Goal: Task Accomplishment & Management: Manage account settings

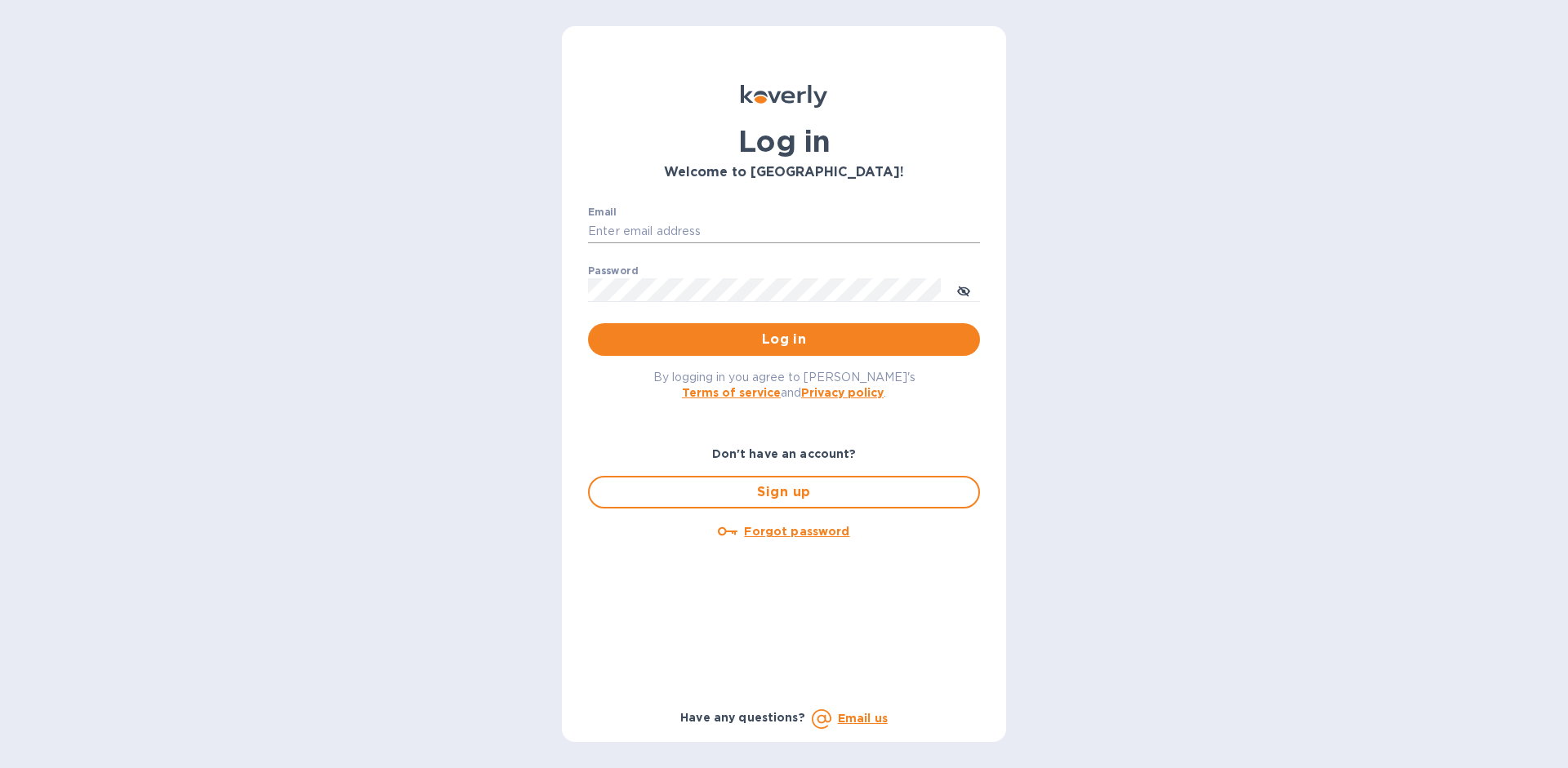
click at [654, 233] on input "Email" at bounding box center [784, 232] width 392 height 25
type input "[EMAIL_ADDRESS][DOMAIN_NAME]"
click at [876, 331] on span "Log in" at bounding box center [784, 339] width 366 height 19
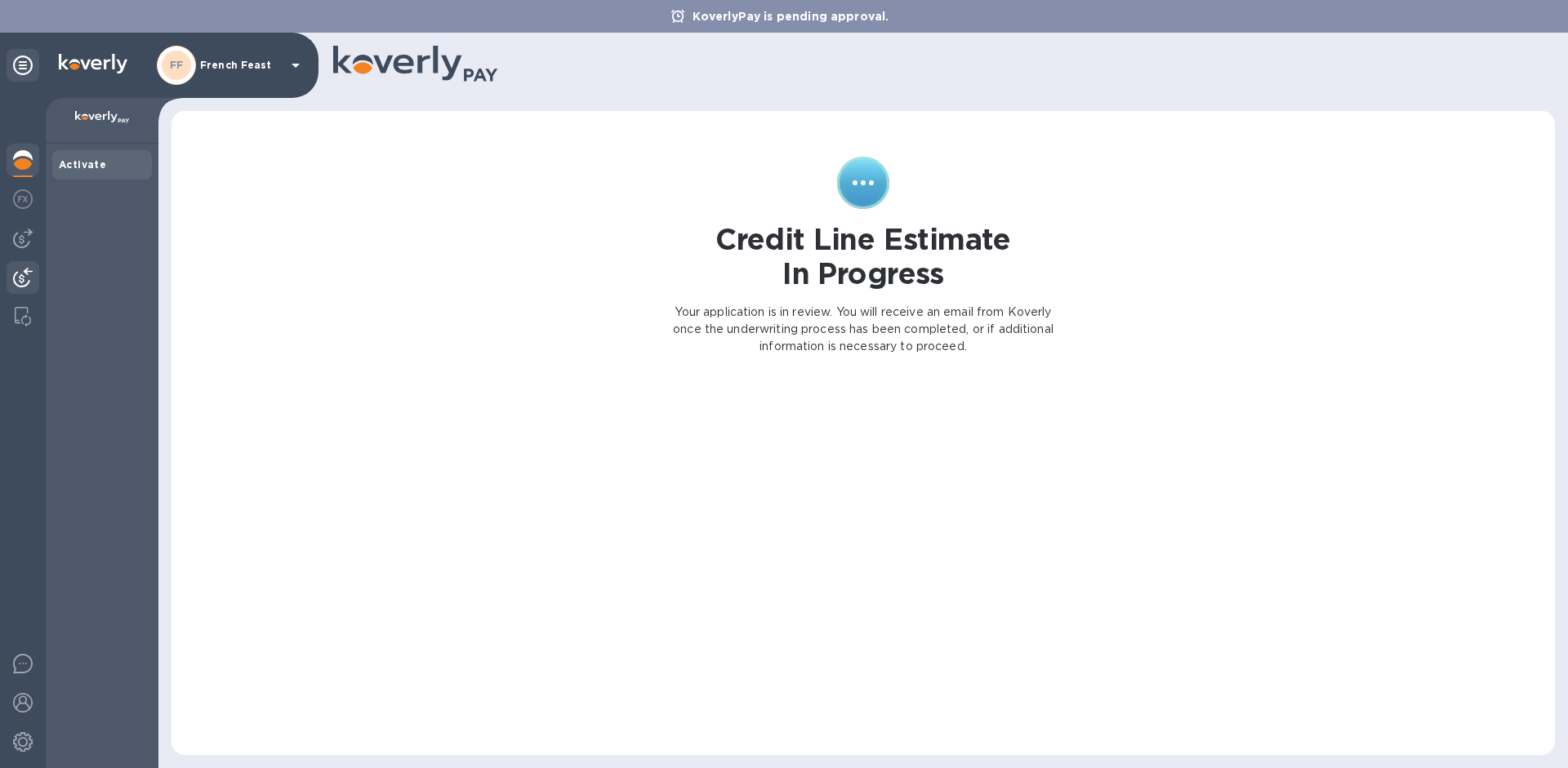
click at [26, 285] on img at bounding box center [23, 278] width 19 height 19
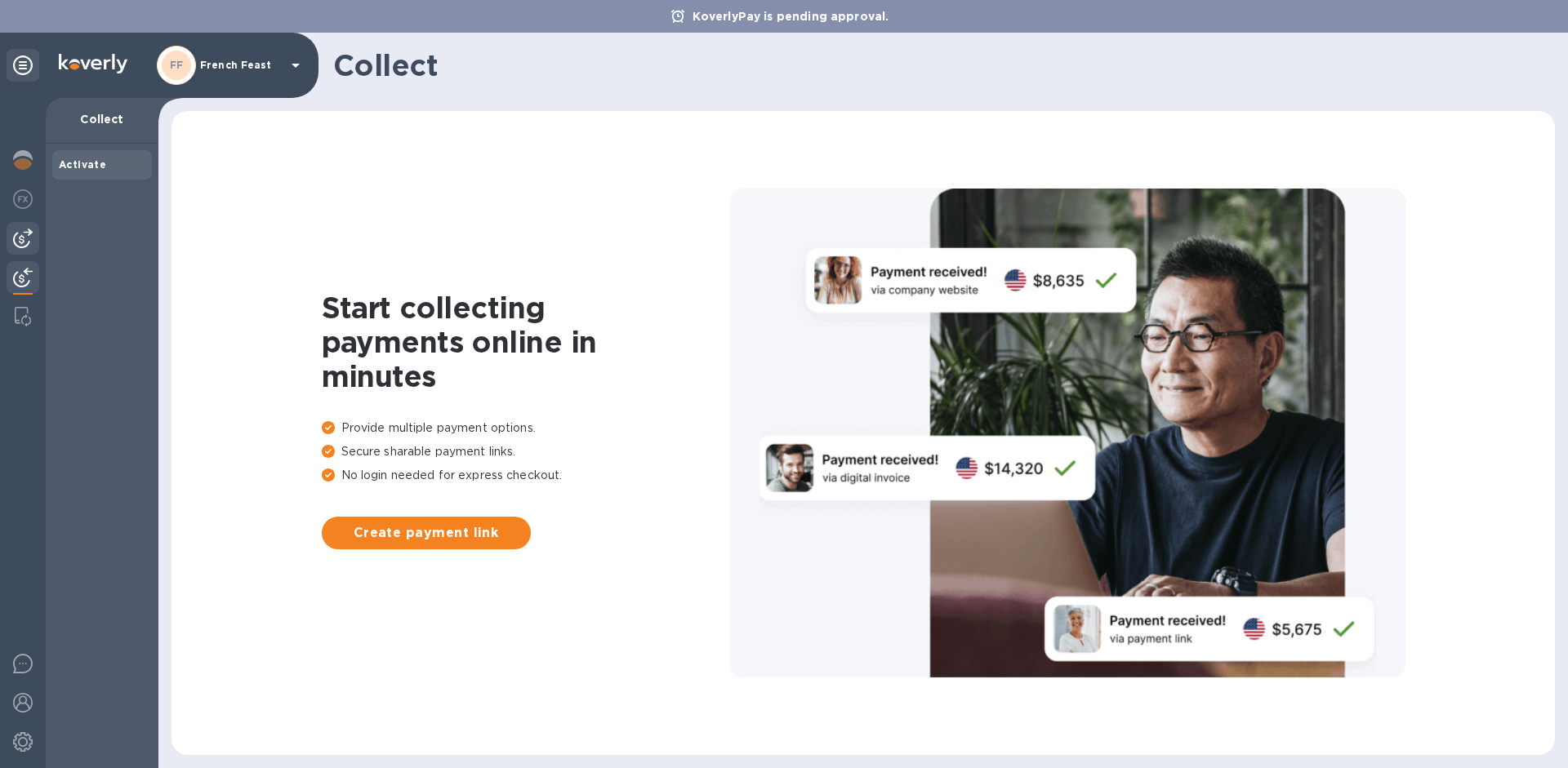
click at [28, 249] on div at bounding box center [23, 238] width 33 height 33
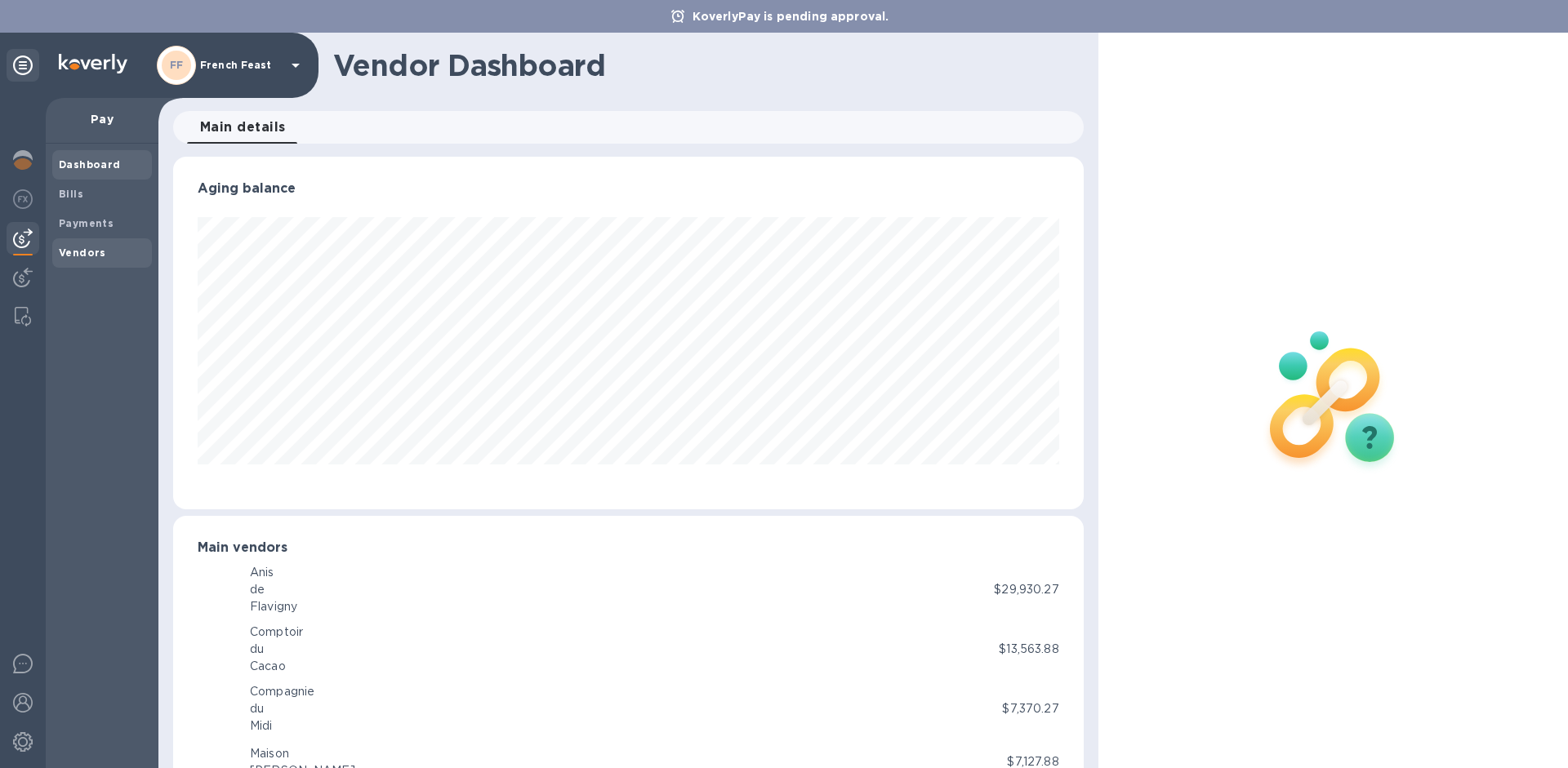
scroll to position [816132, 815789]
click at [94, 221] on b "Payments" at bounding box center [85, 223] width 55 height 12
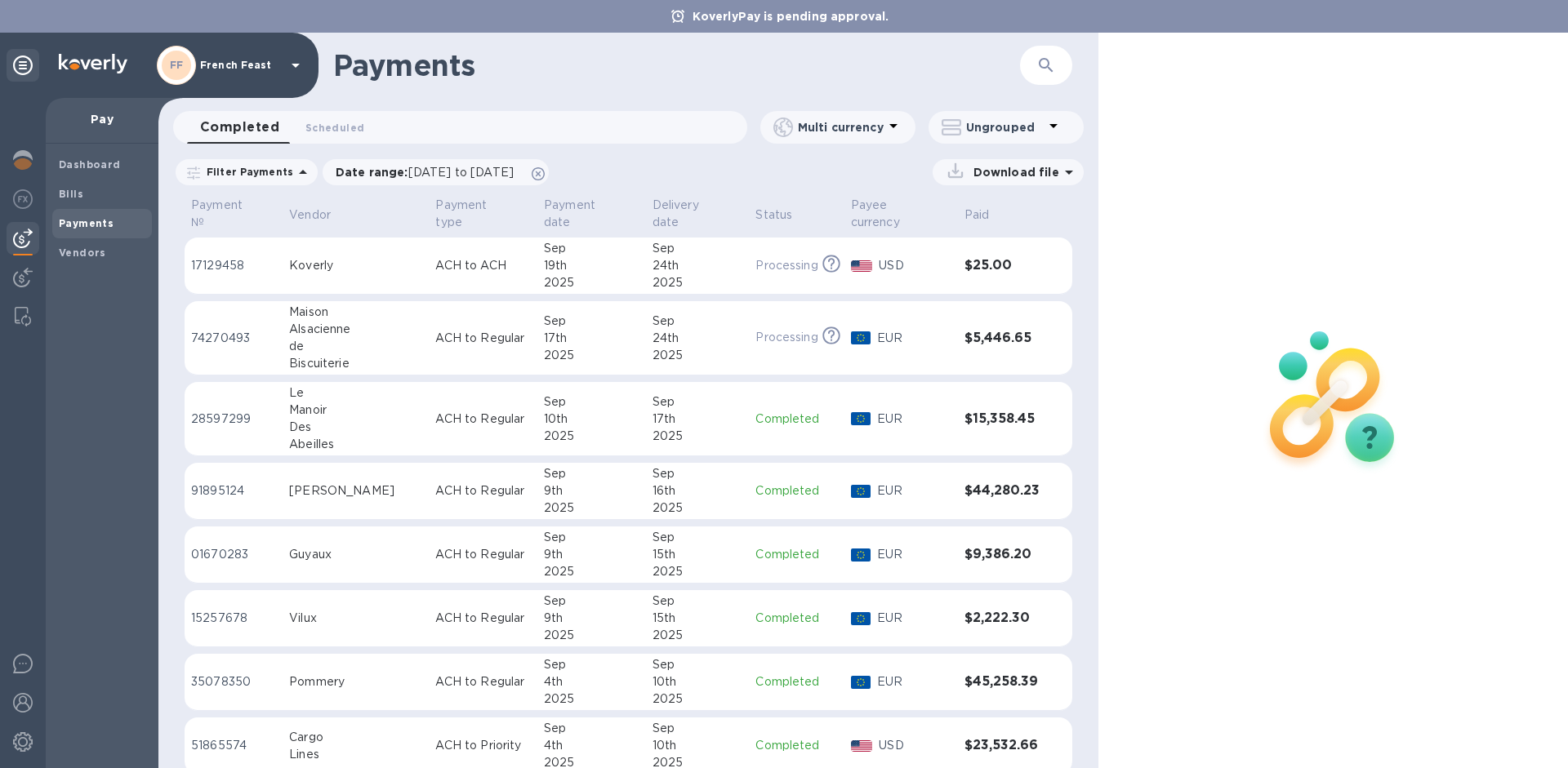
click at [493, 331] on p "ACH to Regular" at bounding box center [483, 338] width 96 height 17
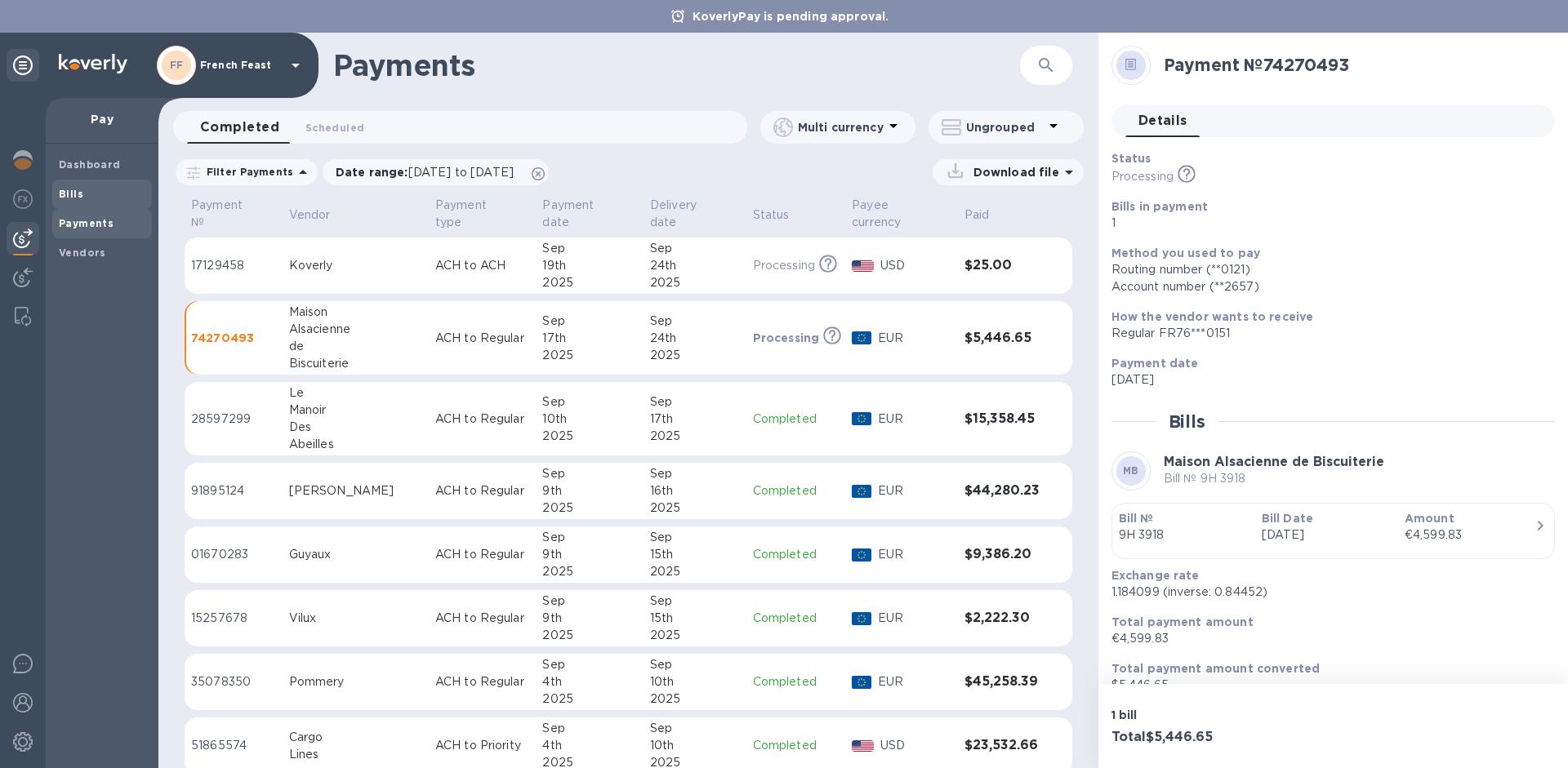
click at [93, 202] on span "Bills" at bounding box center [102, 193] width 86 height 16
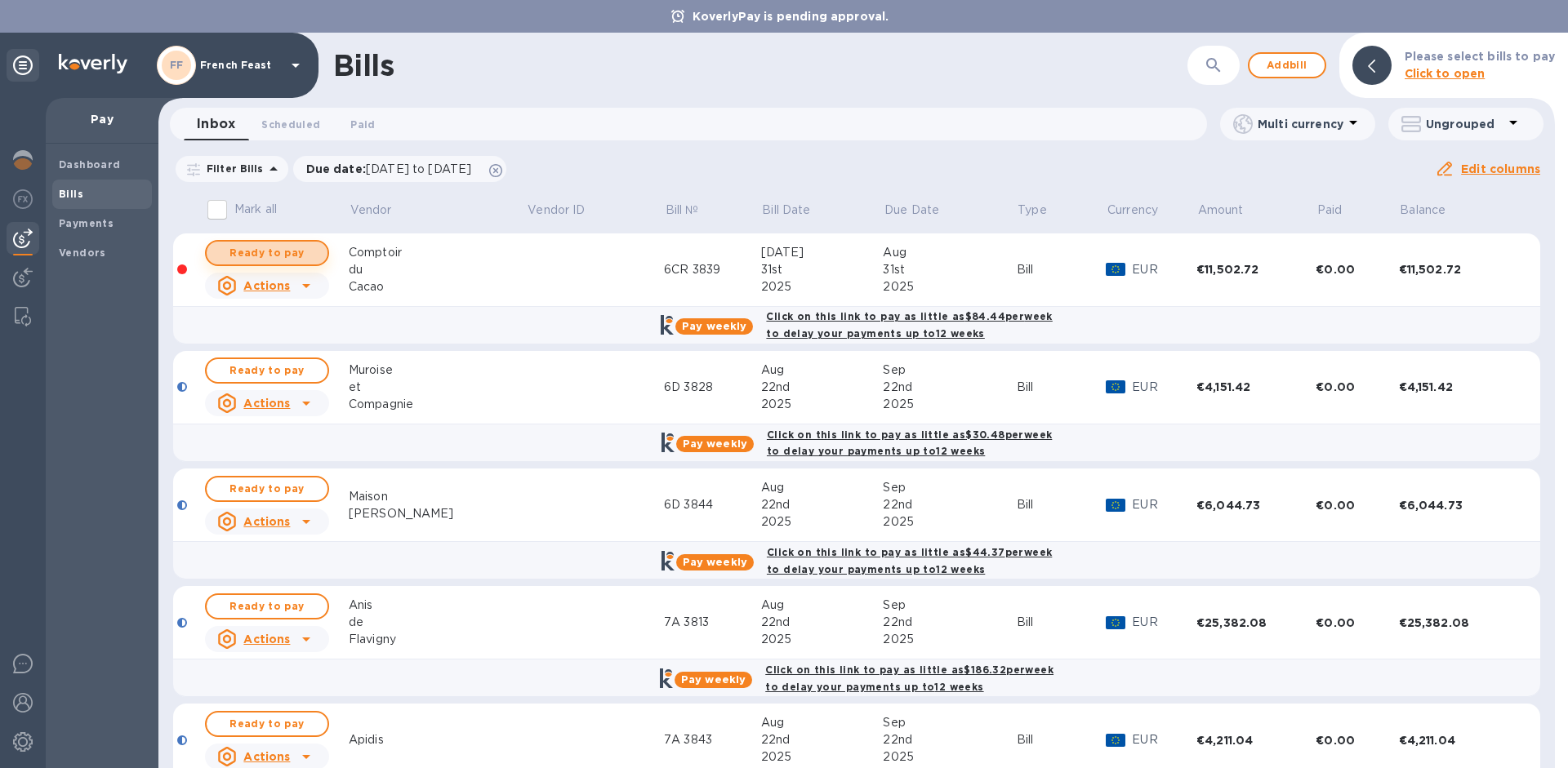
click at [291, 246] on span "Ready to pay" at bounding box center [266, 253] width 95 height 19
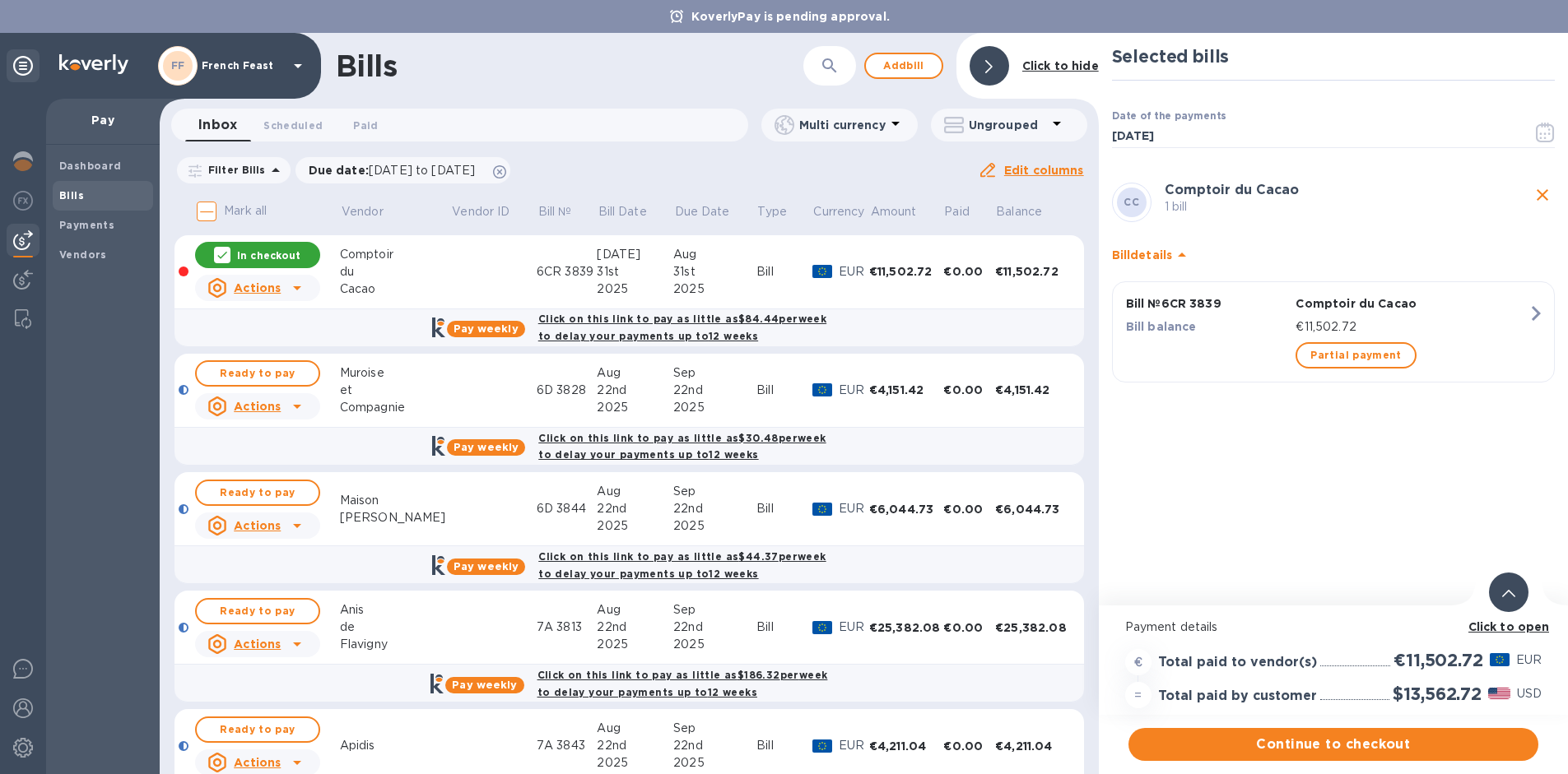
click at [222, 259] on icon at bounding box center [222, 255] width 14 height 14
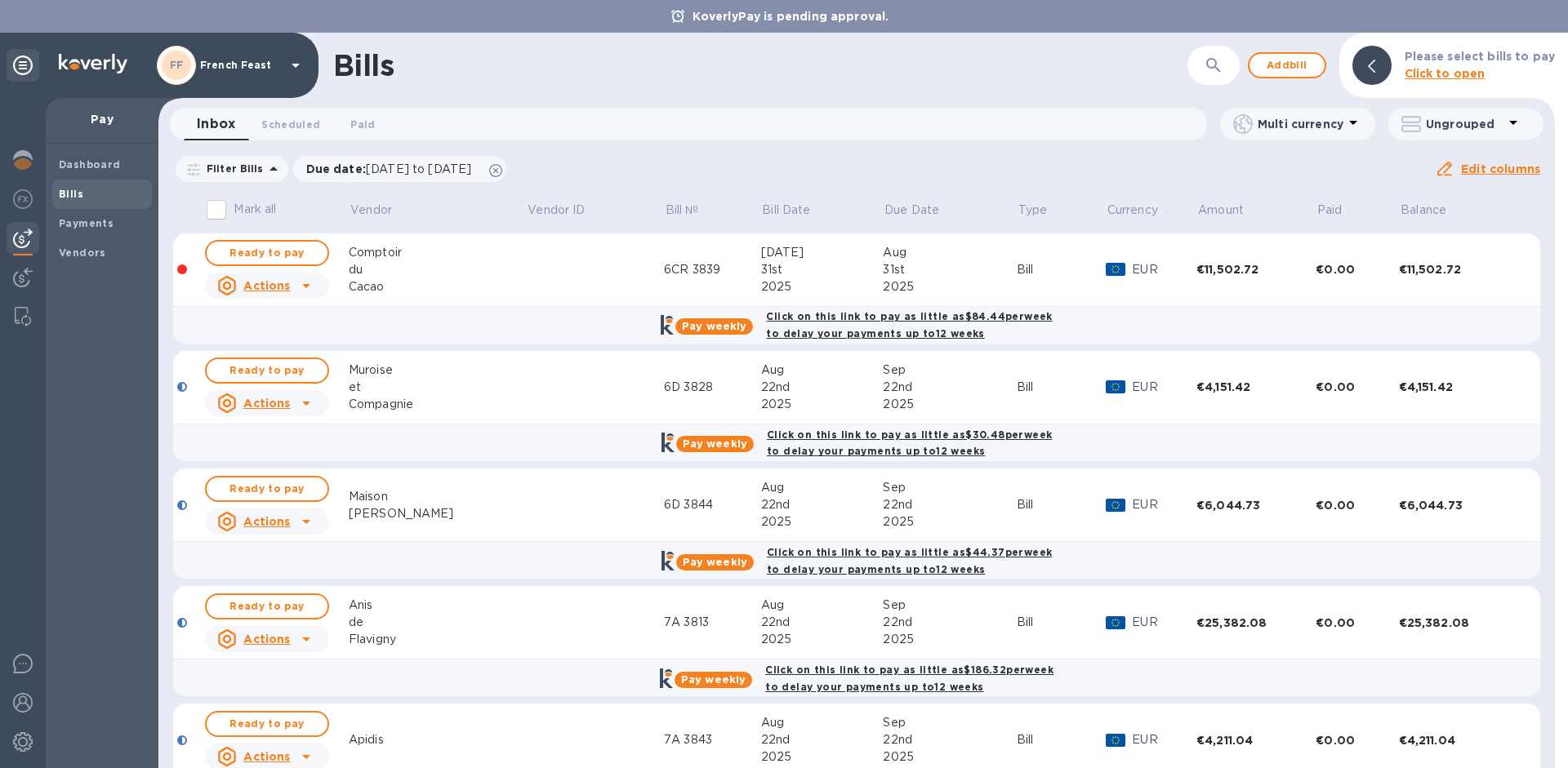
click at [357, 282] on div "Cacao" at bounding box center [438, 287] width 178 height 17
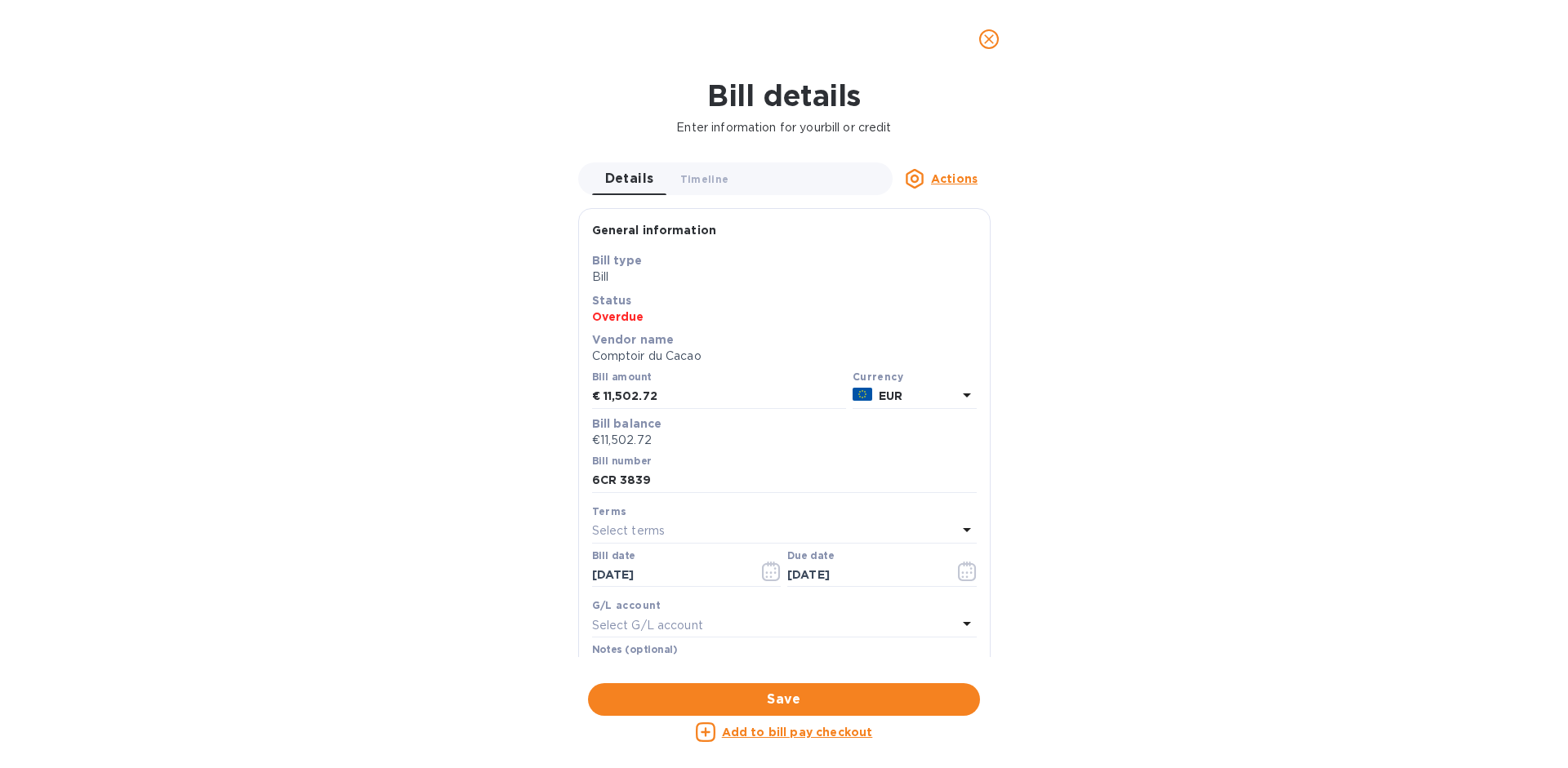
click at [934, 175] on u "Actions" at bounding box center [954, 179] width 47 height 13
click at [811, 174] on div at bounding box center [784, 384] width 1568 height 768
click at [985, 34] on icon "close" at bounding box center [989, 38] width 16 height 16
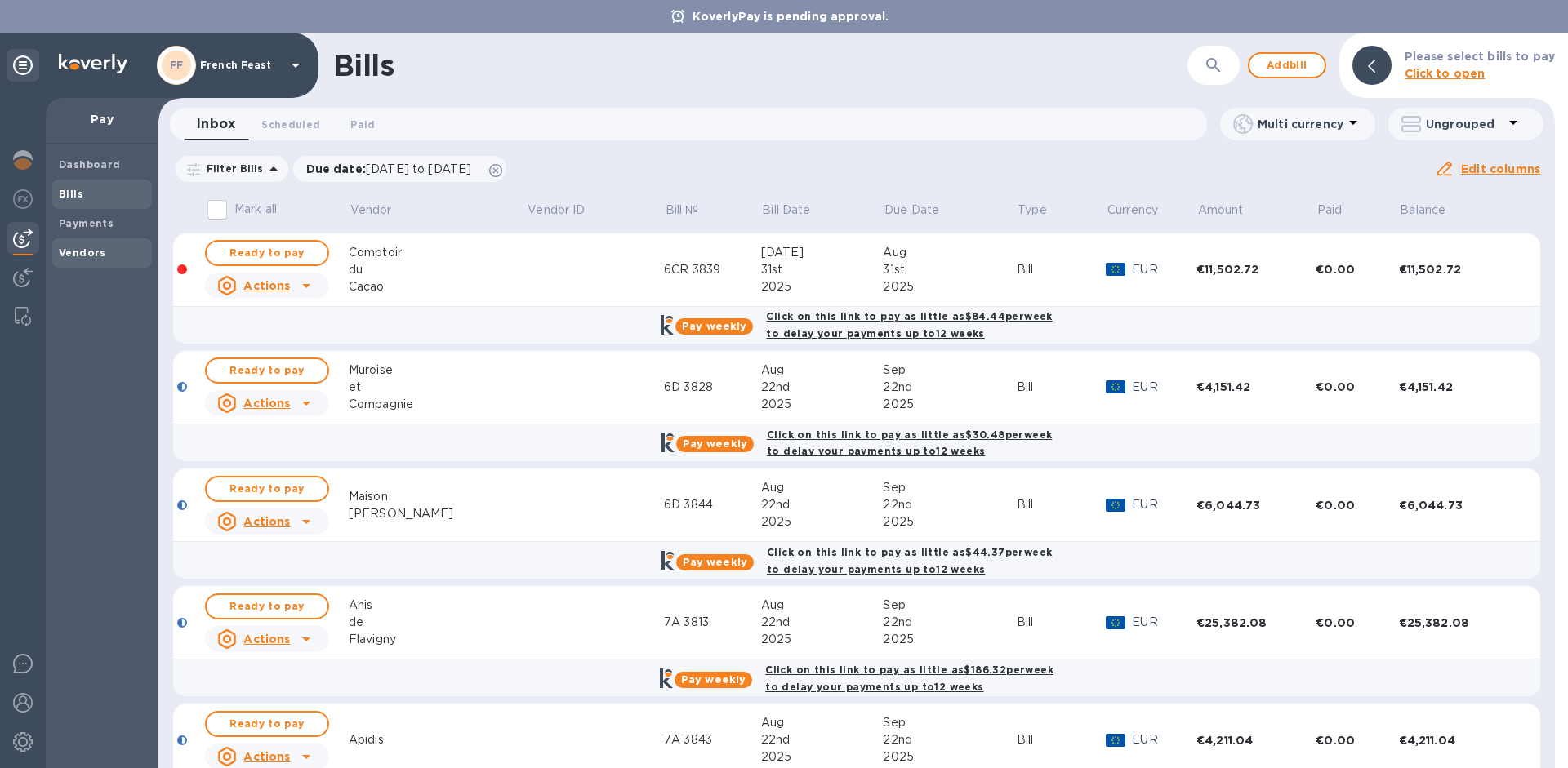
click at [97, 260] on span "Vendors" at bounding box center [81, 253] width 47 height 16
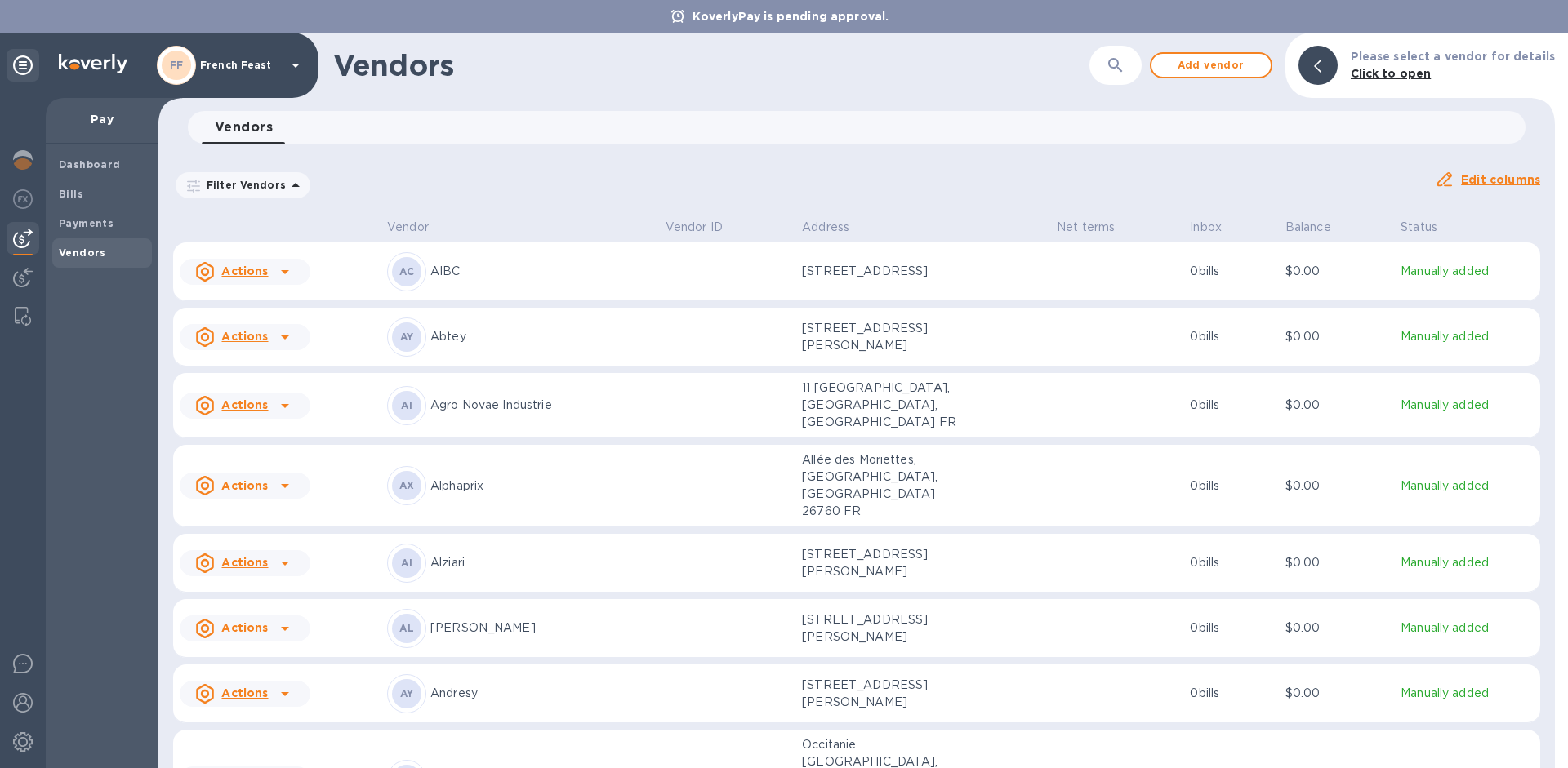
click at [1121, 62] on icon "button" at bounding box center [1115, 65] width 19 height 19
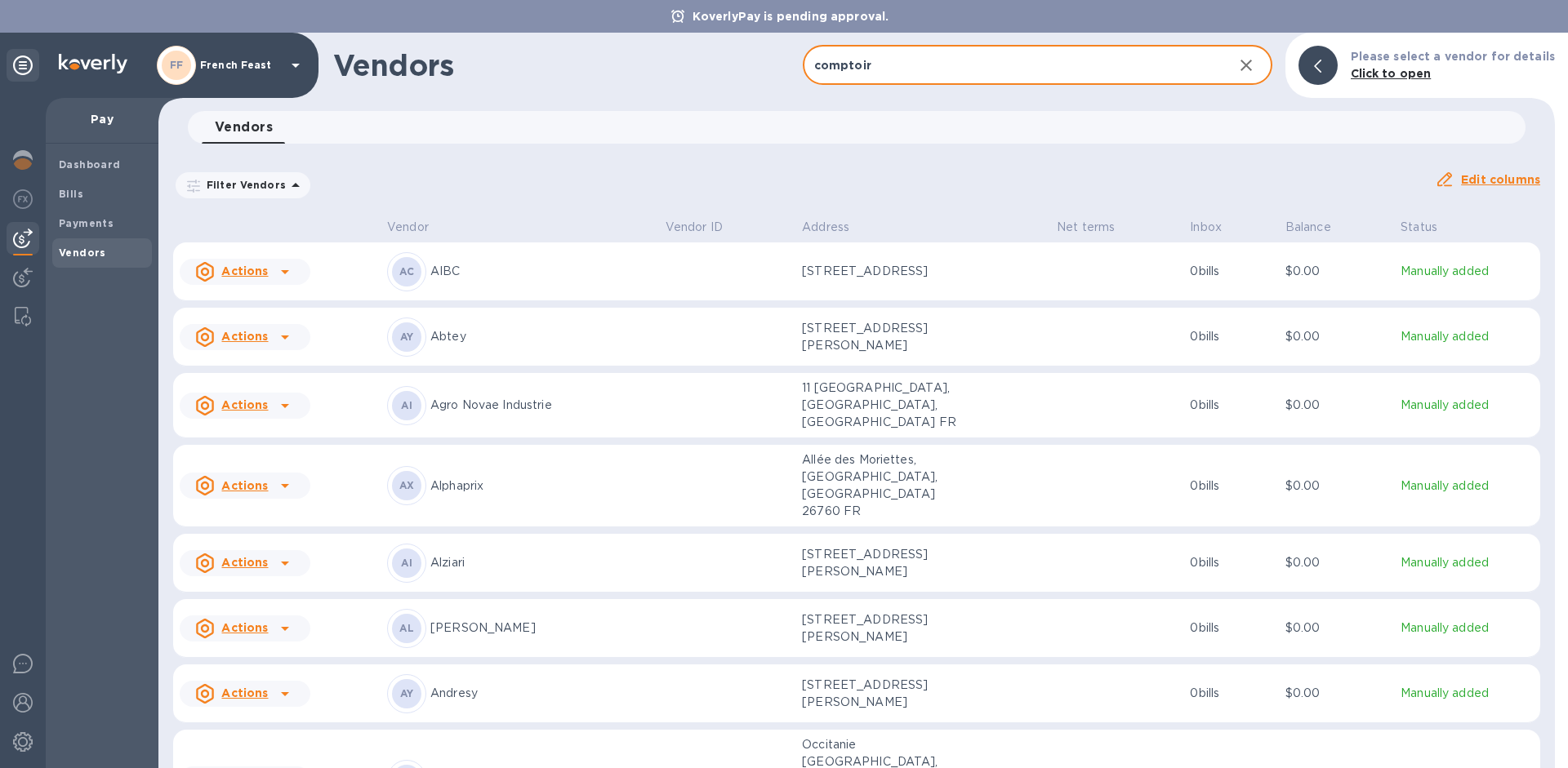
type input "comptoir"
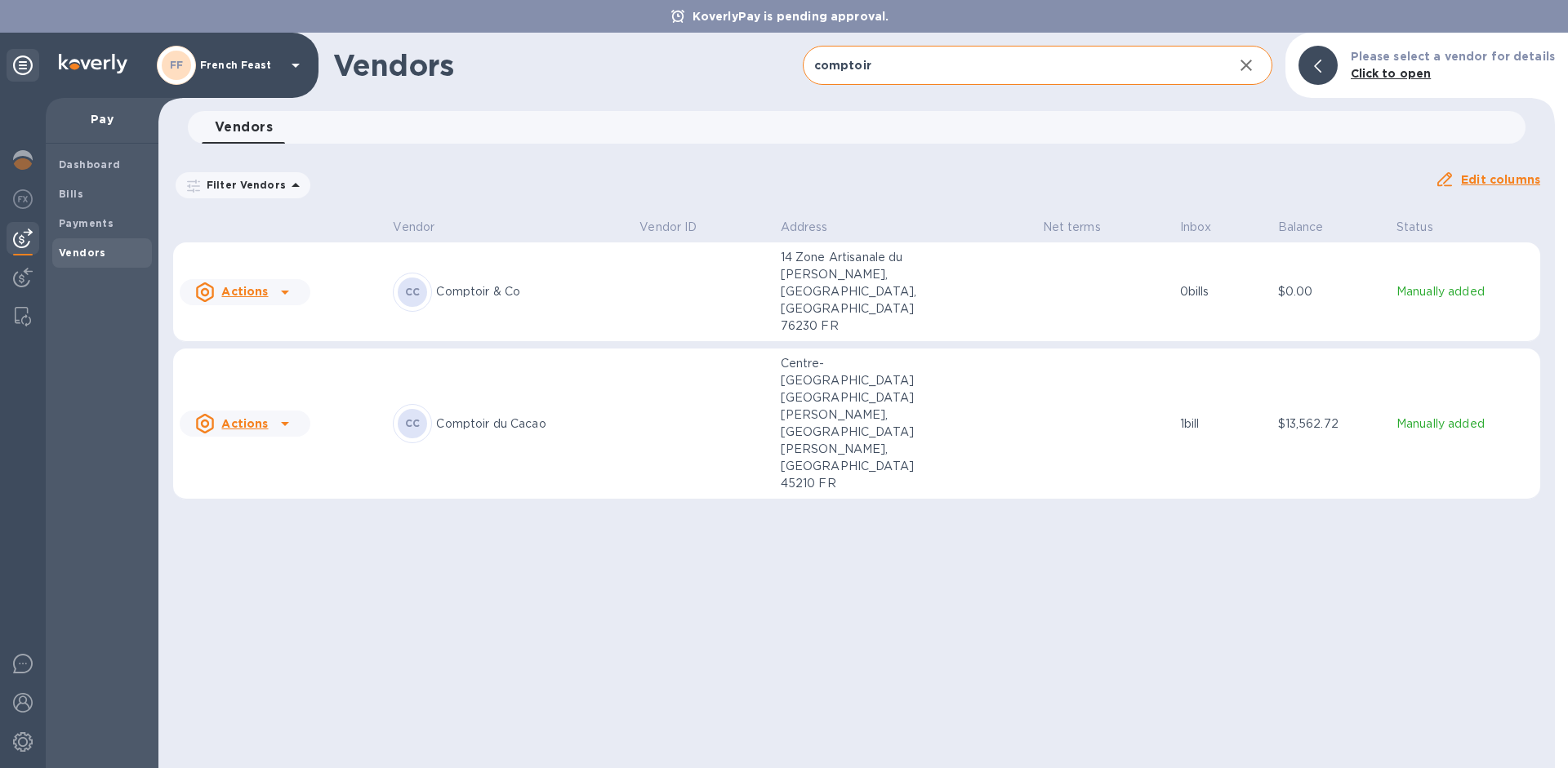
click at [866, 355] on p "Centre-[GEOGRAPHIC_DATA] [GEOGRAPHIC_DATA][PERSON_NAME], [GEOGRAPHIC_DATA][PERS…" at bounding box center [862, 423] width 164 height 137
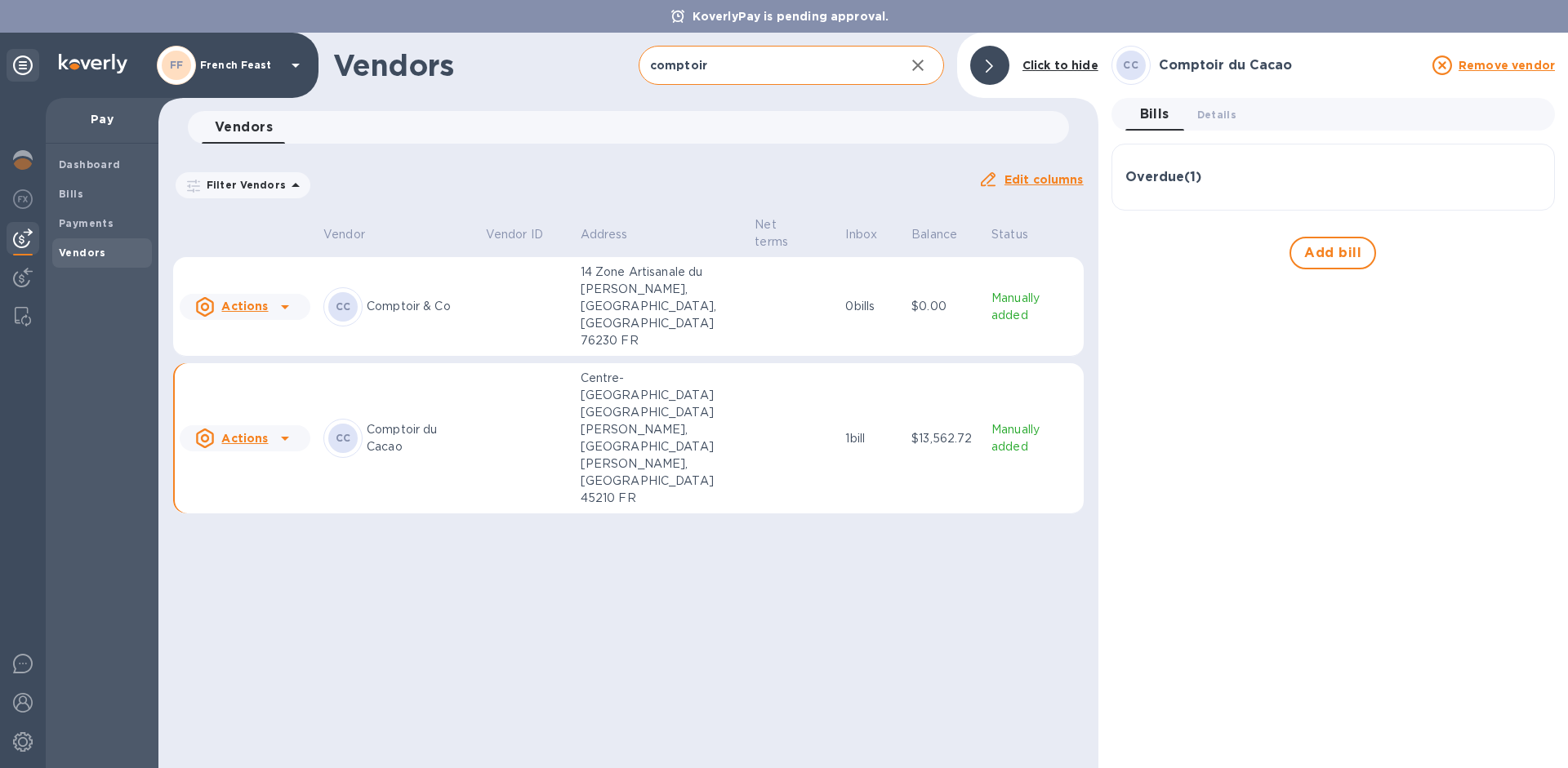
click at [385, 421] on p "Comptoir du Cacao" at bounding box center [420, 439] width 106 height 34
click at [283, 429] on icon at bounding box center [284, 439] width 19 height 19
click at [533, 513] on div at bounding box center [784, 384] width 1568 height 768
click at [1221, 106] on span "Details 0" at bounding box center [1216, 115] width 39 height 17
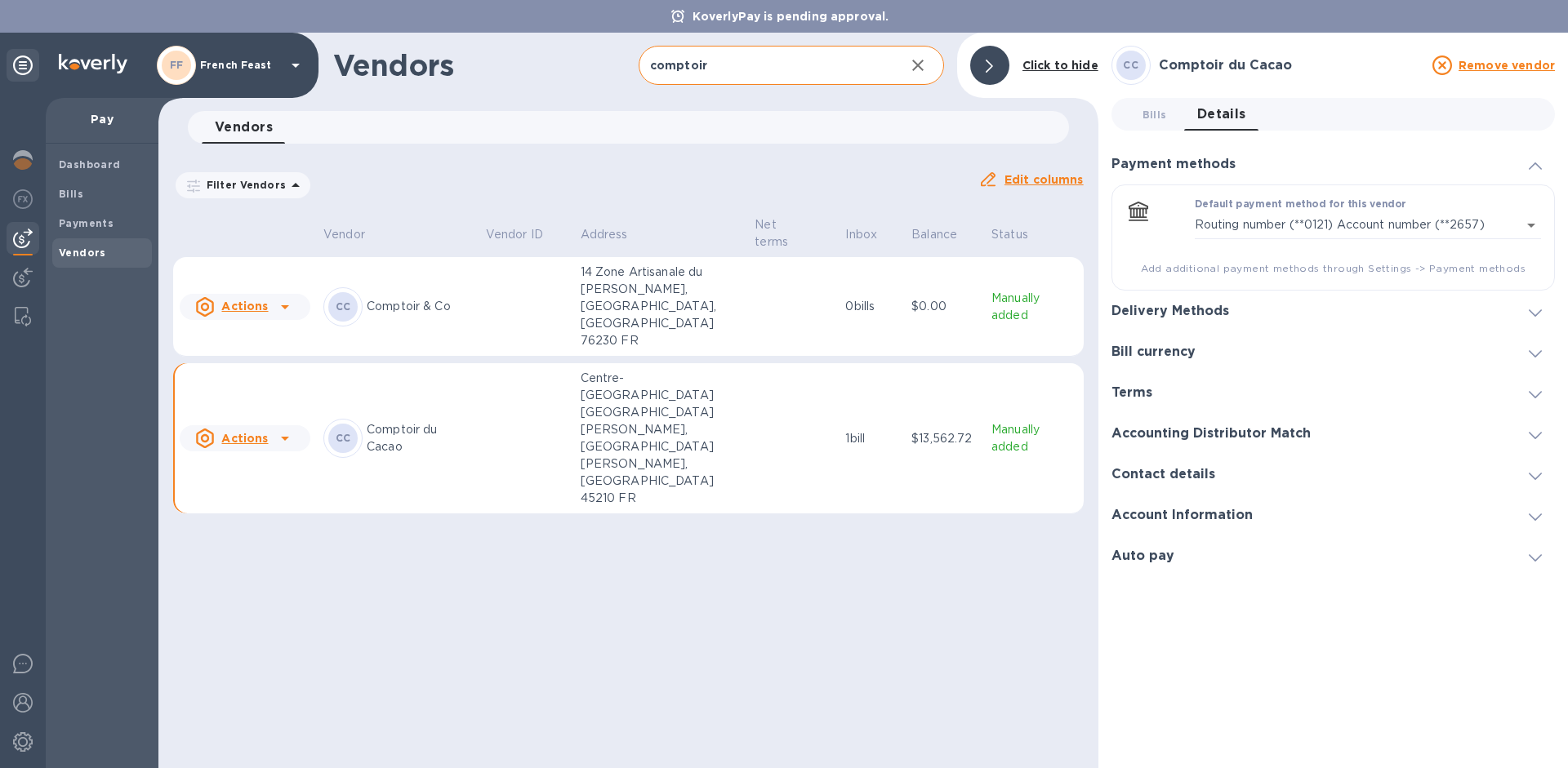
click at [1429, 402] on div "Terms" at bounding box center [1332, 393] width 443 height 41
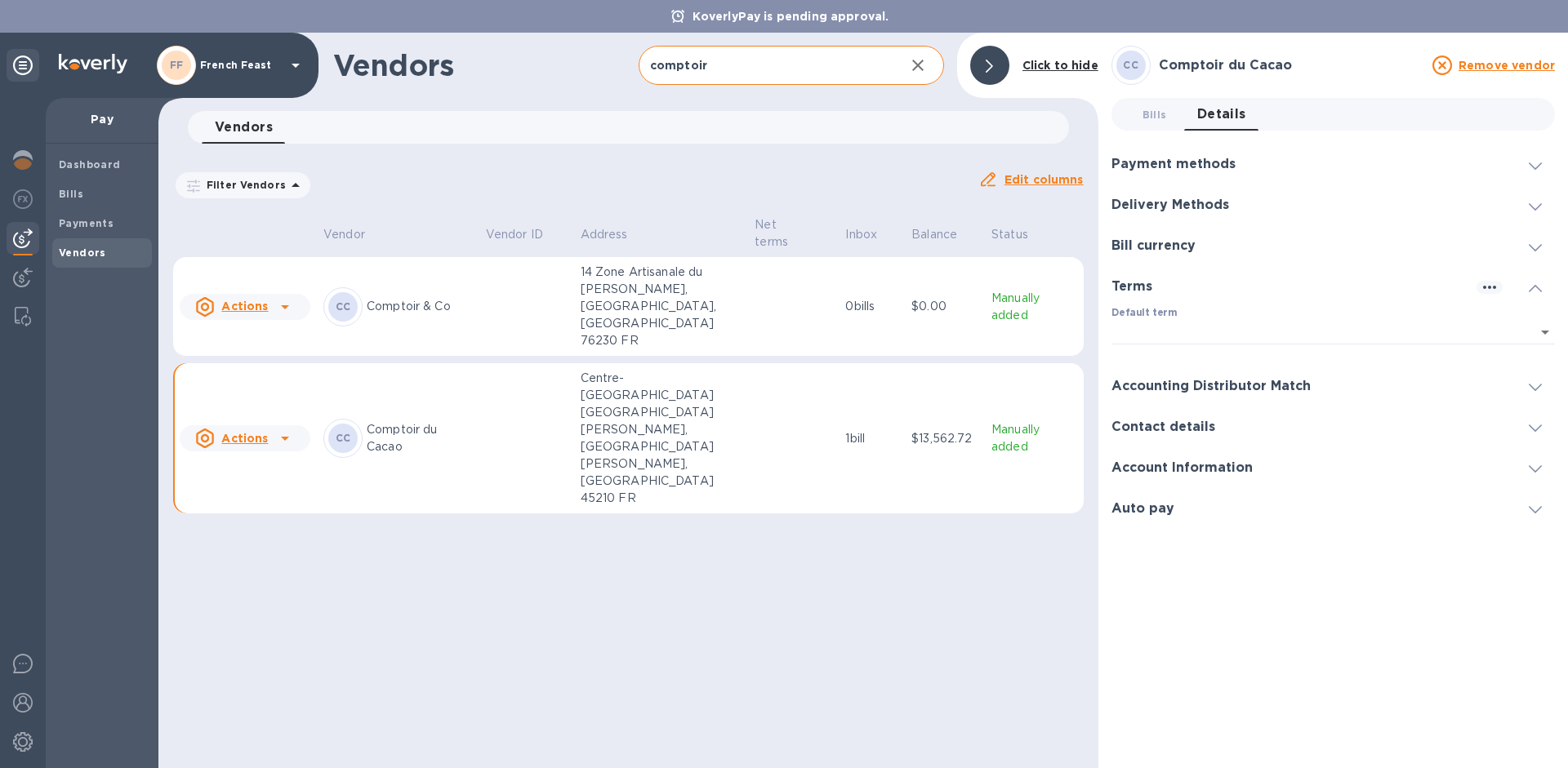
click at [759, 374] on td at bounding box center [793, 439] width 91 height 151
click at [1534, 161] on span at bounding box center [1535, 165] width 13 height 15
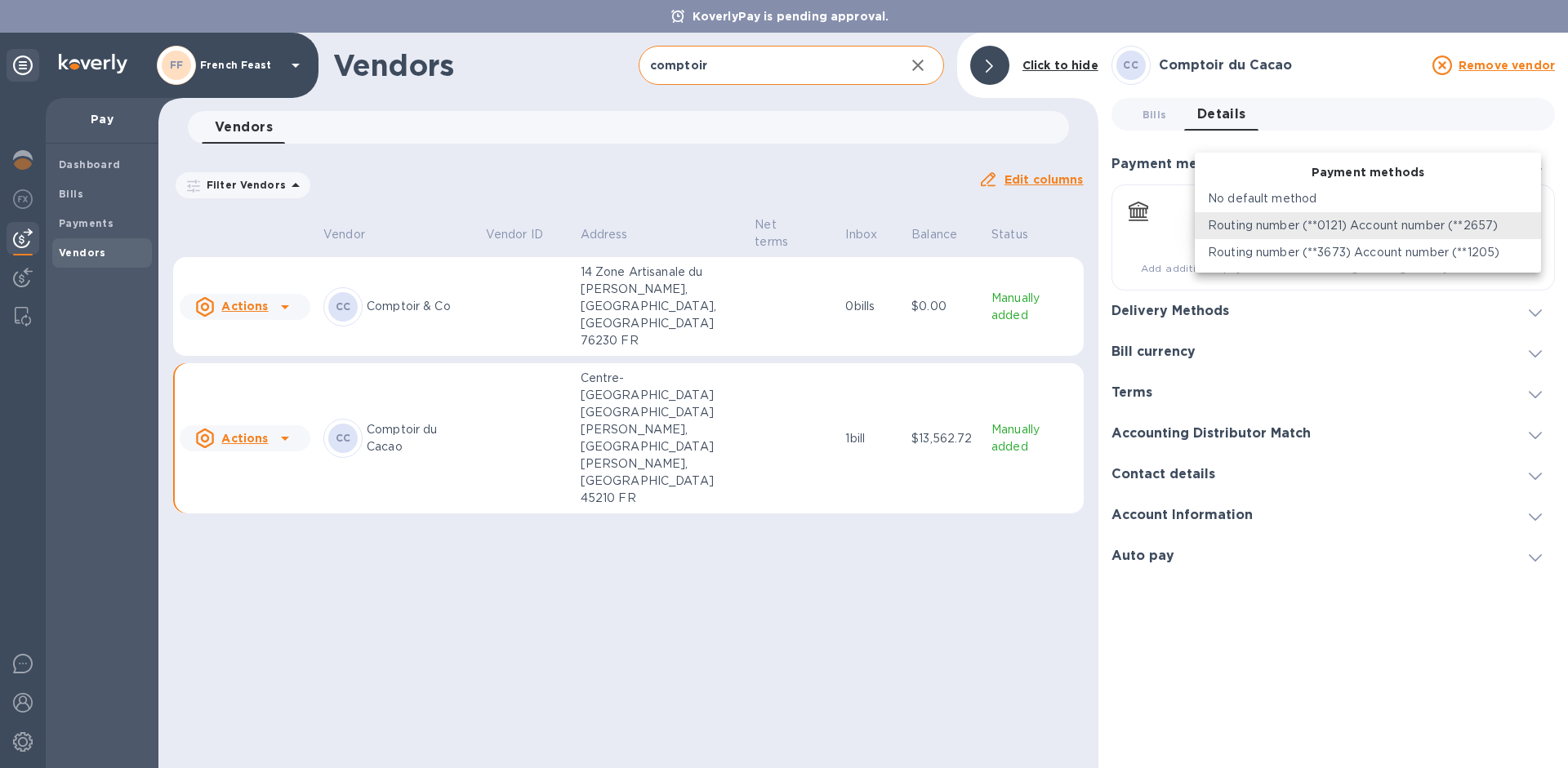
click at [1527, 221] on body "KoverlyPay is pending approval. FF French Feast Pay Dashboard Bills Payments Ve…" at bounding box center [784, 384] width 1568 height 768
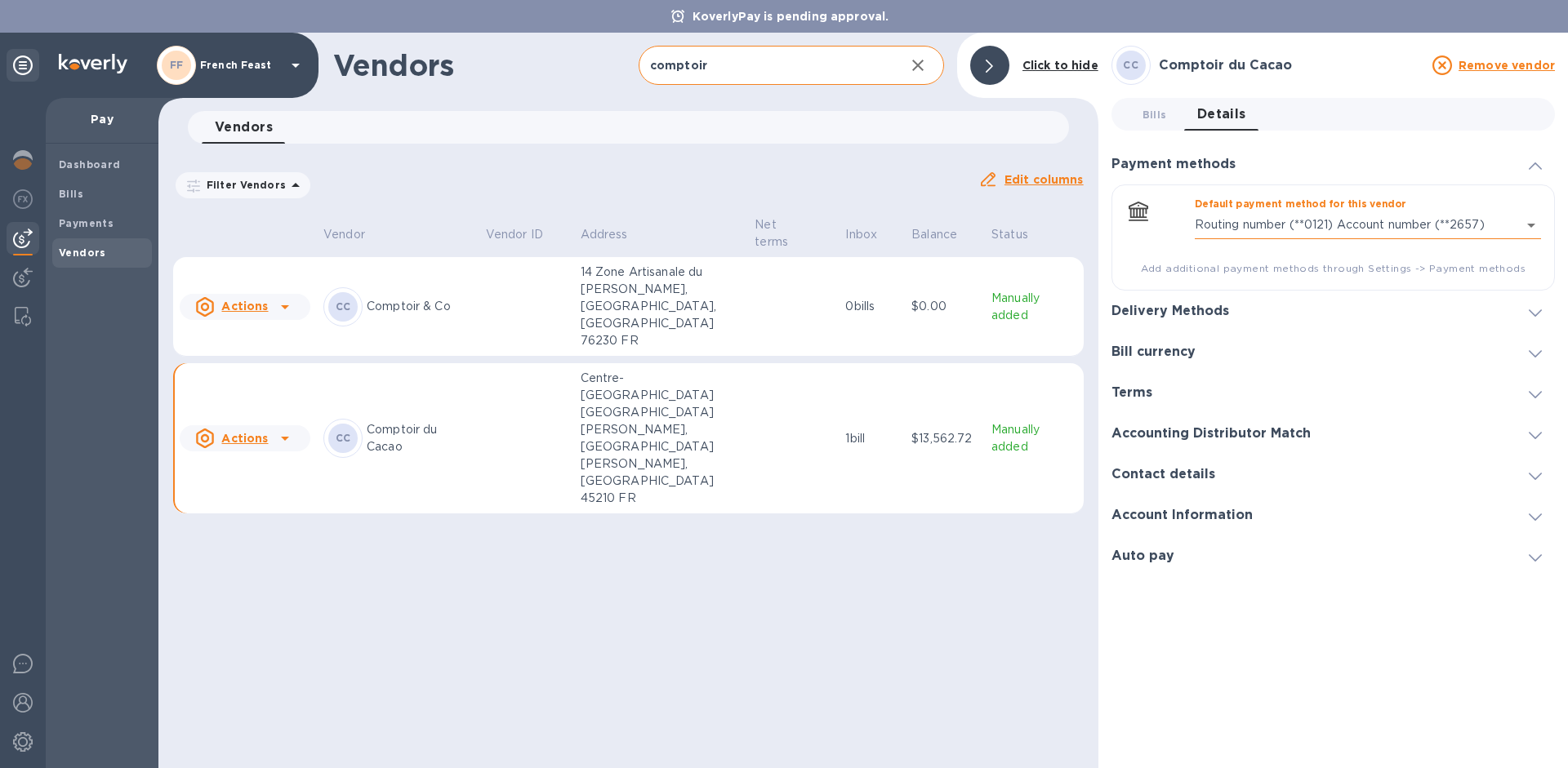
click at [1527, 221] on body "KoverlyPay is pending approval. FF French Feast Pay Dashboard Bills Payments Ve…" at bounding box center [784, 384] width 1568 height 768
click at [804, 291] on td at bounding box center [793, 307] width 91 height 100
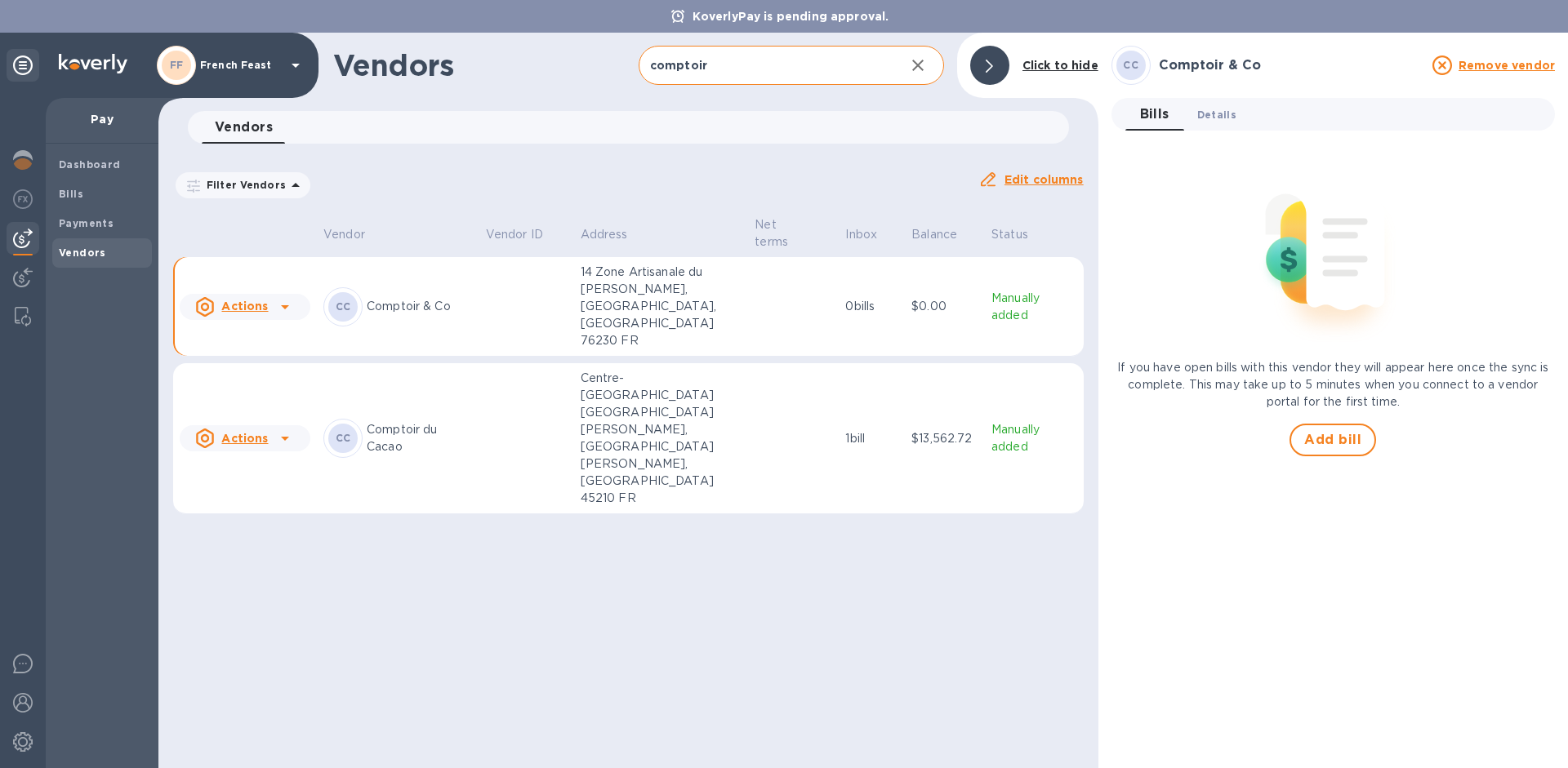
click at [1227, 124] on button "Details 0" at bounding box center [1216, 114] width 65 height 33
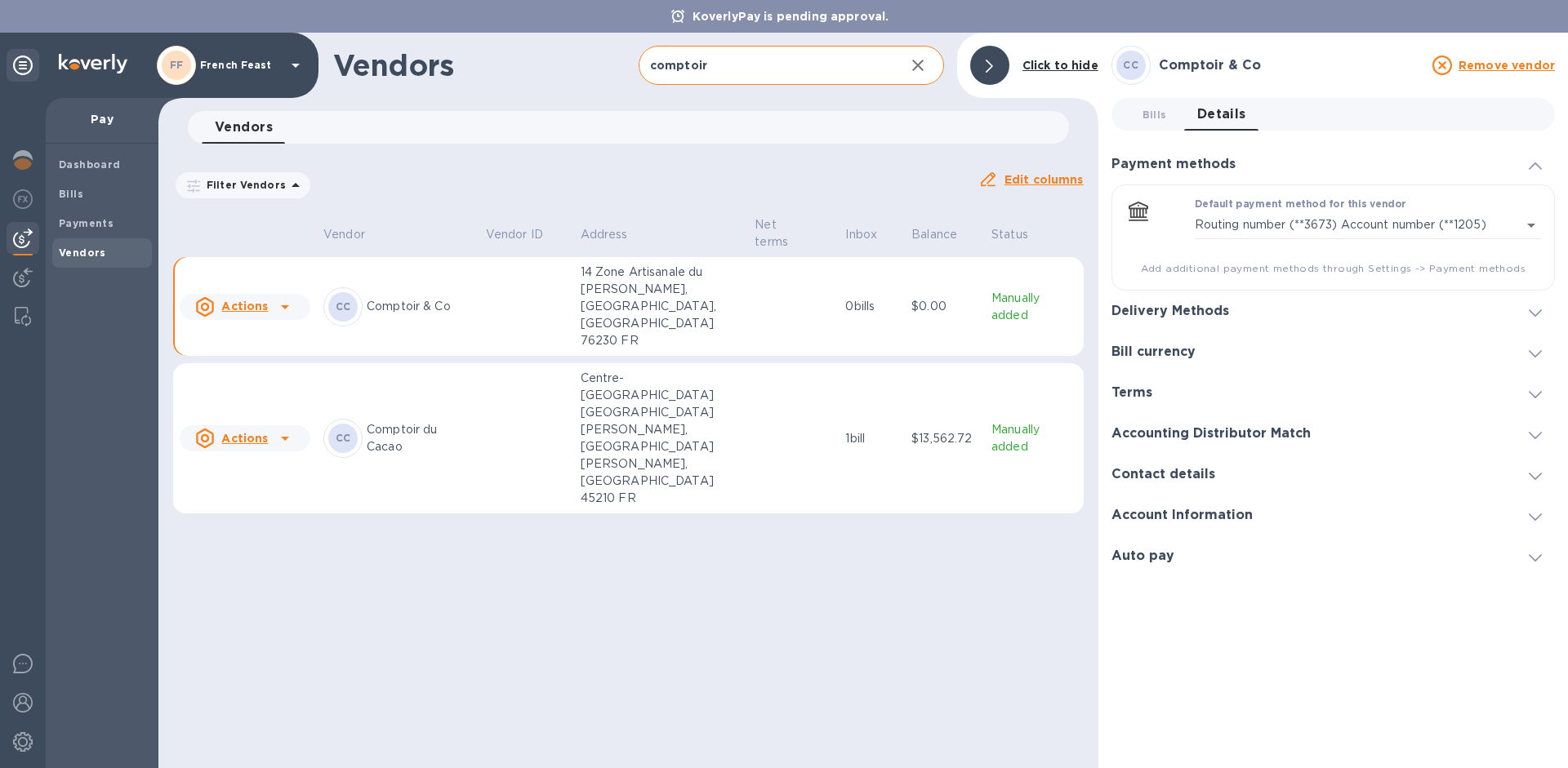
click at [726, 370] on p "Centre-[GEOGRAPHIC_DATA] [GEOGRAPHIC_DATA][PERSON_NAME], [GEOGRAPHIC_DATA][PERS…" at bounding box center [661, 438] width 162 height 137
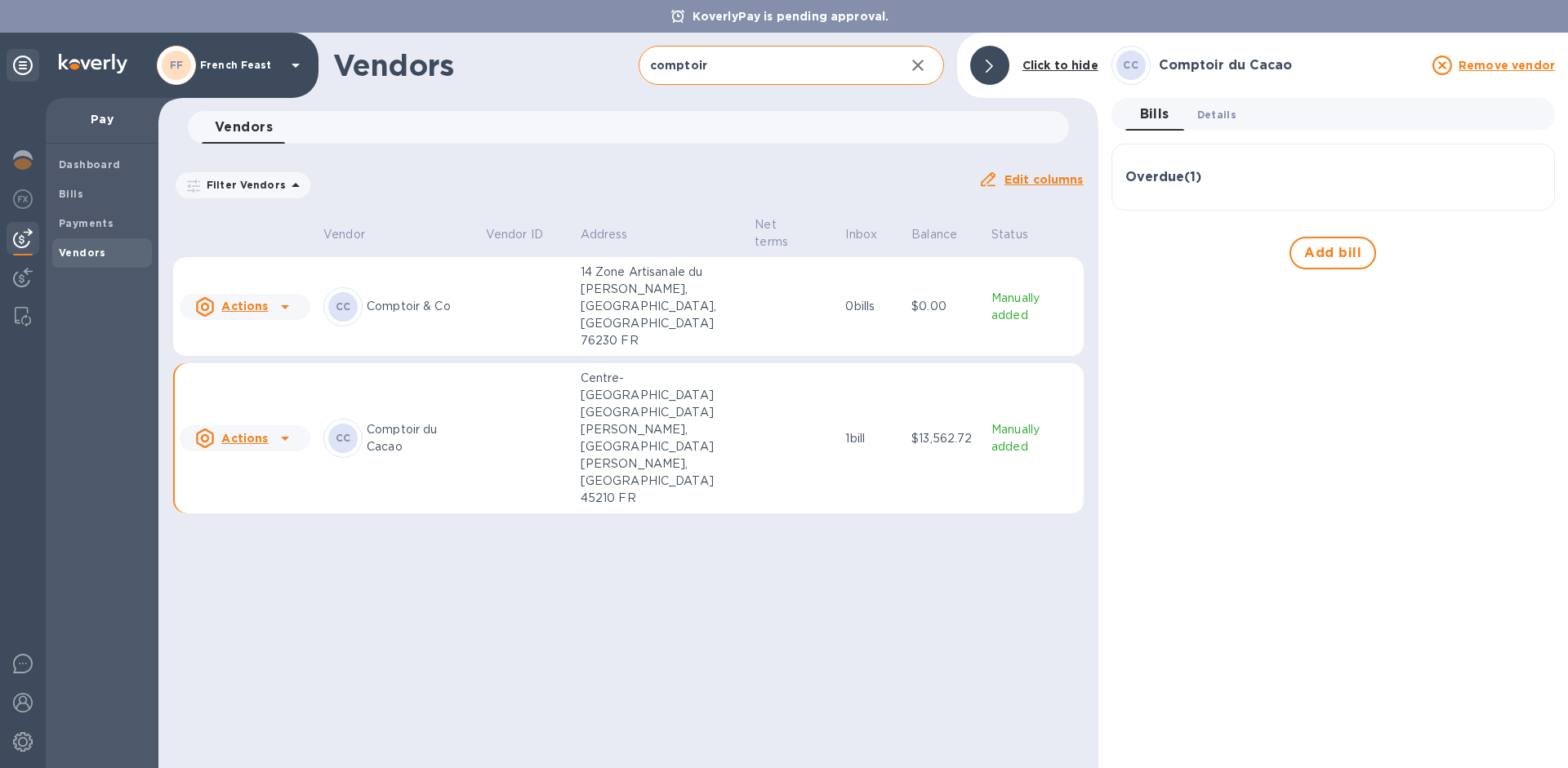
click at [1218, 115] on span "Details 0" at bounding box center [1216, 115] width 39 height 17
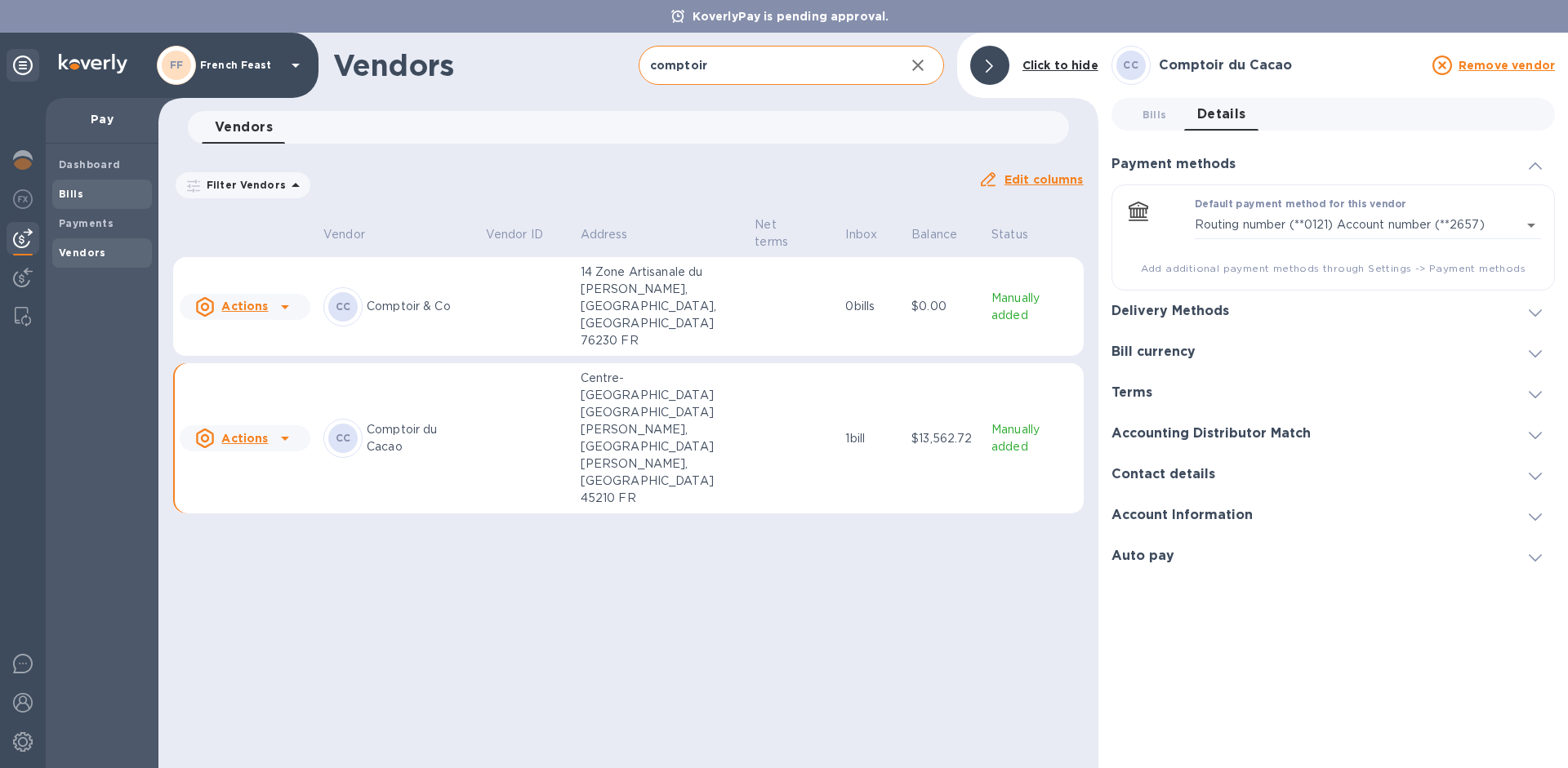
click at [62, 189] on b "Bills" at bounding box center [71, 193] width 25 height 12
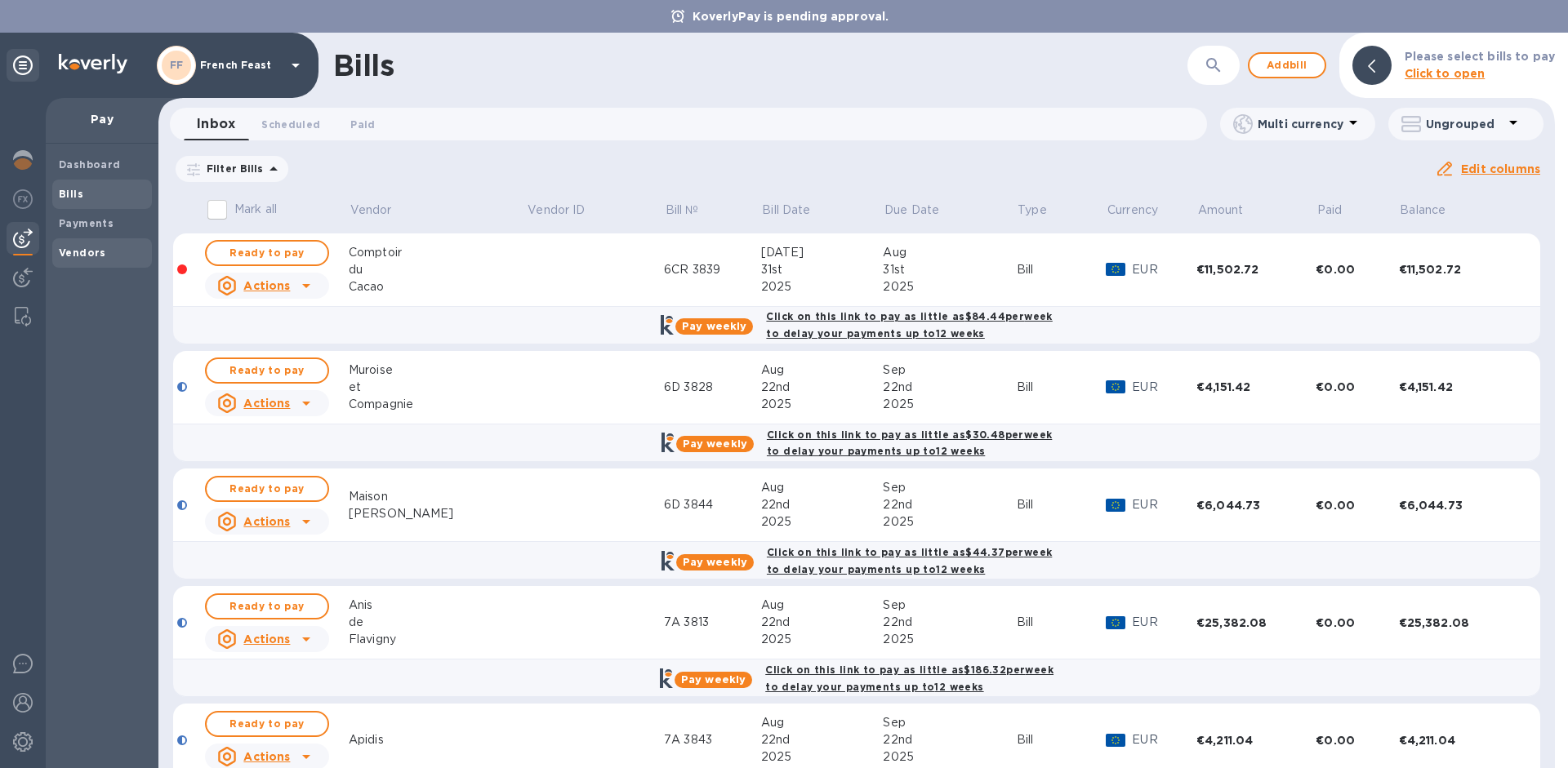
click at [98, 250] on b "Vendors" at bounding box center [81, 252] width 47 height 12
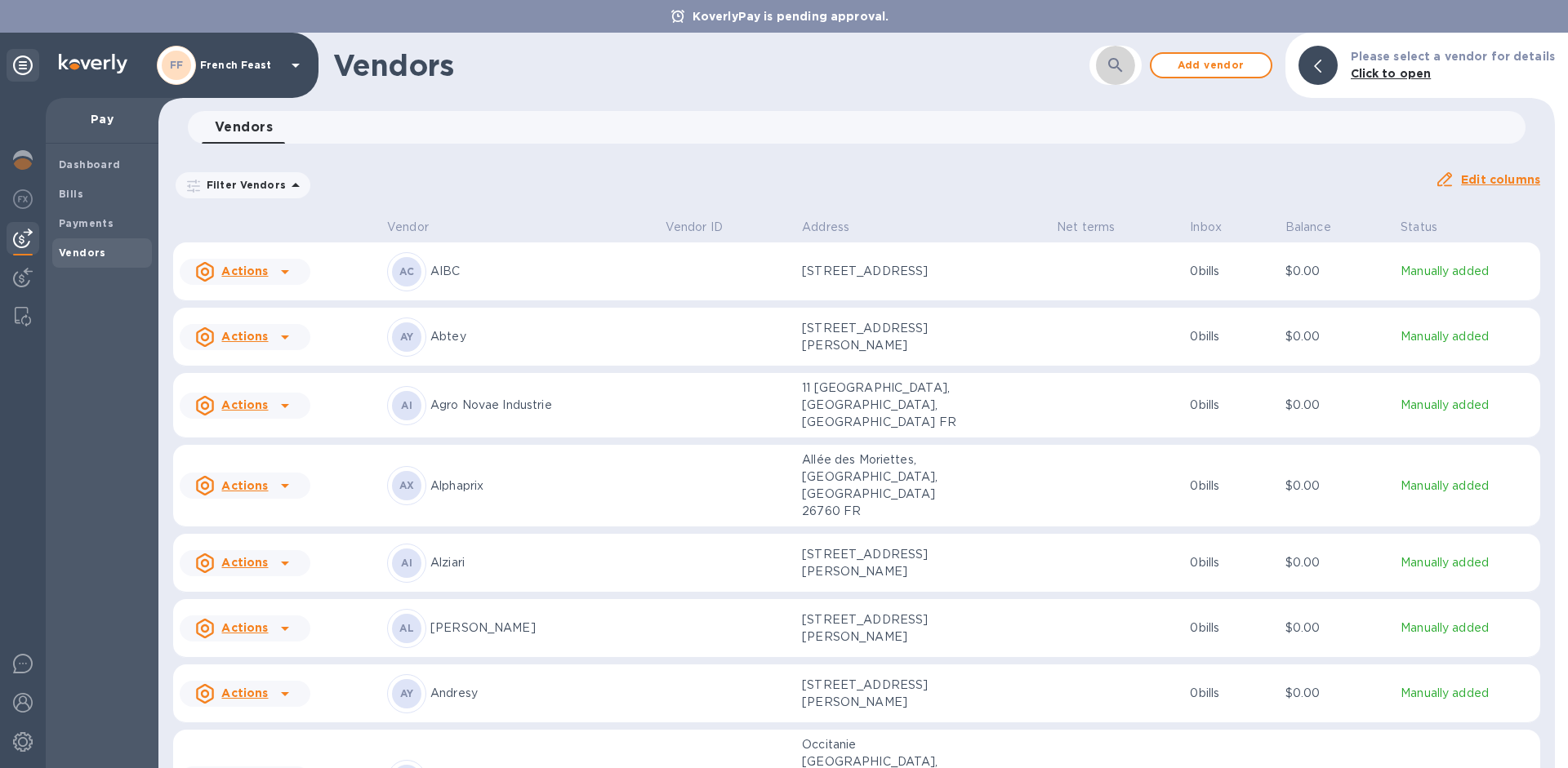
click at [1112, 59] on button "button" at bounding box center [1115, 65] width 39 height 39
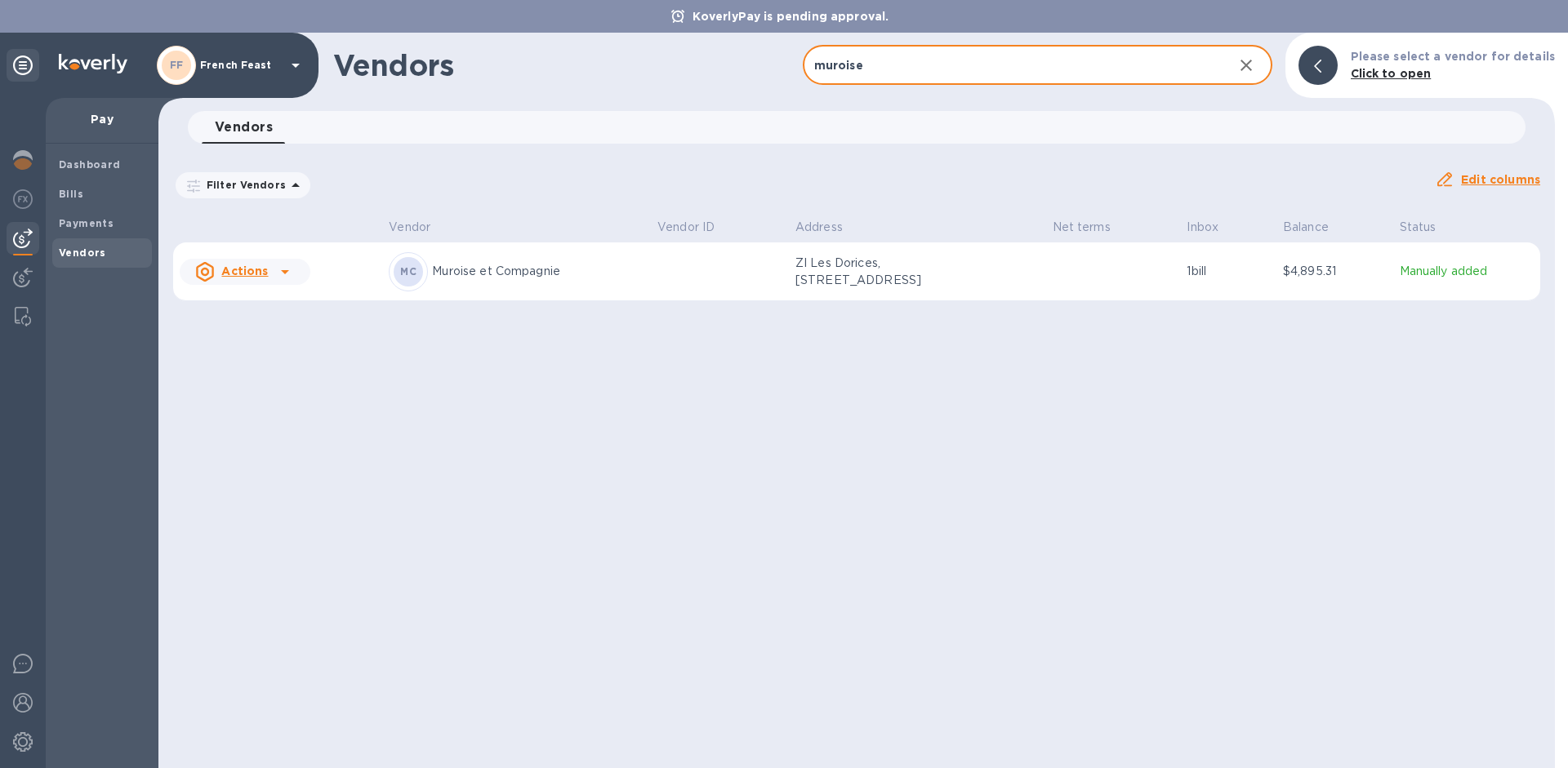
click at [250, 278] on u "Actions" at bounding box center [244, 271] width 47 height 13
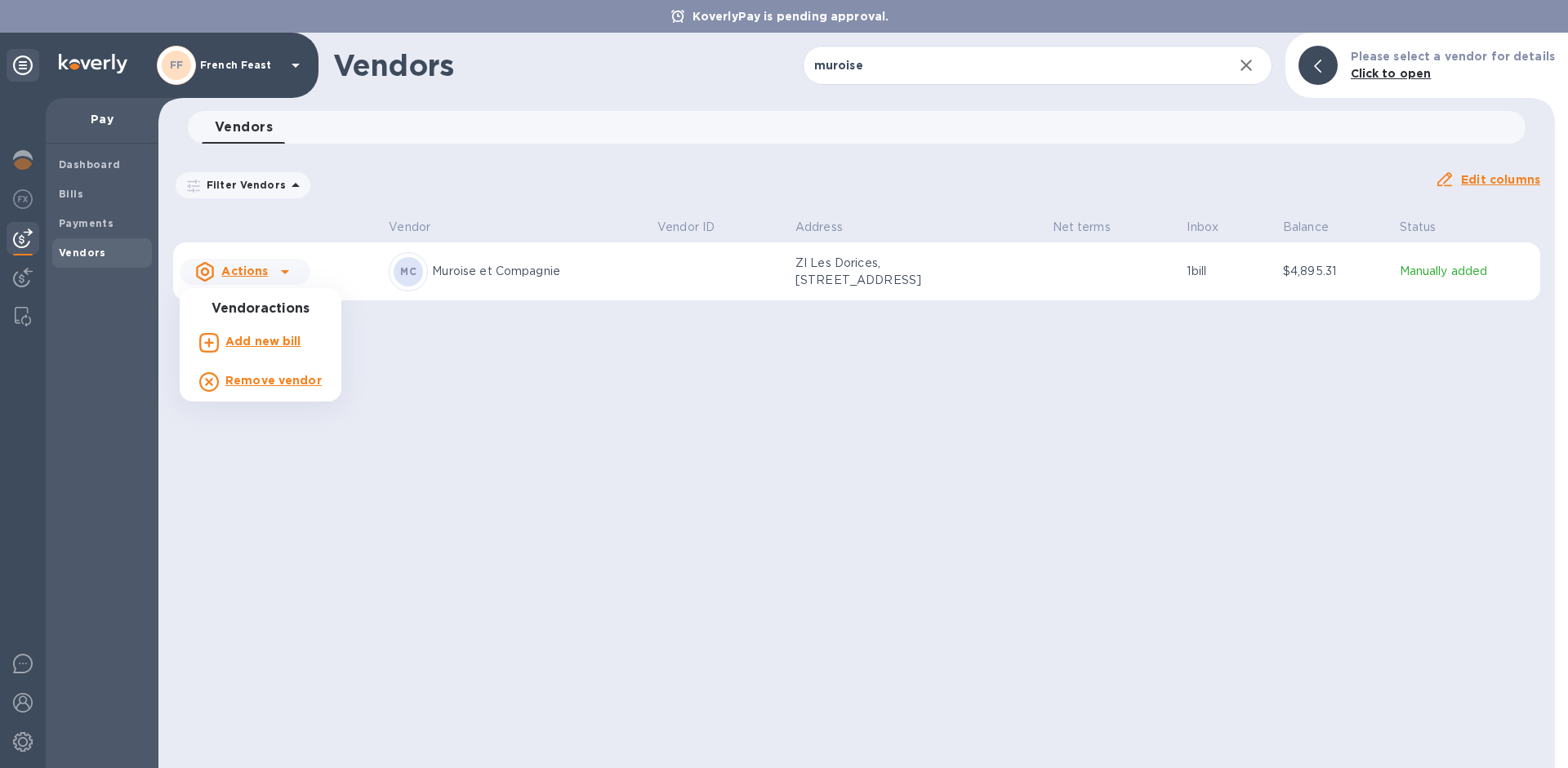
drag, startPoint x: 545, startPoint y: 447, endPoint x: 547, endPoint y: 435, distance: 12.2
click at [546, 442] on div at bounding box center [784, 384] width 1568 height 768
click at [525, 263] on div "MC Muroise et Compagnie" at bounding box center [516, 271] width 256 height 39
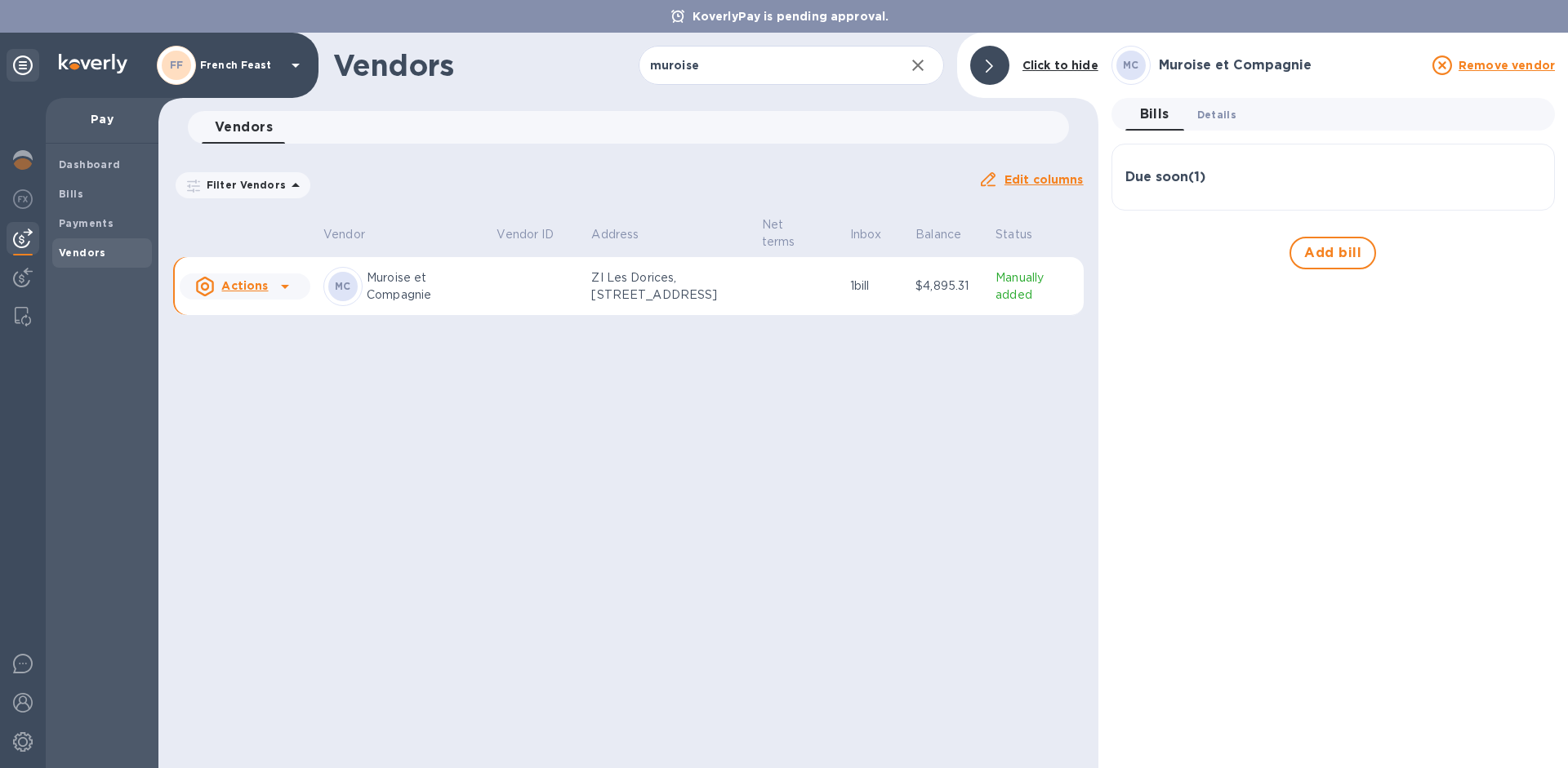
click at [1226, 119] on span "Details 0" at bounding box center [1216, 115] width 39 height 17
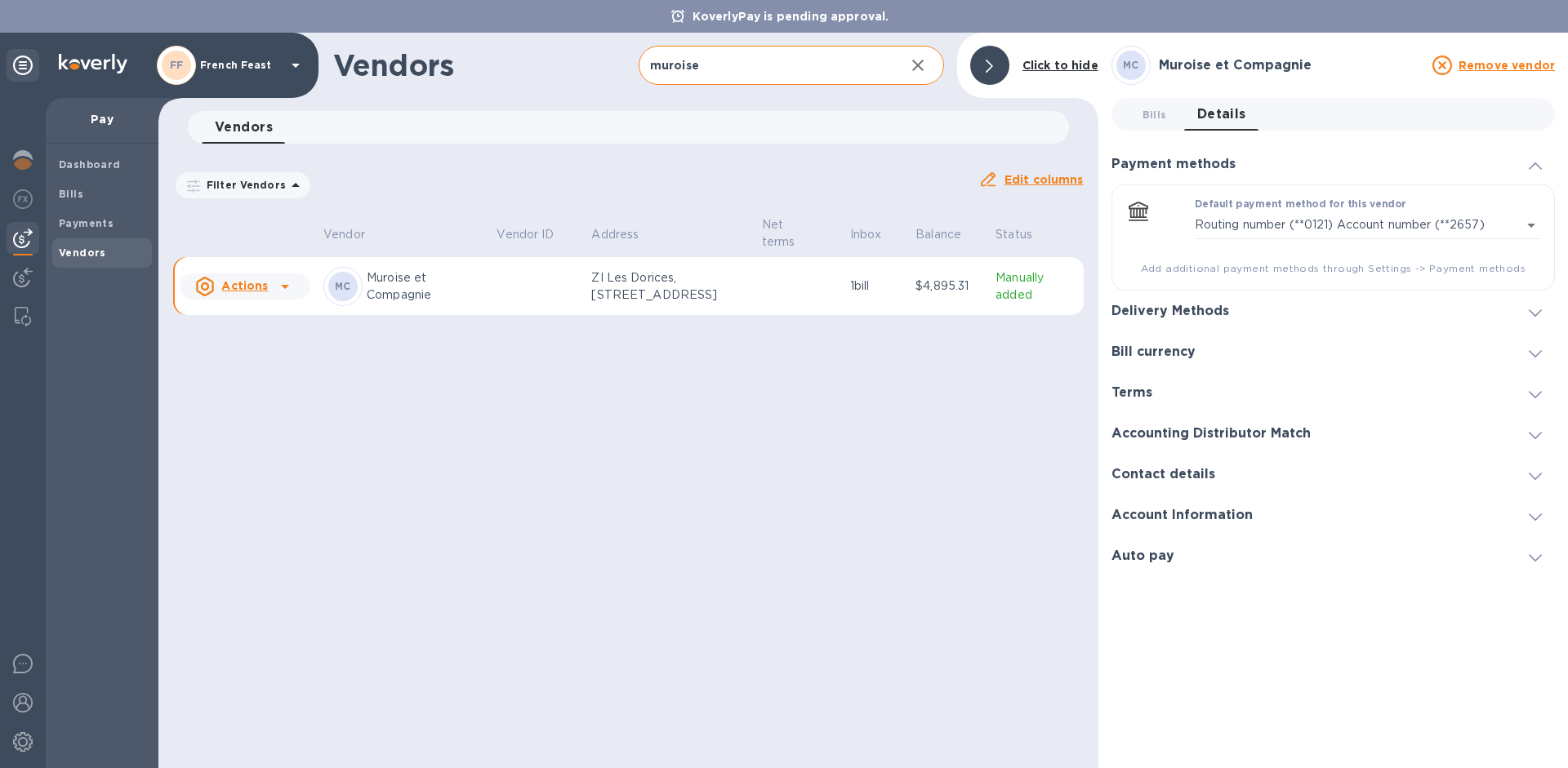
click at [704, 80] on input "muroise" at bounding box center [765, 66] width 253 height 40
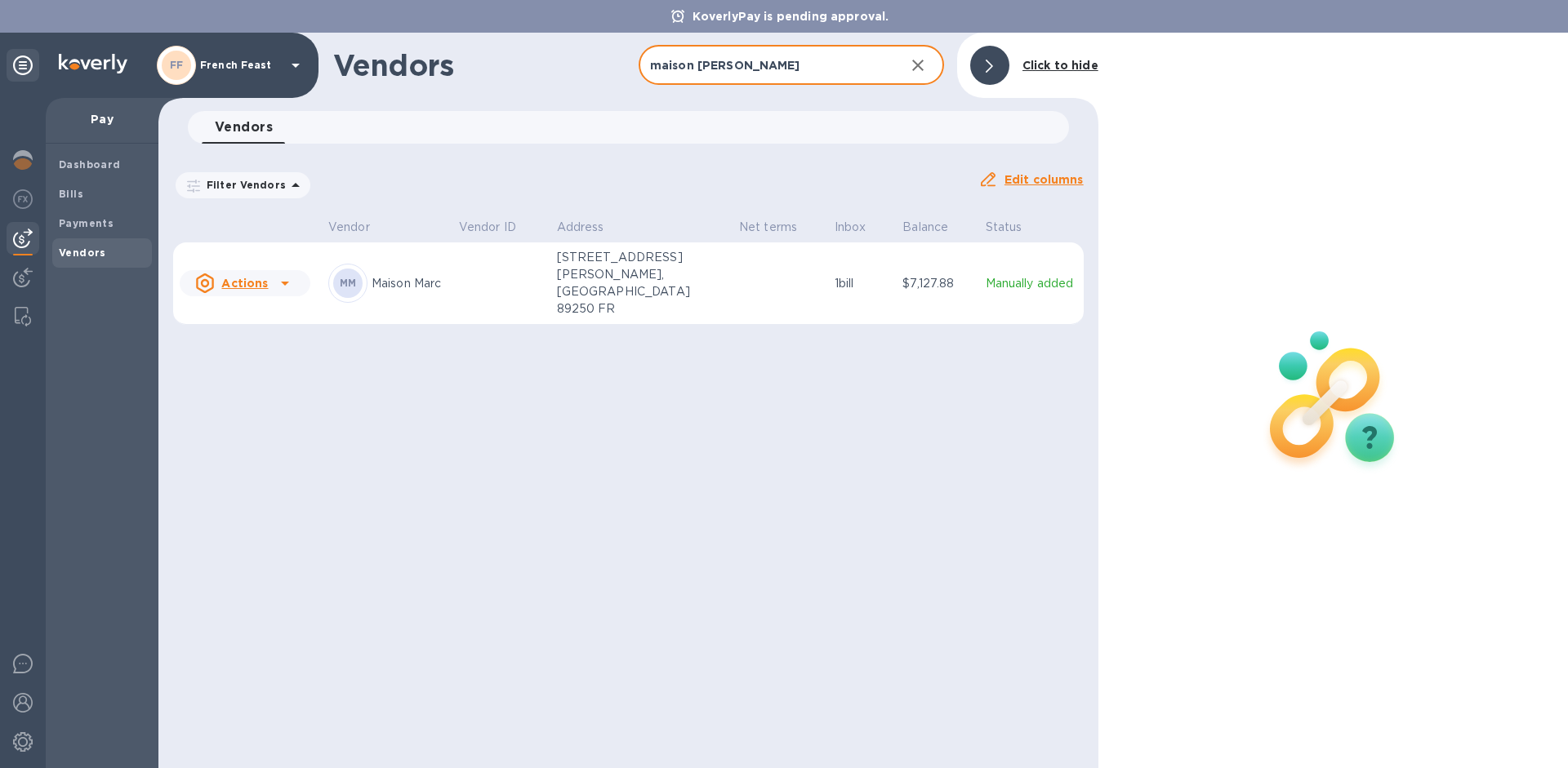
click at [484, 280] on td at bounding box center [501, 283] width 98 height 82
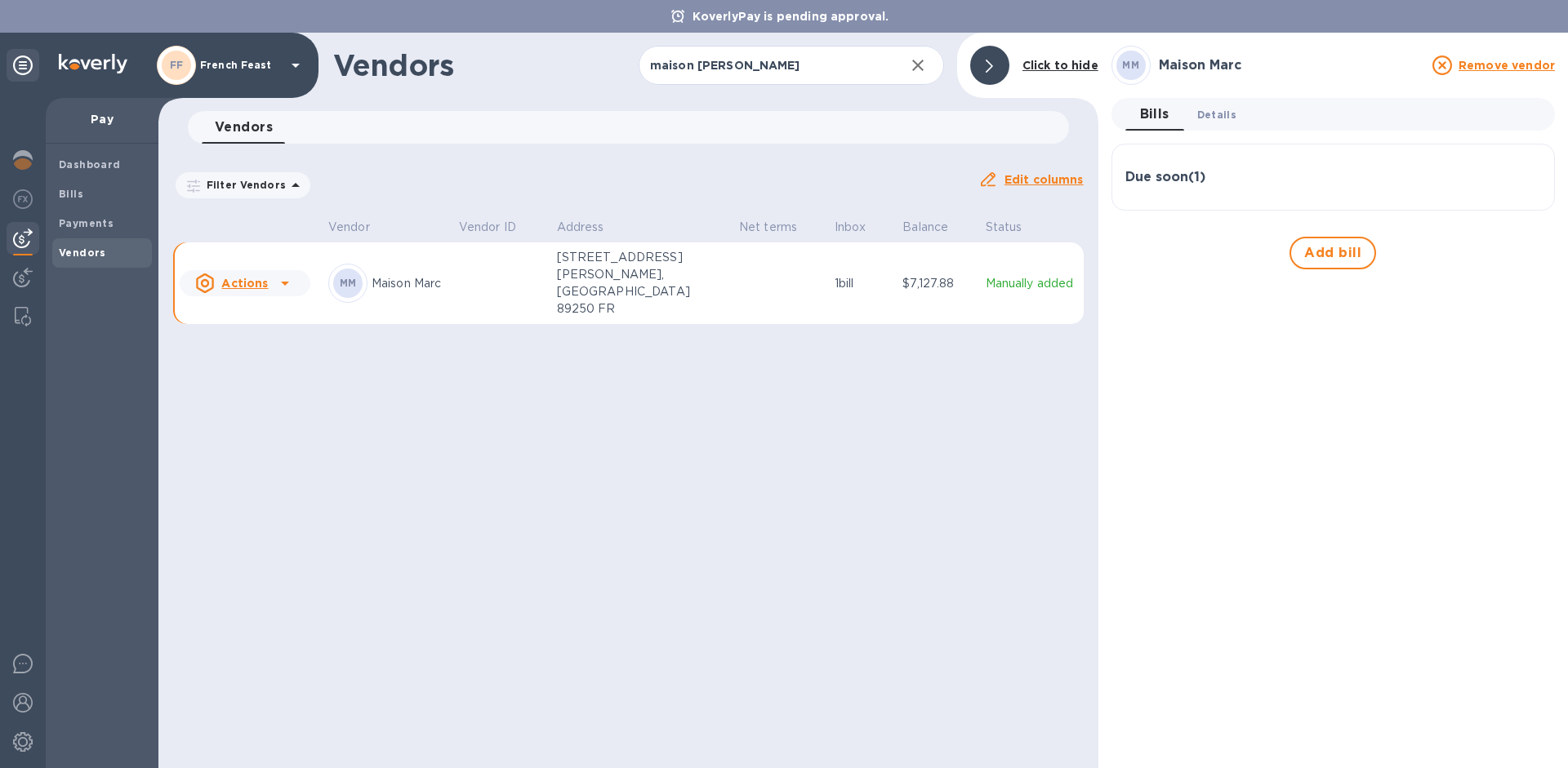
click at [1206, 120] on span "Details 0" at bounding box center [1216, 115] width 39 height 17
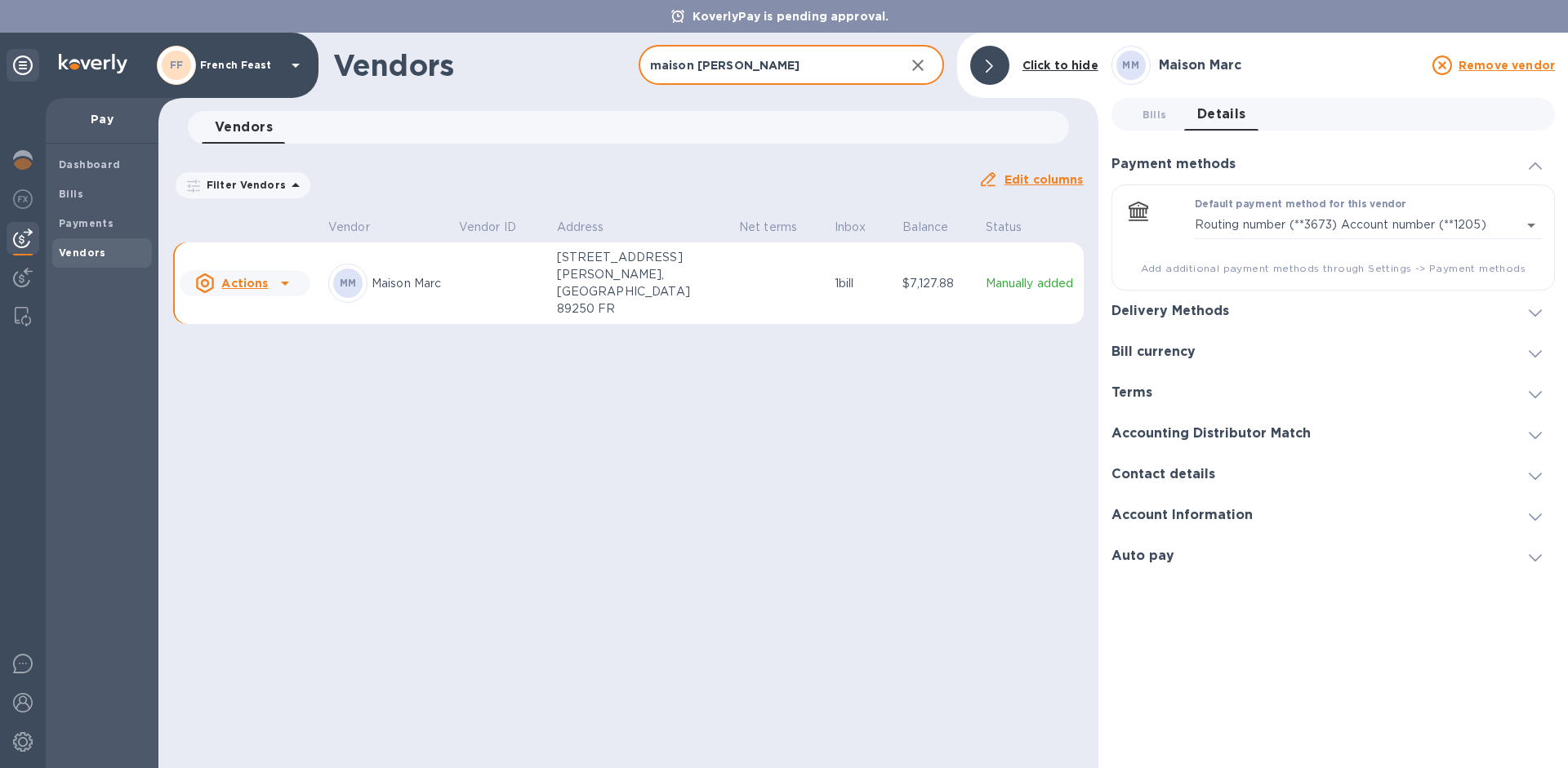
drag, startPoint x: 756, startPoint y: 70, endPoint x: 612, endPoint y: 53, distance: 145.0
click at [616, 53] on div "Vendors maison [PERSON_NAME] ​ Add vendor Click to hide" at bounding box center [627, 65] width 940 height 65
type input "flavigny"
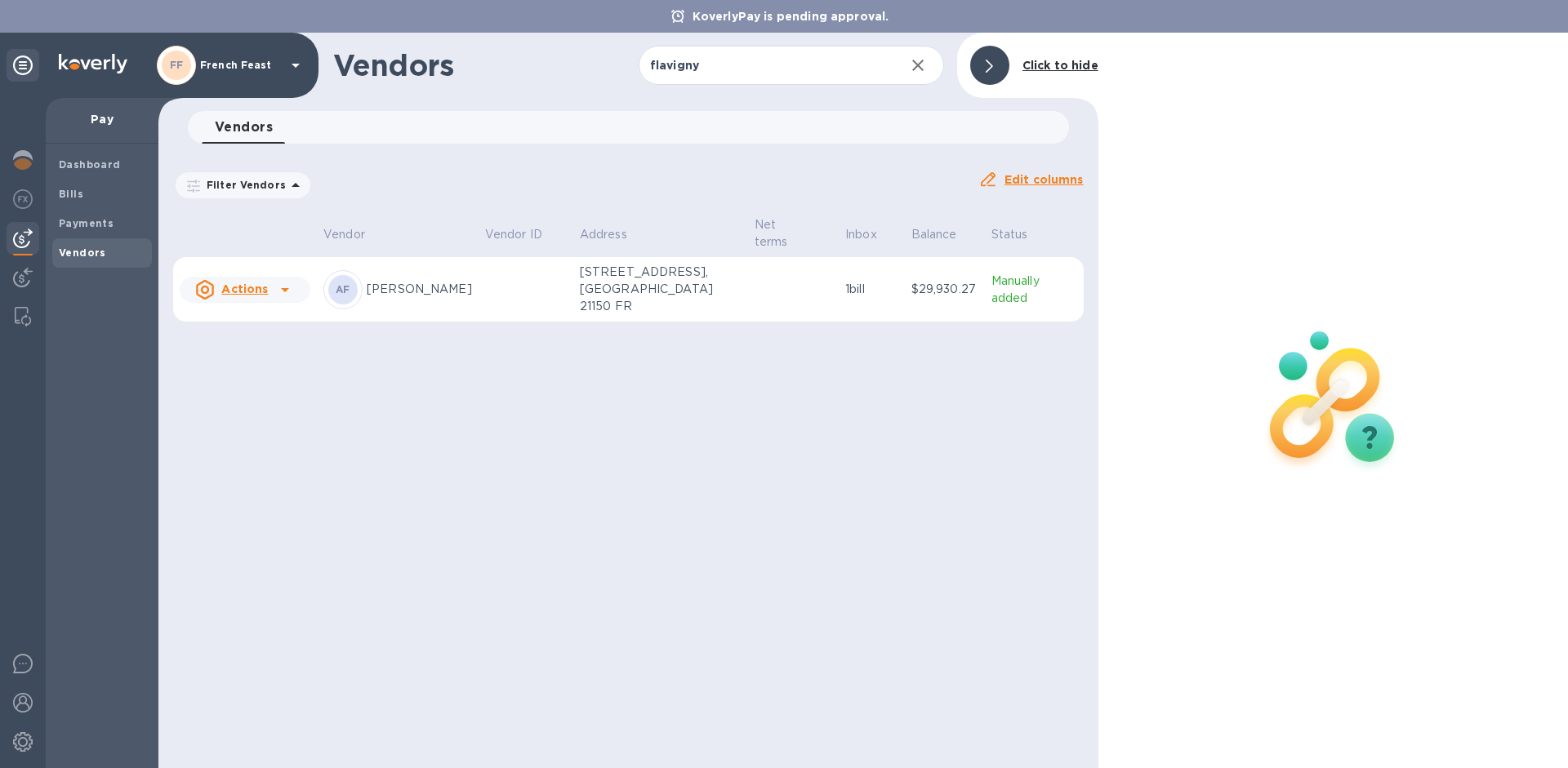
click at [429, 271] on div "AF [PERSON_NAME]" at bounding box center [398, 289] width 148 height 39
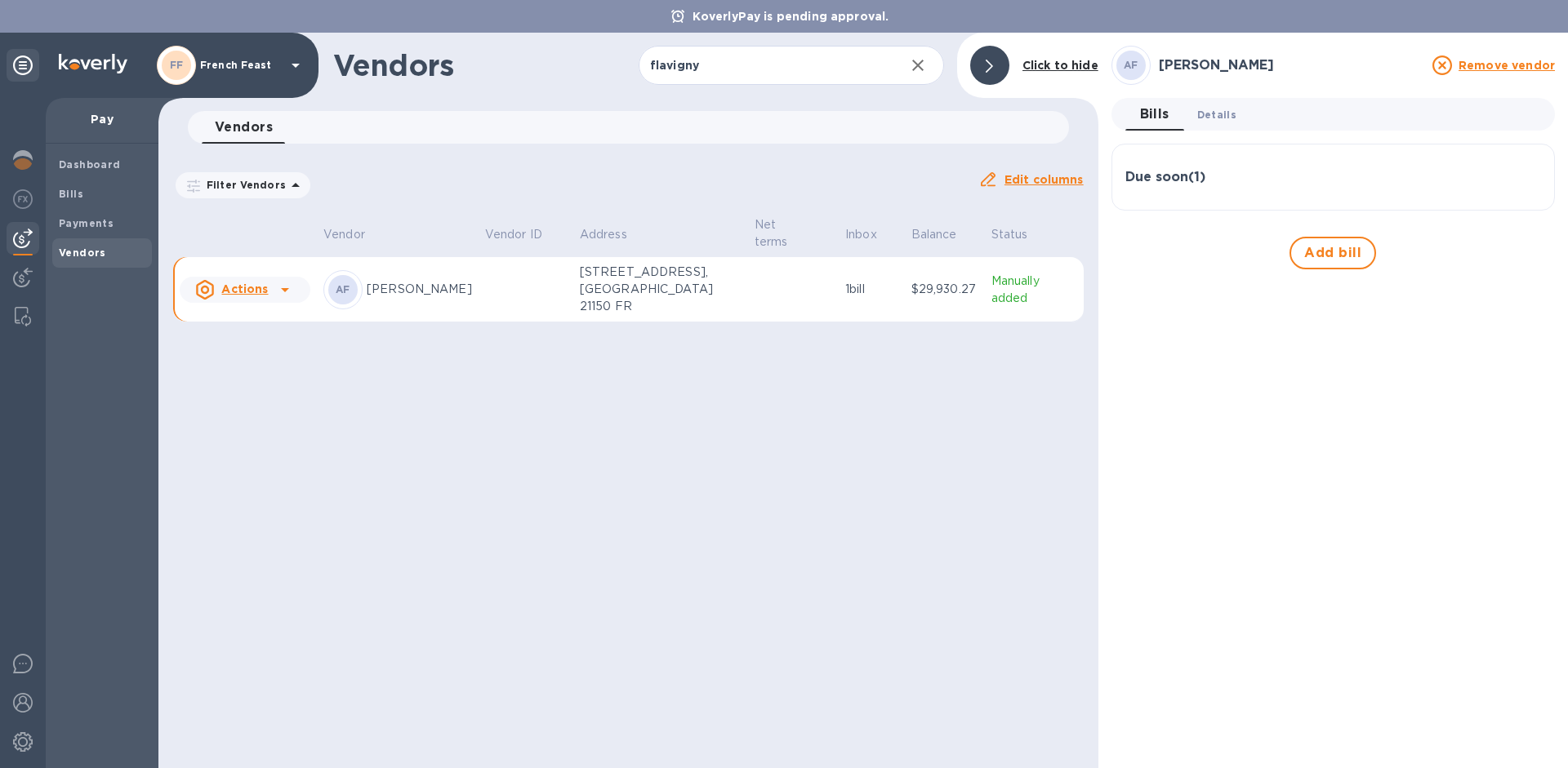
click at [1238, 112] on button "Details 0" at bounding box center [1216, 114] width 65 height 33
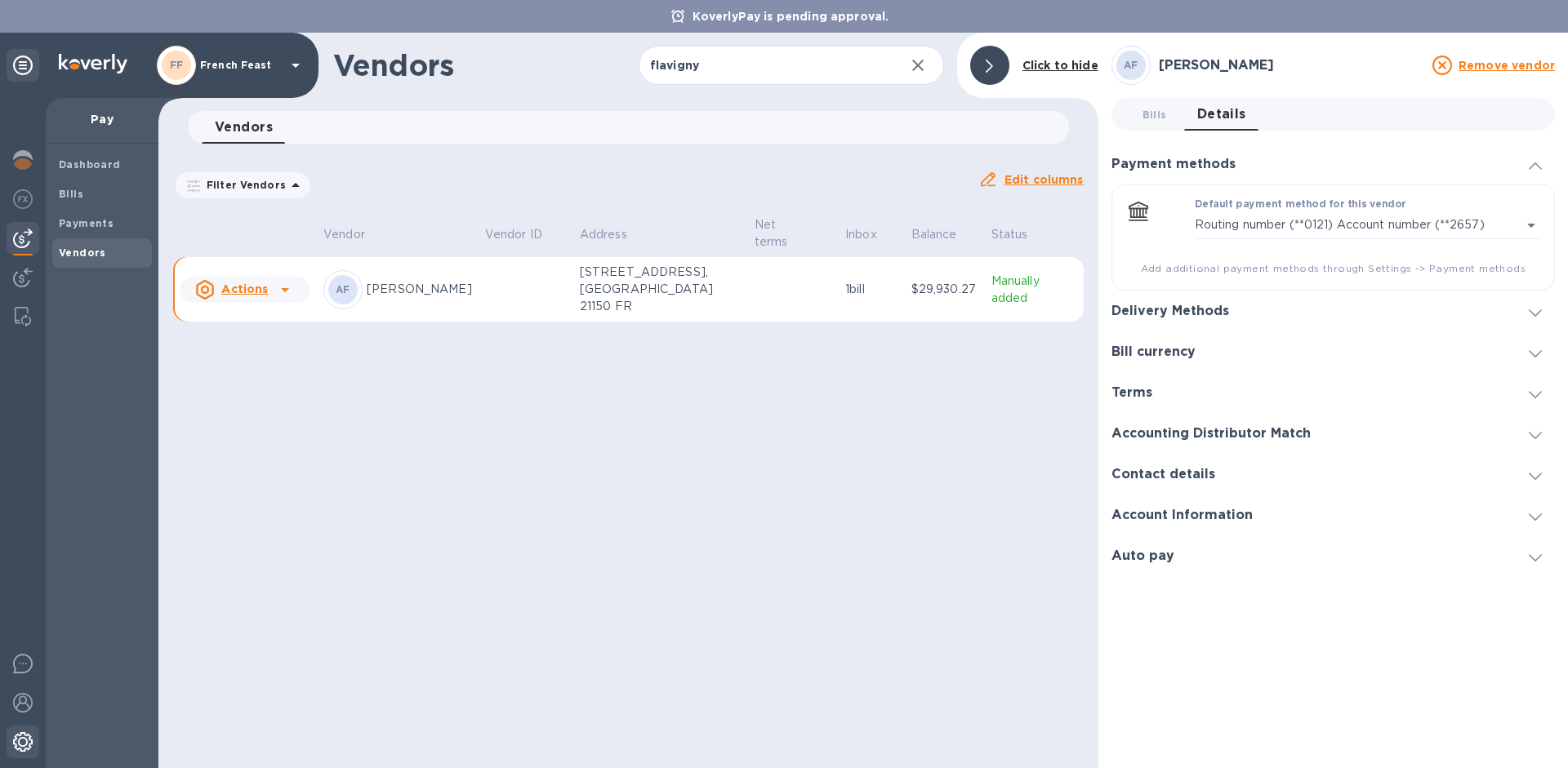
click at [29, 733] on img at bounding box center [23, 742] width 19 height 19
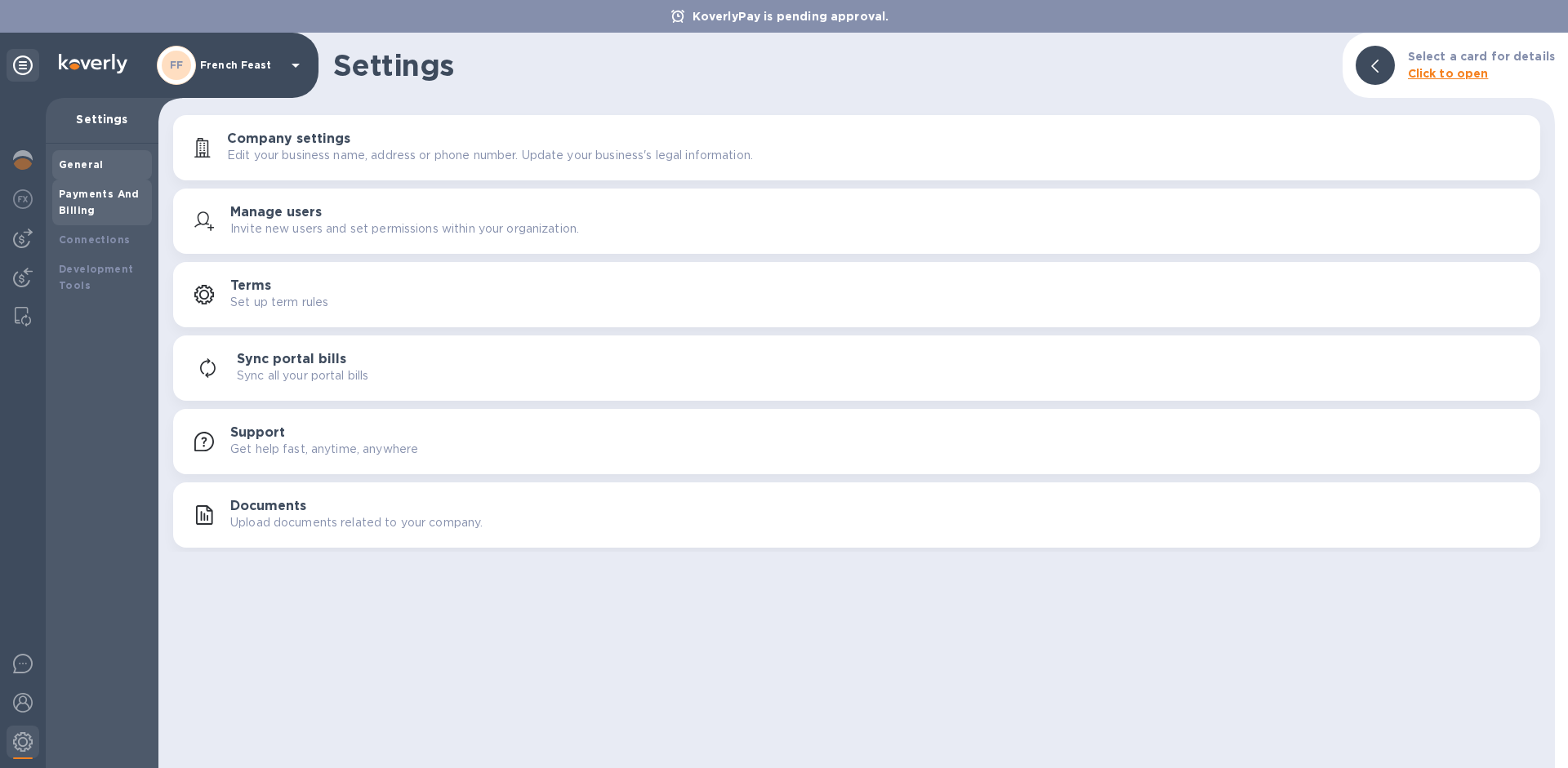
click at [118, 206] on div "Payments And Billing" at bounding box center [102, 202] width 86 height 33
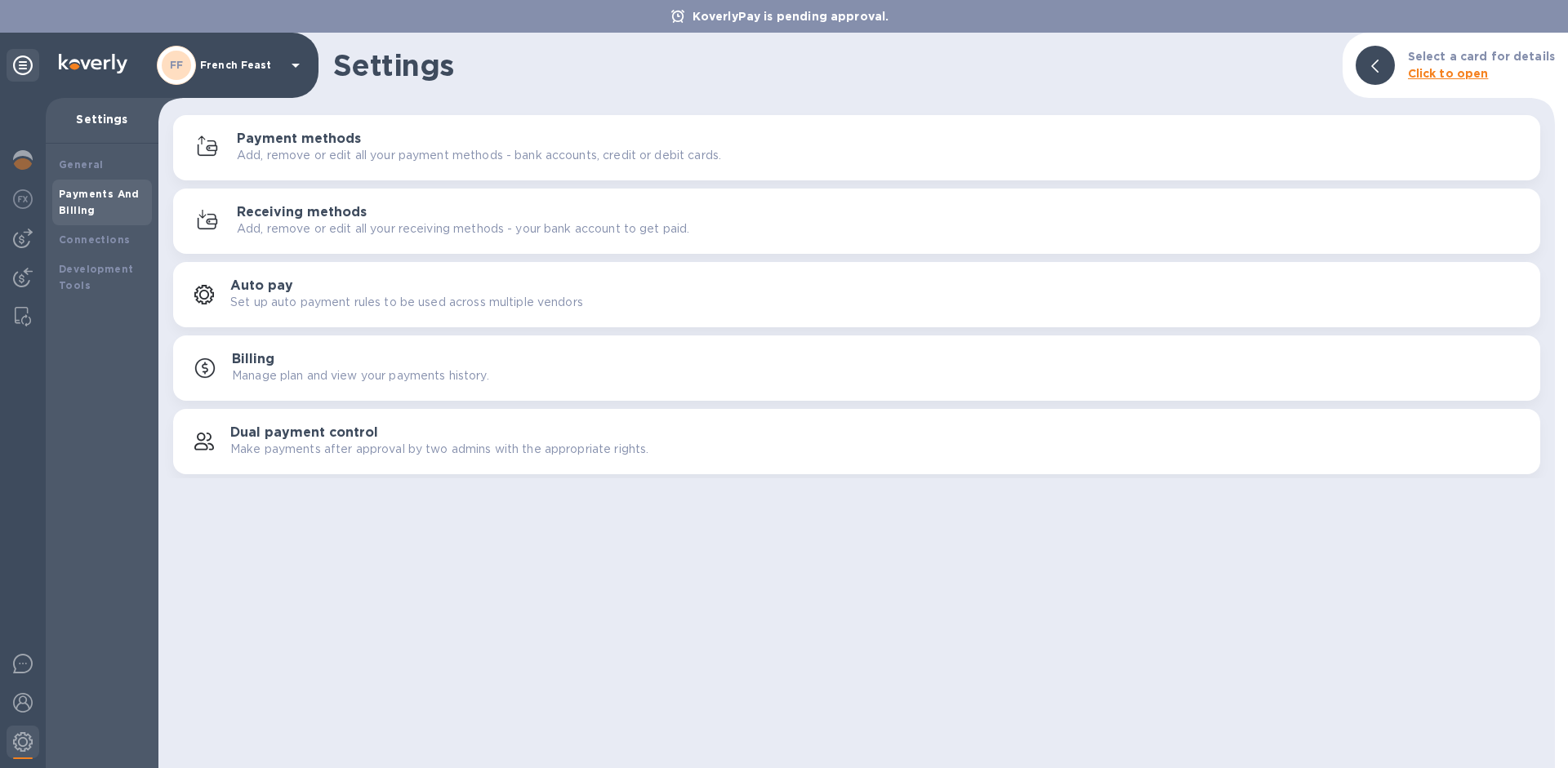
click at [309, 136] on h3 "Payment methods" at bounding box center [299, 139] width 125 height 15
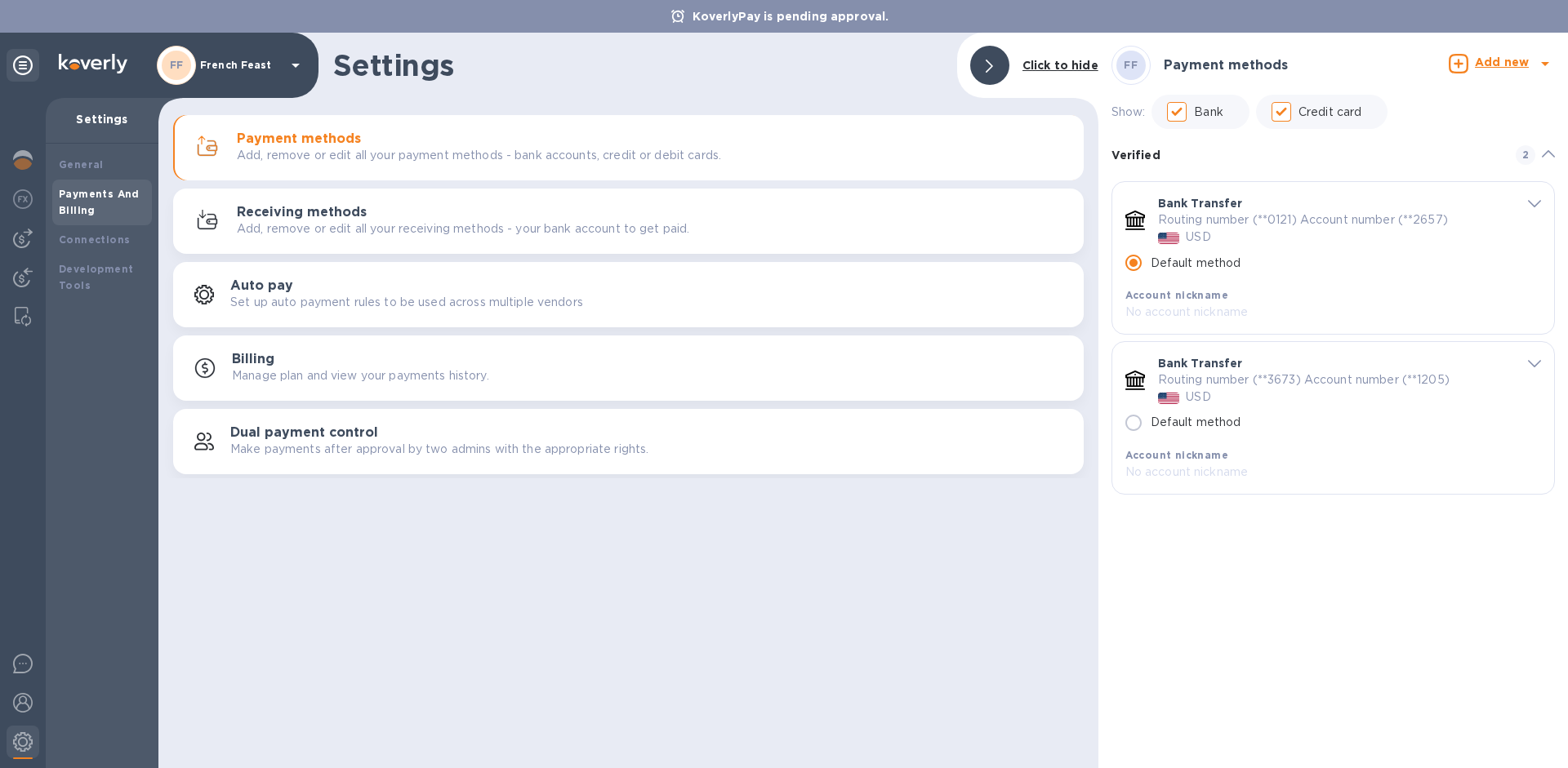
click at [1139, 421] on input "Default method" at bounding box center [1134, 423] width 34 height 34
radio input "false"
click at [1137, 422] on input "Default method" at bounding box center [1134, 423] width 34 height 34
radio input "false"
click at [1528, 214] on div "Bank Transfer Routing number (**0121) Account number (**2657) USD Default metho…" at bounding box center [1332, 258] width 442 height 152
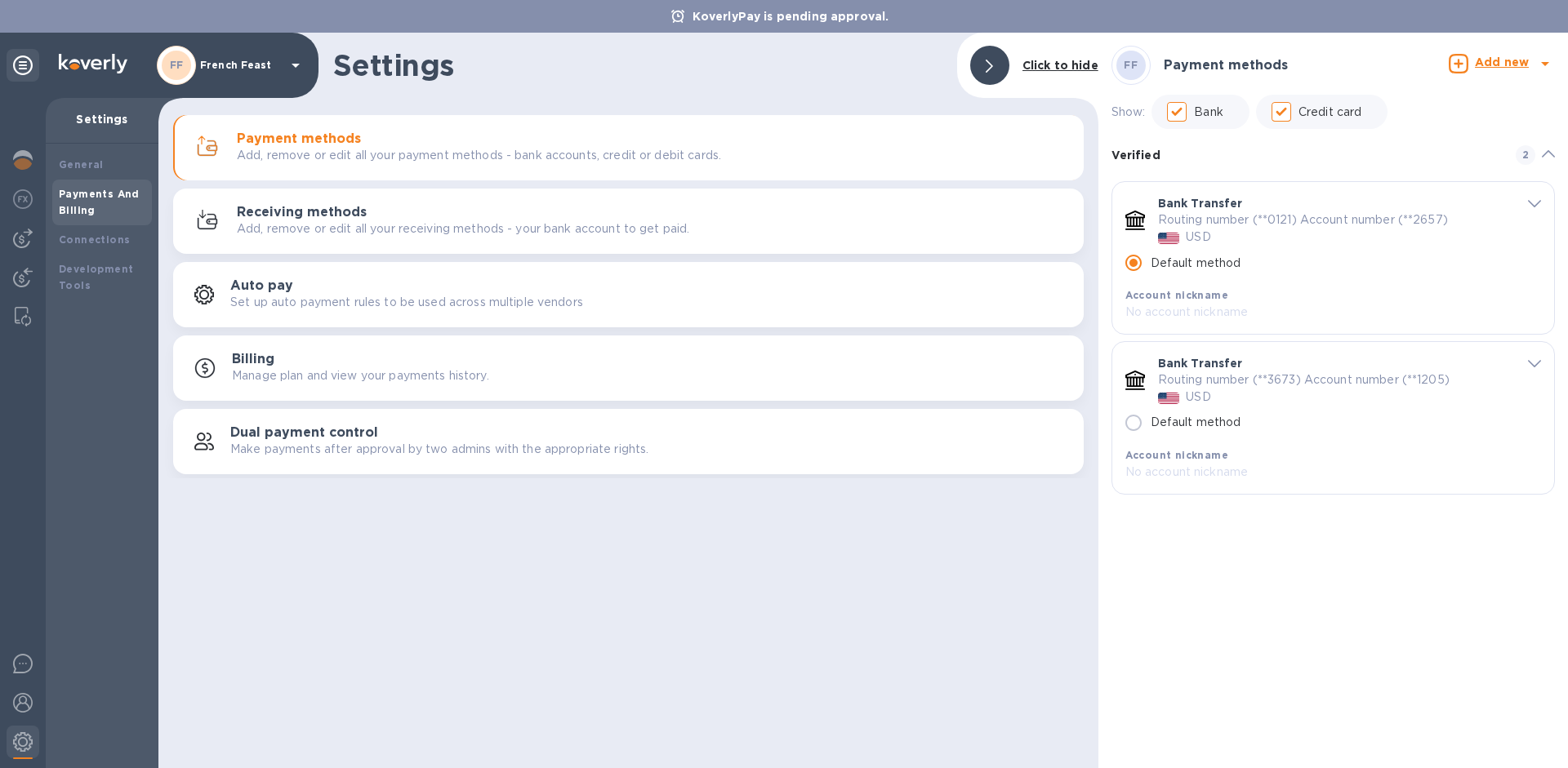
click at [1534, 192] on div "Bank Transfer Routing number (**0121) Account number (**2657) USD Default metho…" at bounding box center [1332, 258] width 442 height 152
click at [1272, 290] on div "Account nickname" at bounding box center [1316, 295] width 381 height 17
click at [1136, 424] on input "Default method" at bounding box center [1134, 423] width 34 height 34
radio input "false"
radio input "true"
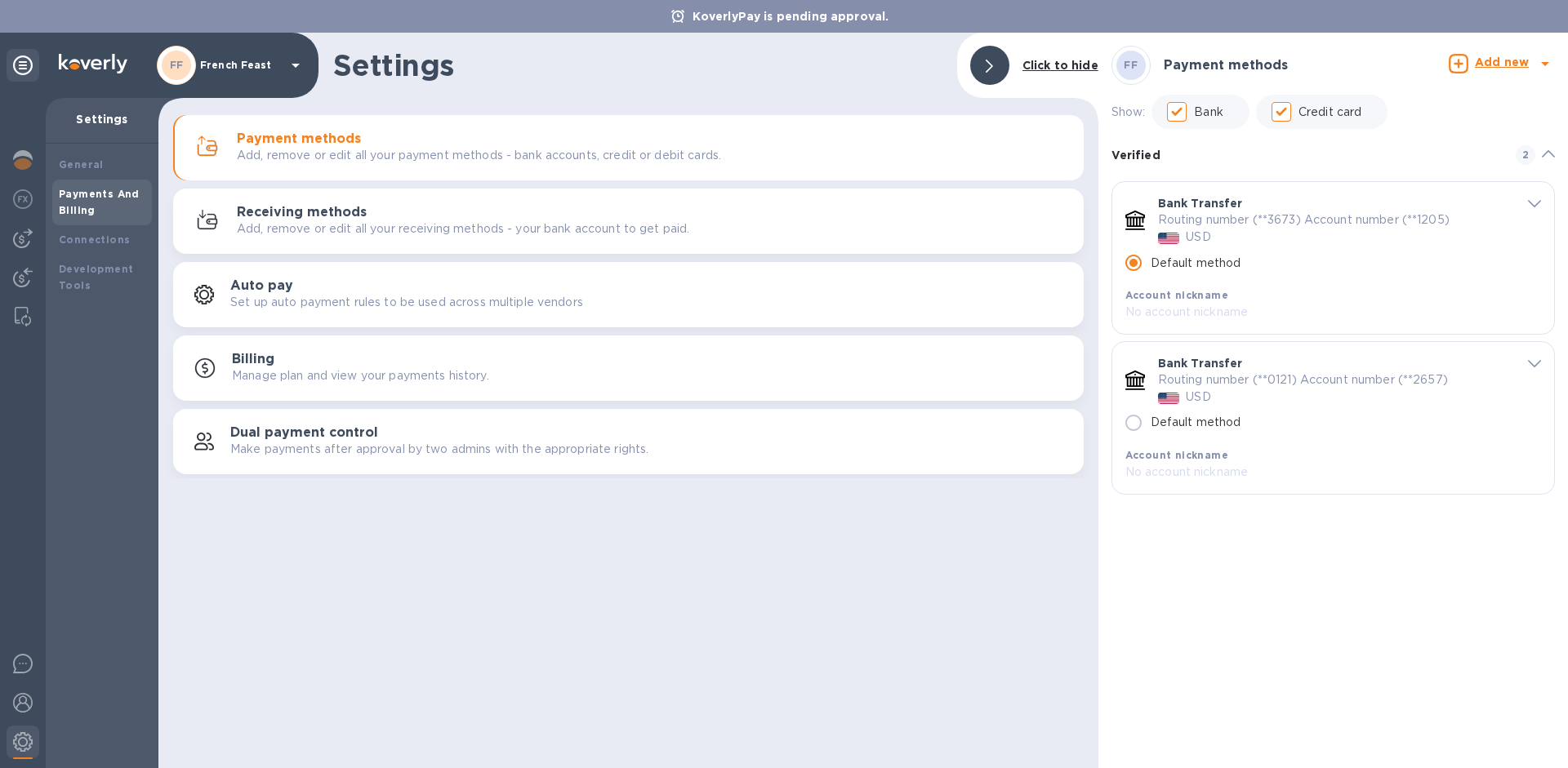
click at [1533, 200] on icon "default-method" at bounding box center [1534, 204] width 13 height 8
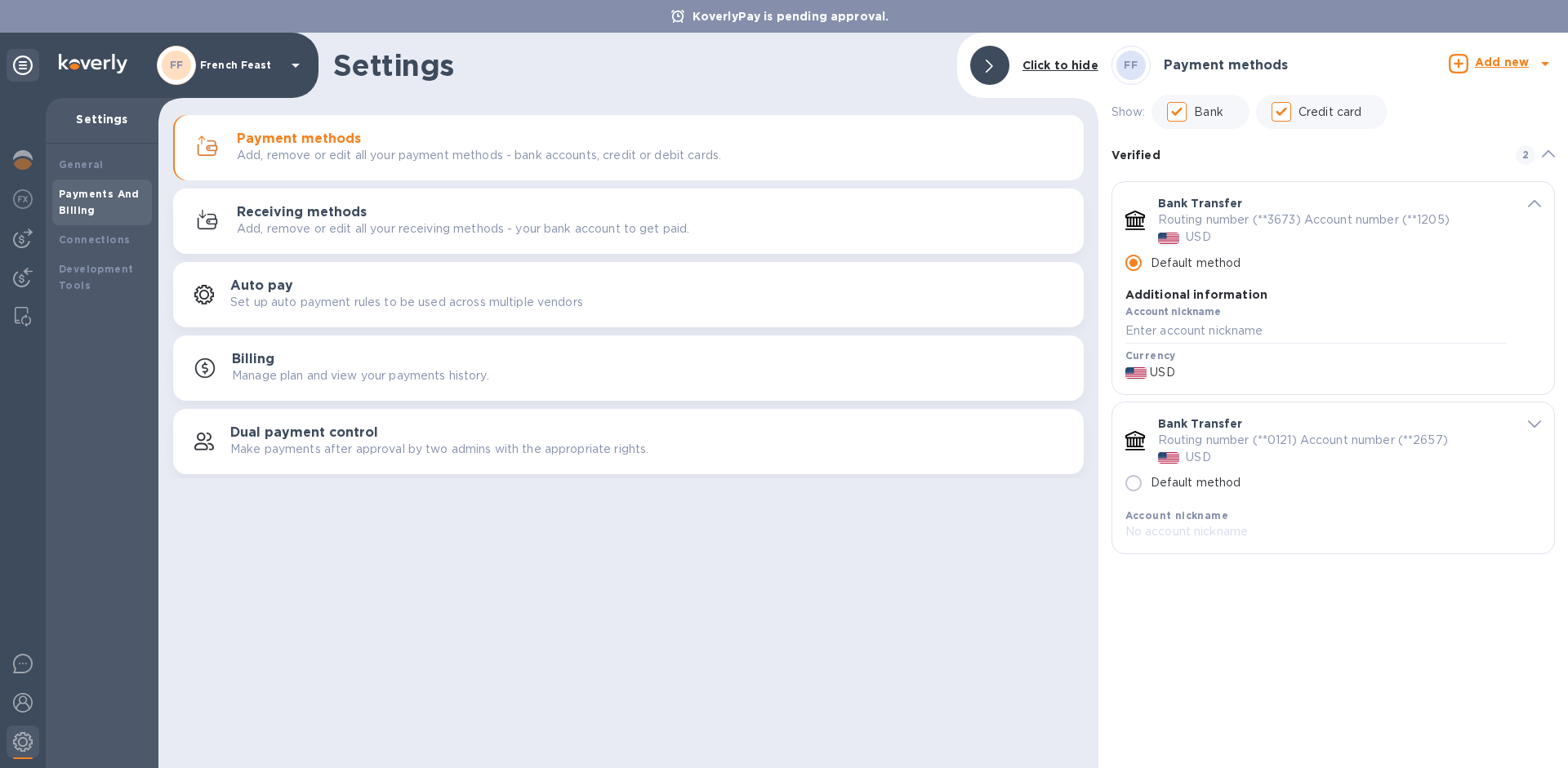
click at [1477, 552] on div "Bank Transfer Routing number (**0121) Account number (**2657) USD Default metho…" at bounding box center [1332, 478] width 442 height 152
click at [1249, 446] on p "Routing number (**0121) Account number (**2657)" at bounding box center [1303, 440] width 290 height 17
click at [1533, 424] on icon "default-method" at bounding box center [1534, 424] width 13 height 8
click at [1182, 617] on link "Archive" at bounding box center [1174, 622] width 46 height 13
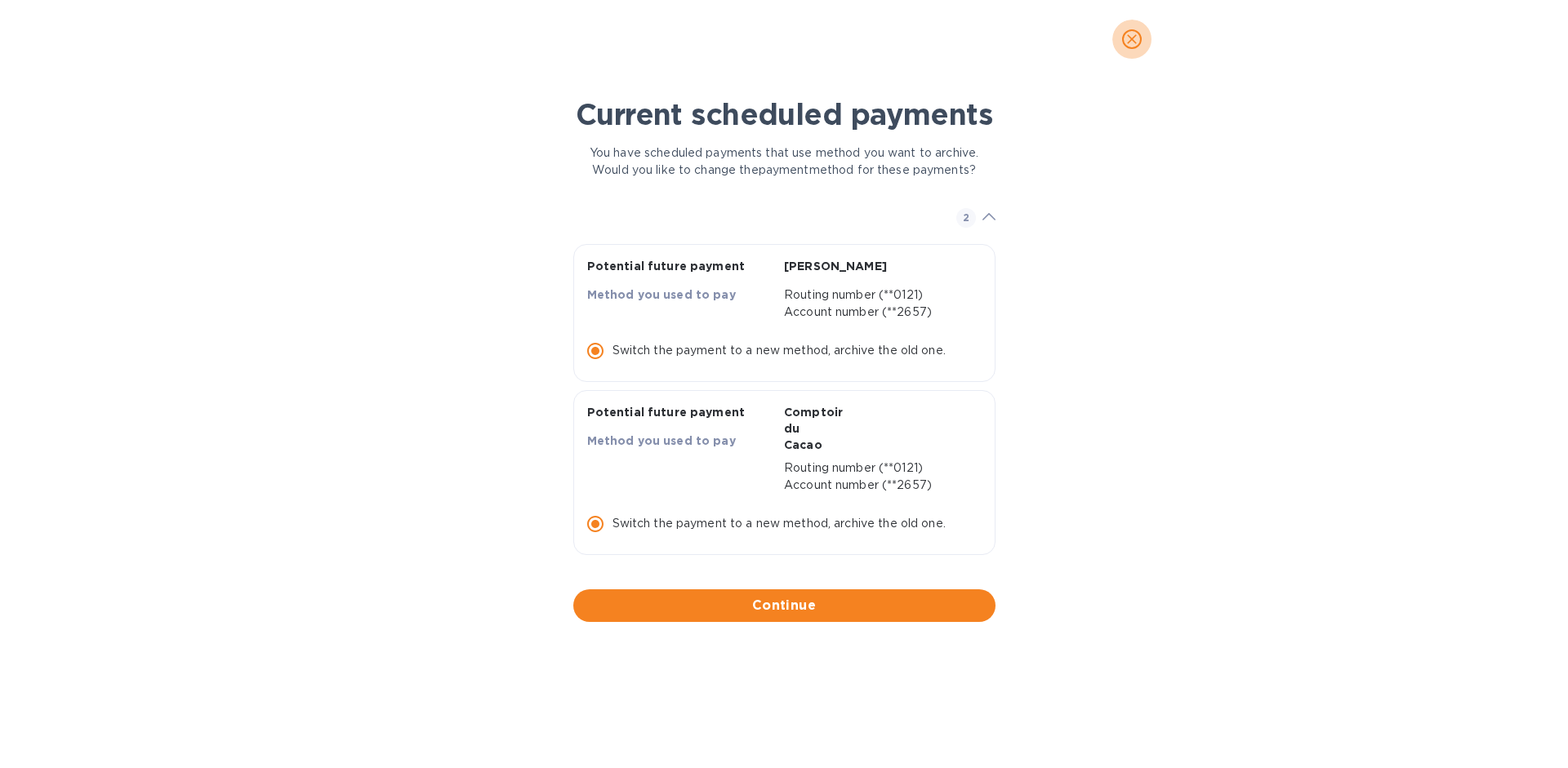
click at [1126, 41] on icon "close" at bounding box center [1131, 38] width 16 height 16
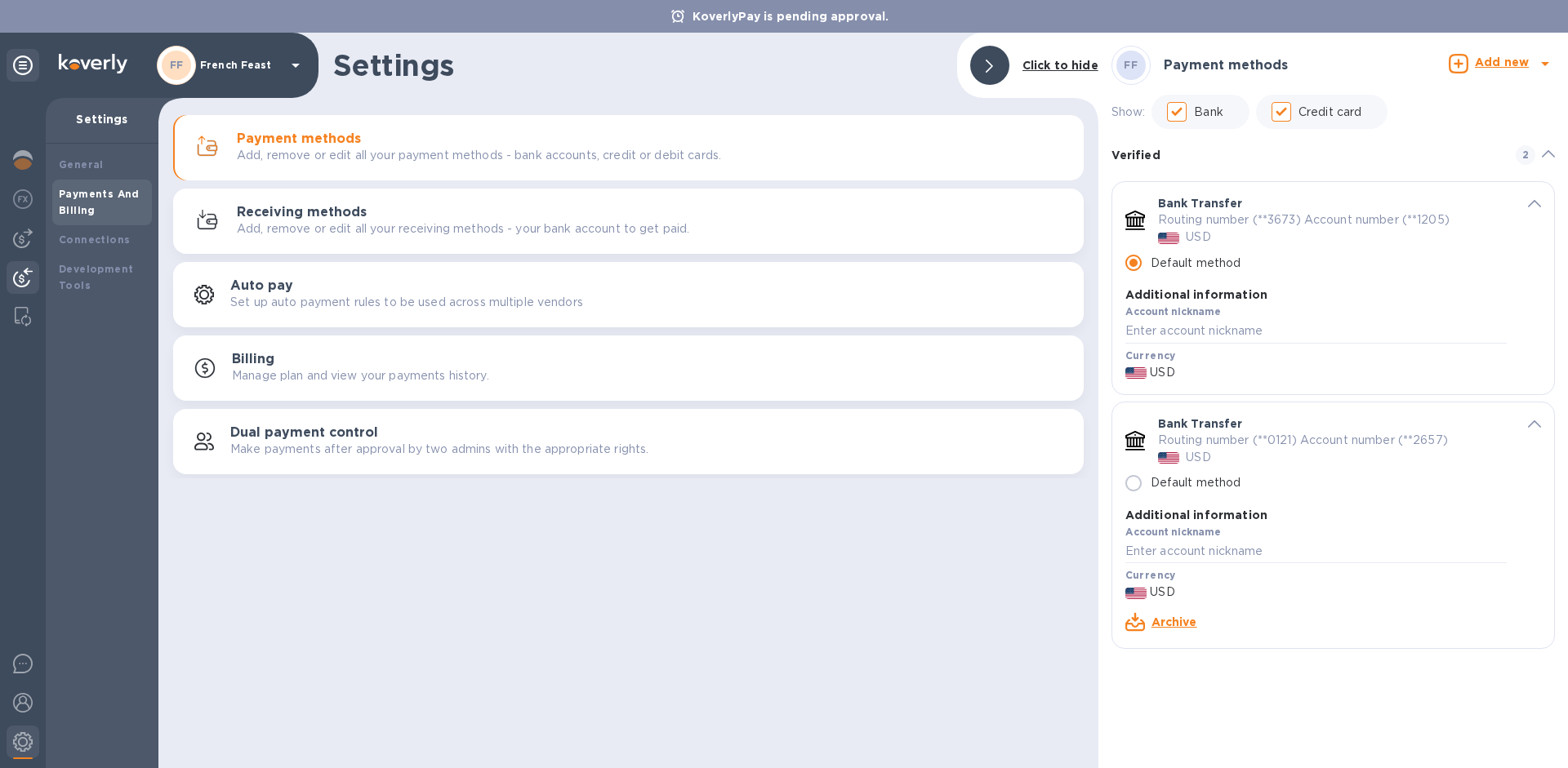
click at [34, 281] on div at bounding box center [23, 280] width 33 height 36
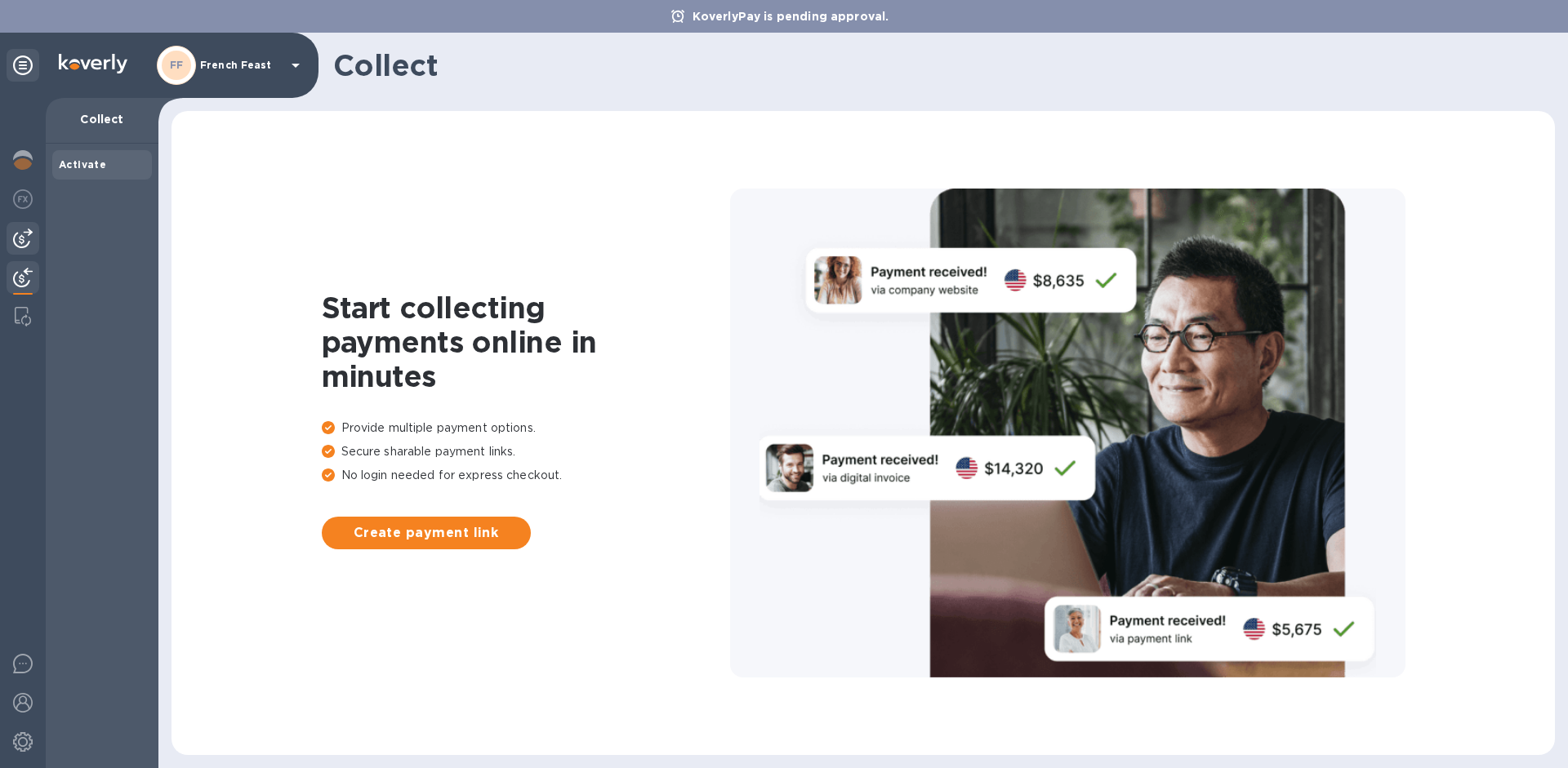
click at [21, 244] on img at bounding box center [23, 238] width 19 height 19
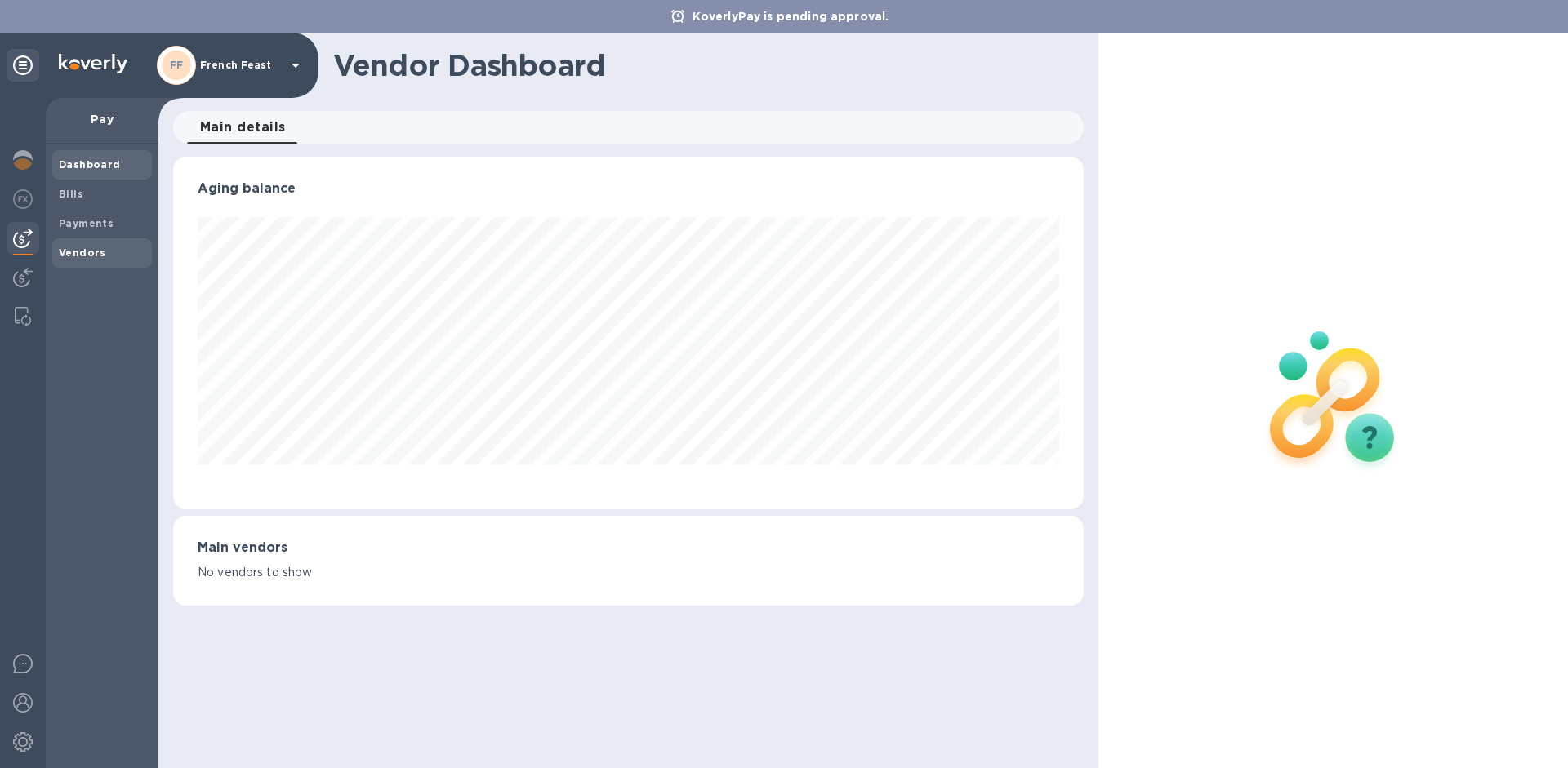
scroll to position [816132, 815789]
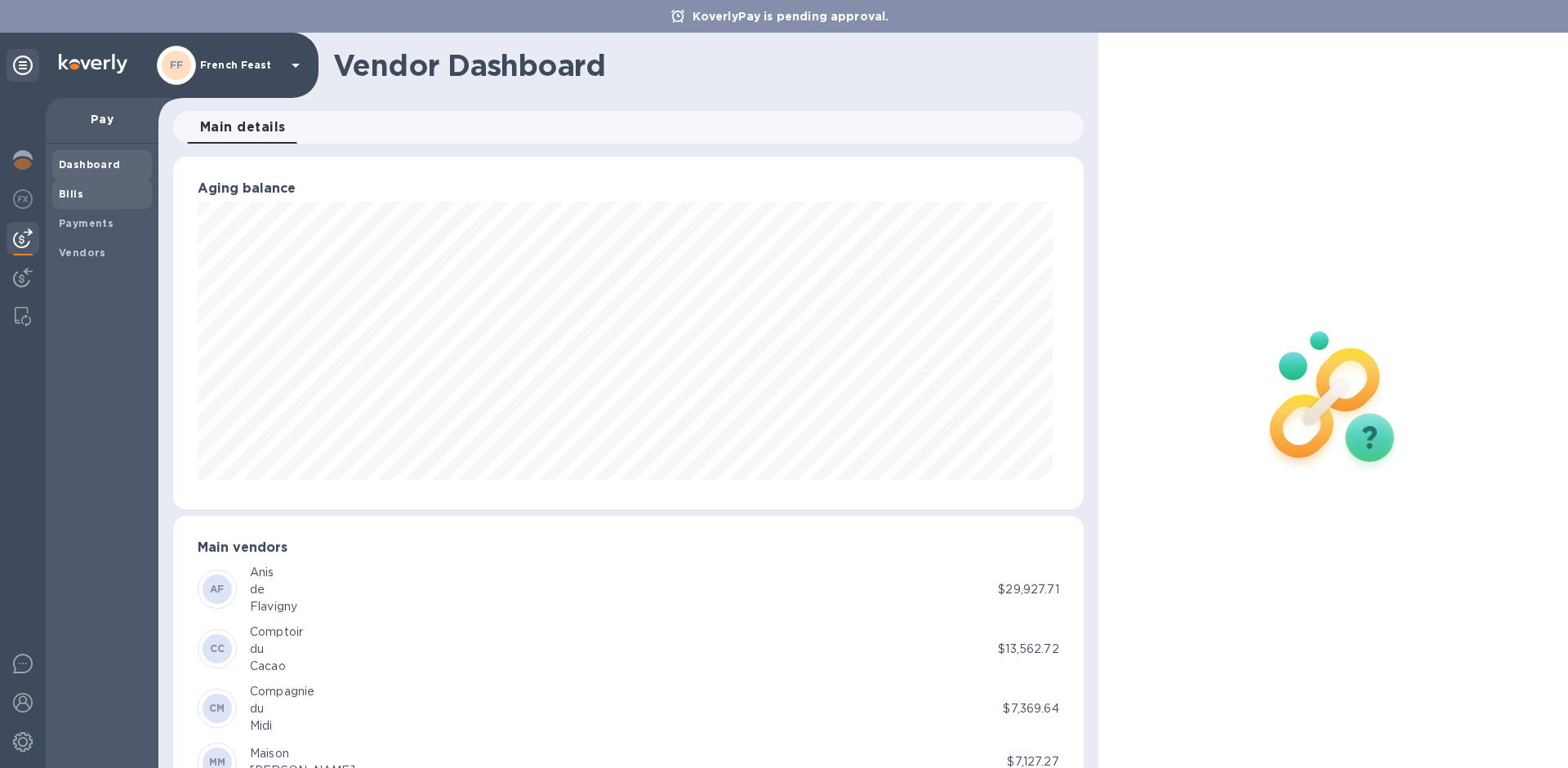
click at [77, 198] on b "Bills" at bounding box center [71, 193] width 25 height 12
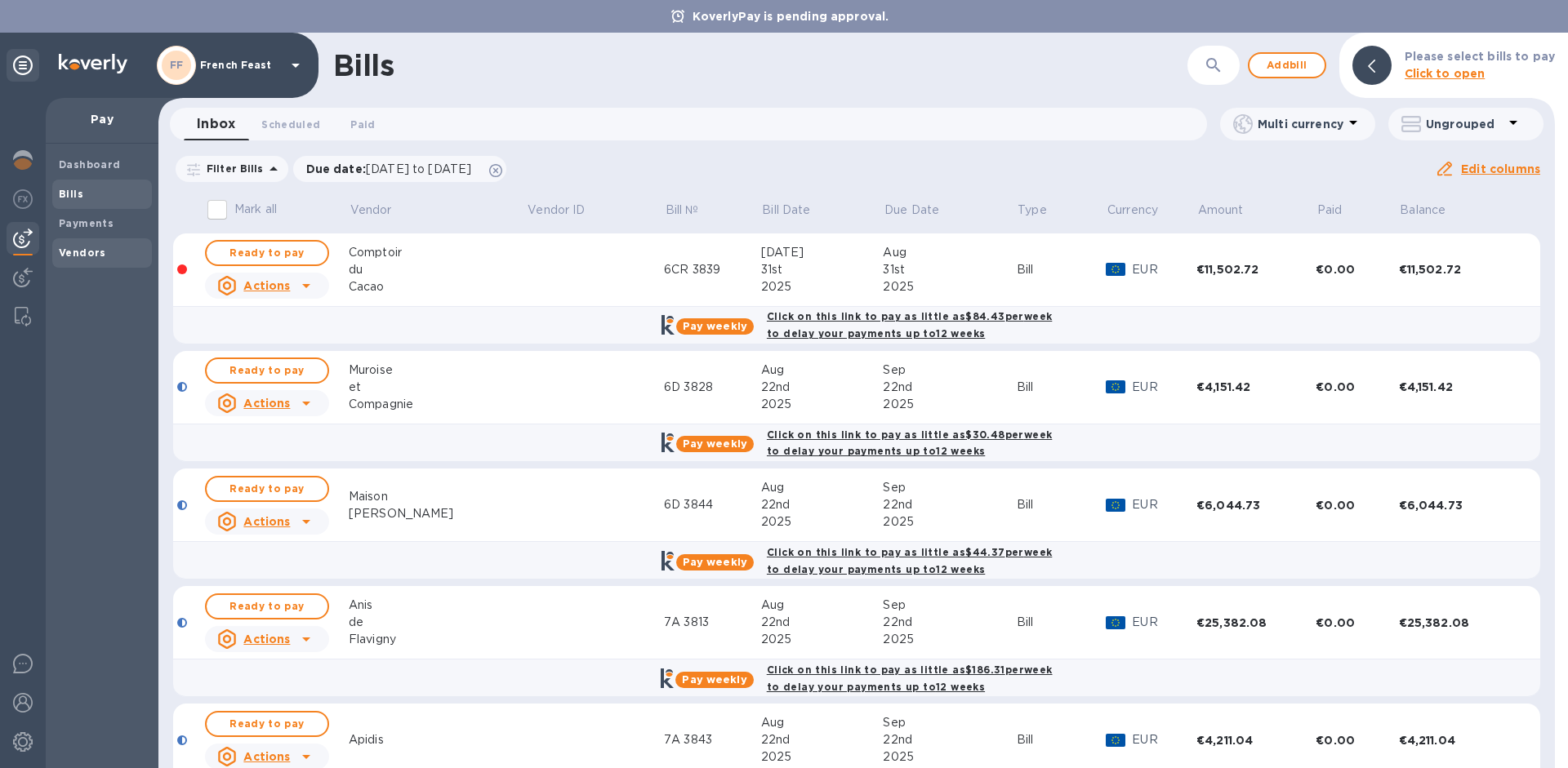
click at [94, 257] on b "Vendors" at bounding box center [81, 252] width 47 height 12
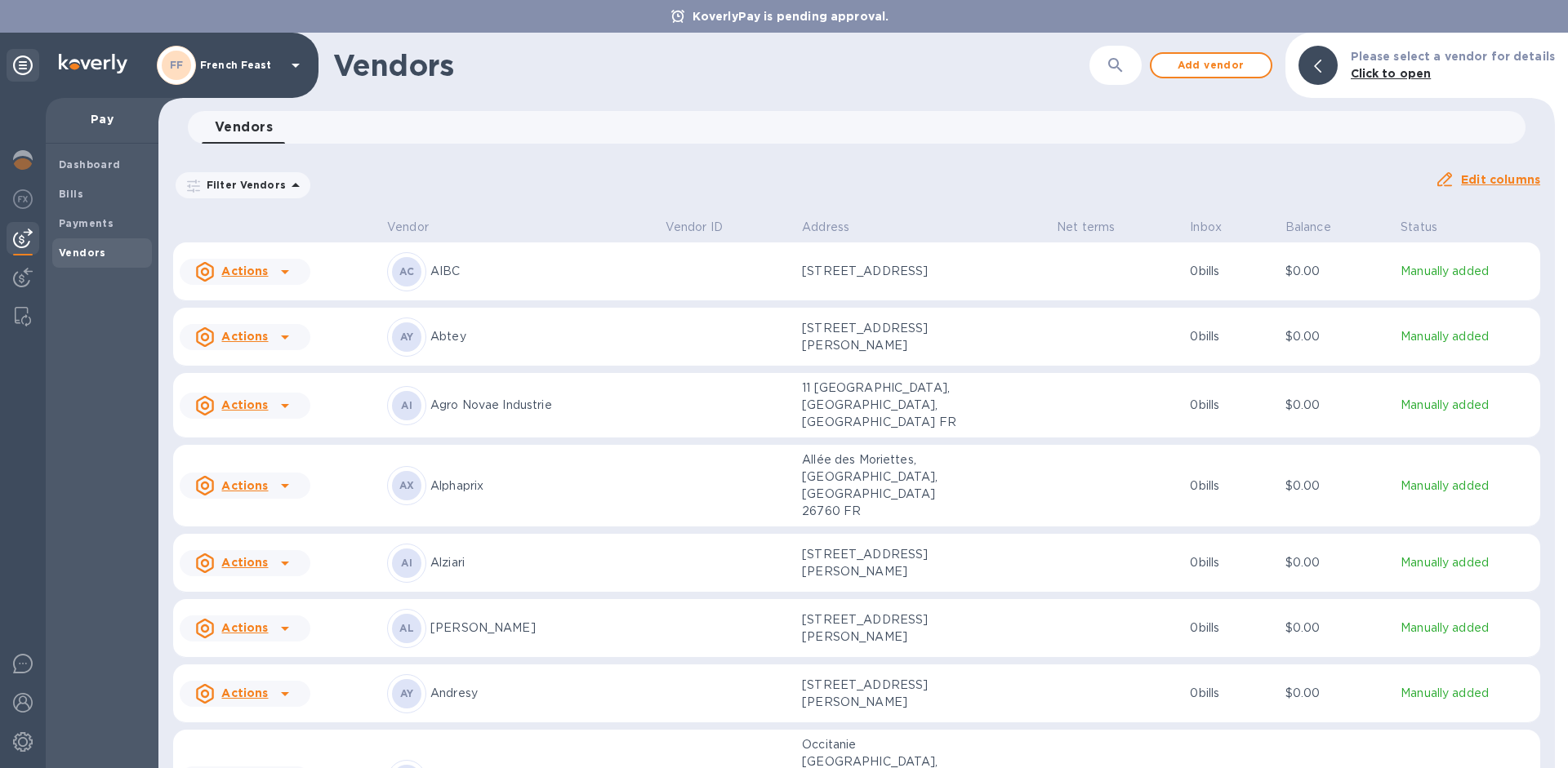
click at [1125, 71] on icon "button" at bounding box center [1115, 65] width 19 height 19
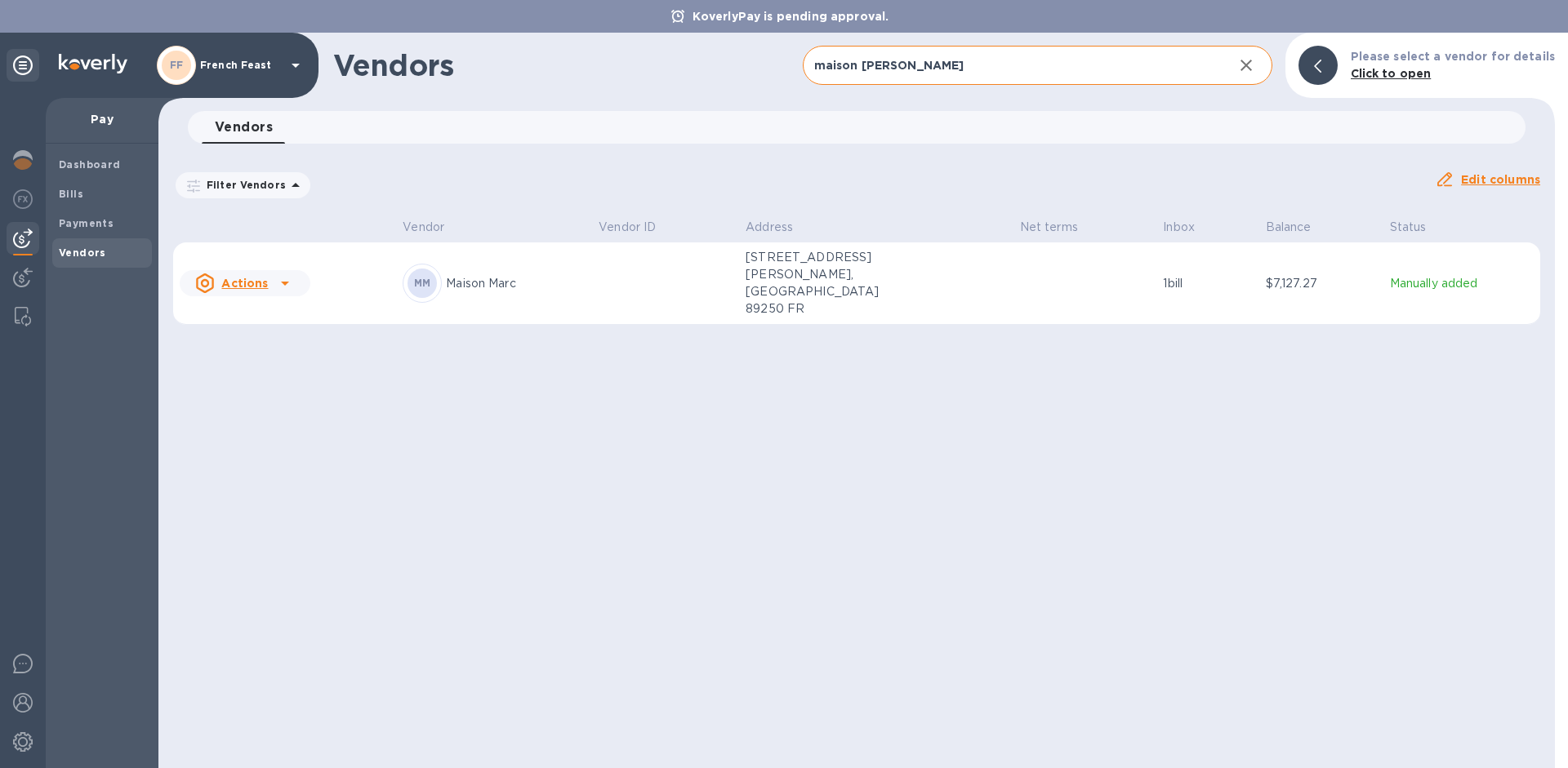
click at [478, 275] on p "Maison Marc" at bounding box center [516, 283] width 140 height 17
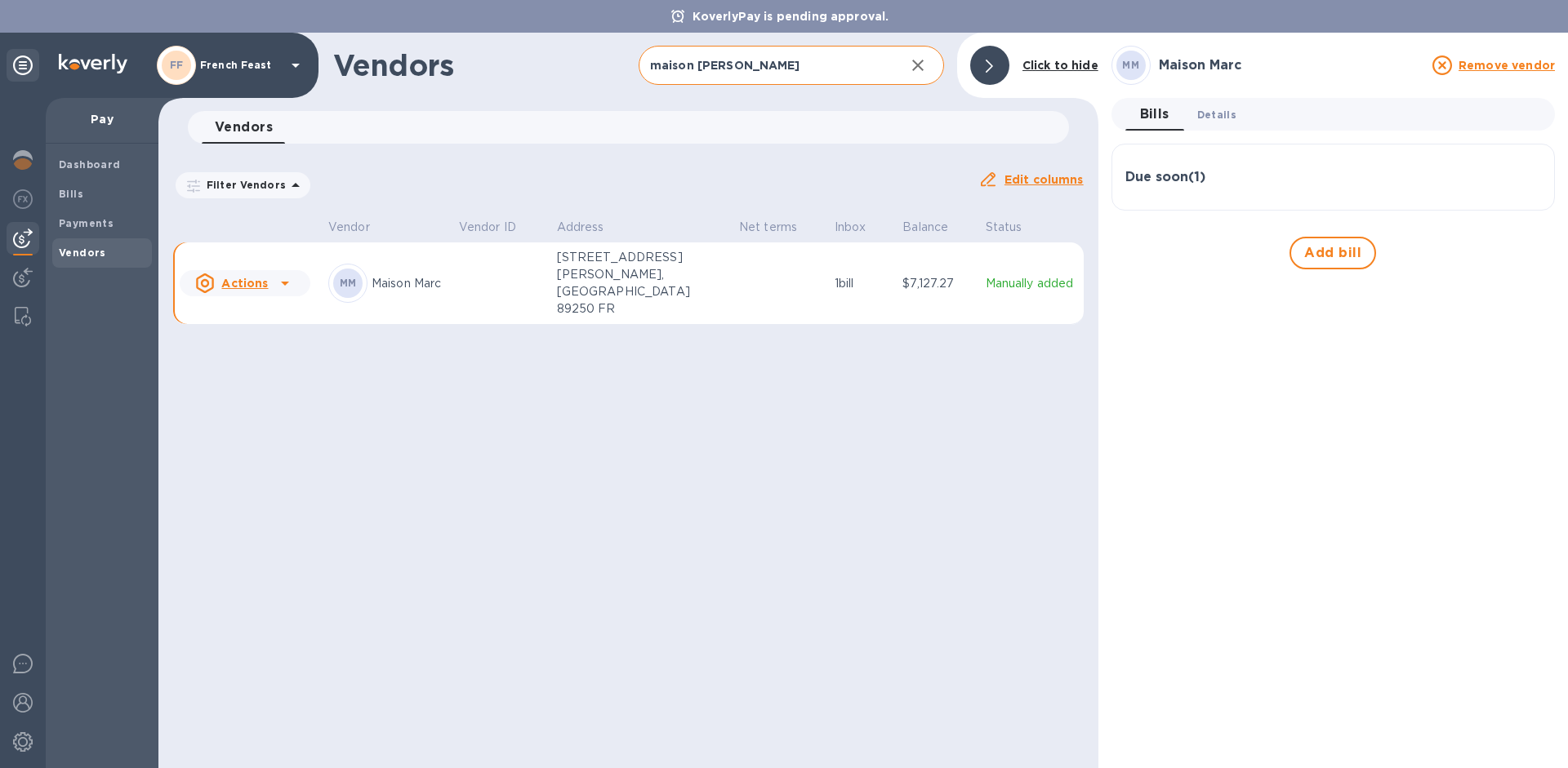
click at [1215, 112] on span "Details 0" at bounding box center [1216, 115] width 39 height 17
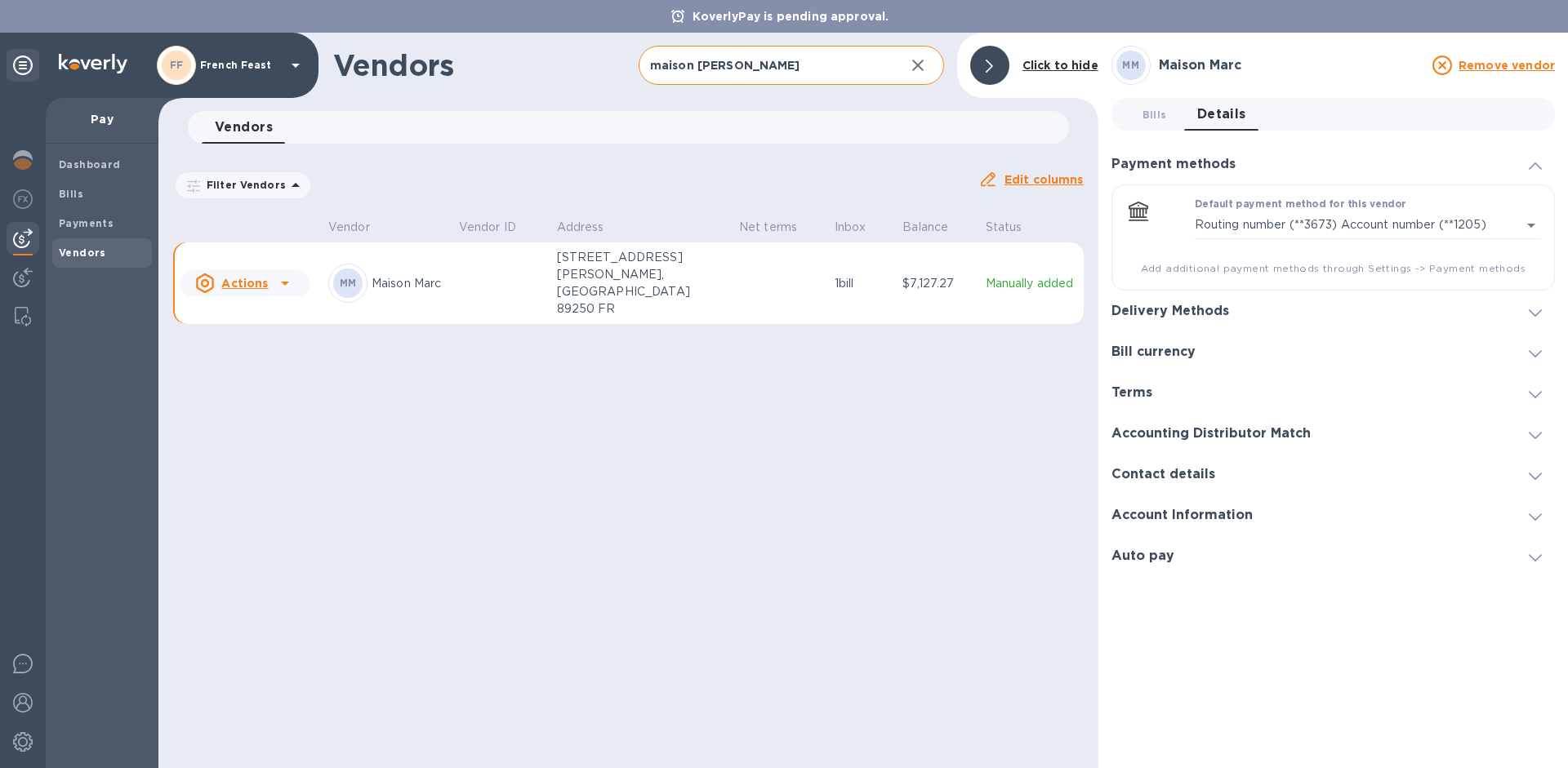
click at [764, 78] on input "maison [PERSON_NAME]" at bounding box center [765, 66] width 253 height 40
type input "m"
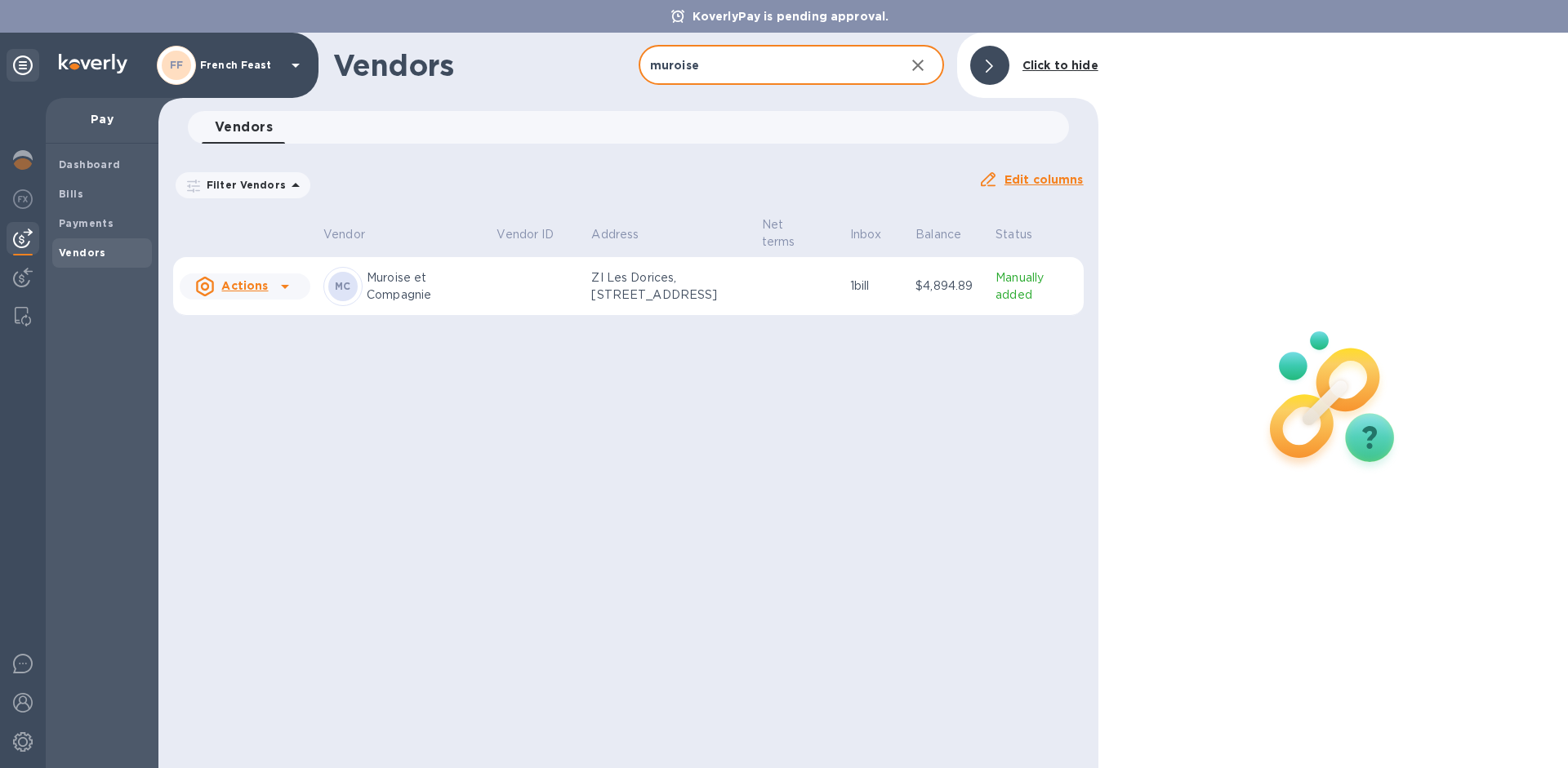
click at [419, 282] on p "Muroise et Compagnie" at bounding box center [425, 286] width 117 height 34
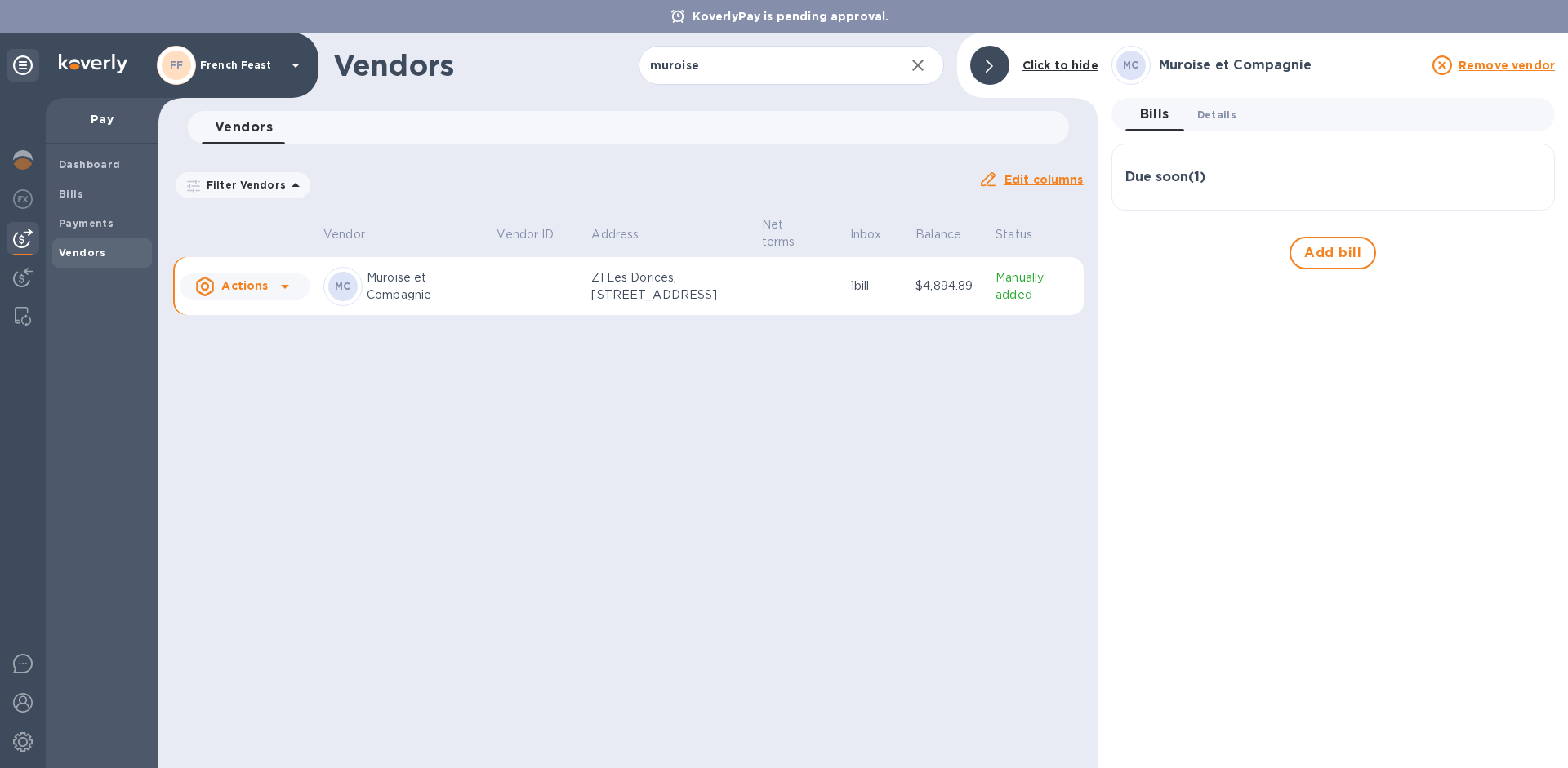
click at [1213, 120] on span "Details 0" at bounding box center [1216, 115] width 39 height 17
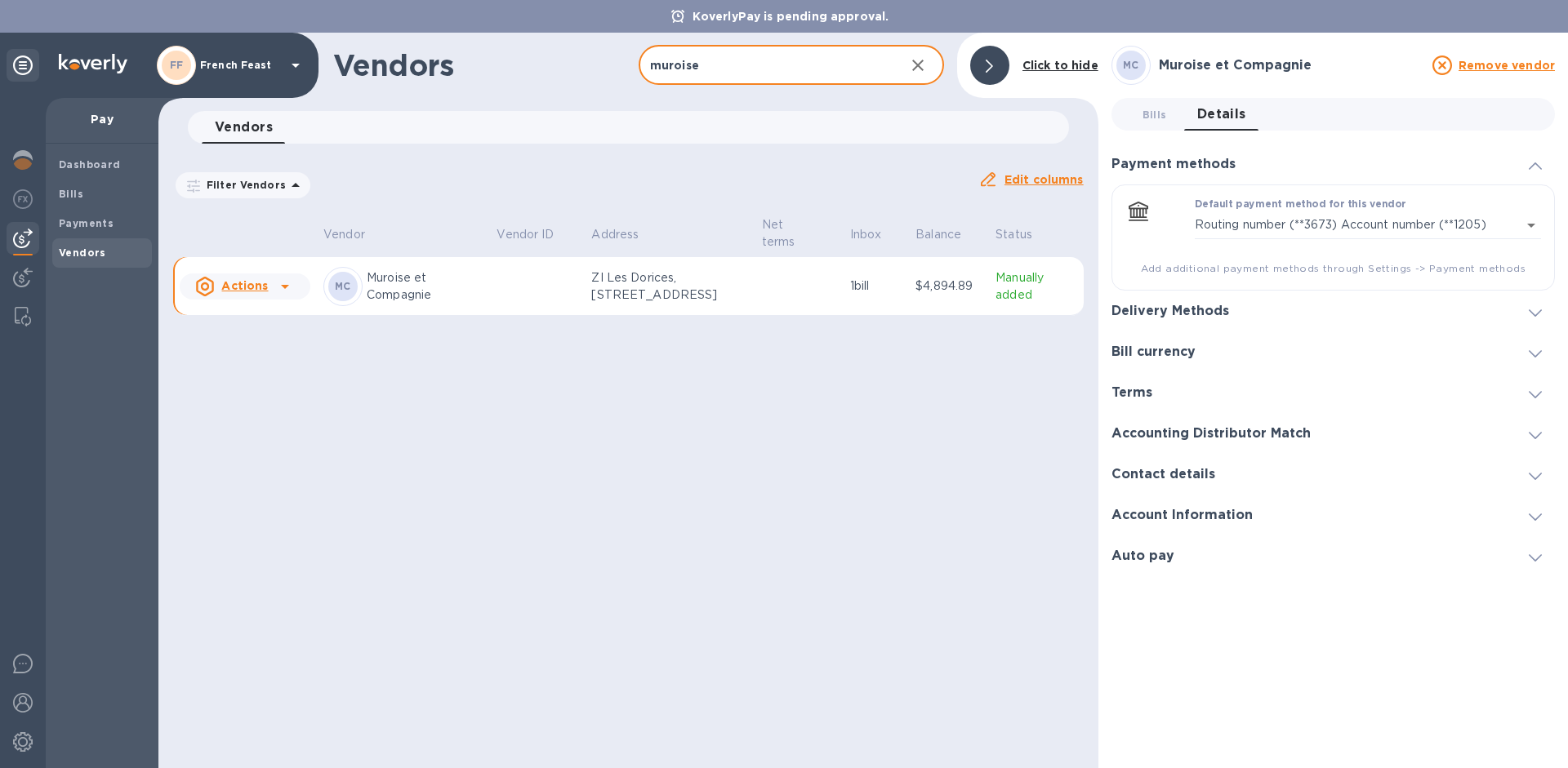
drag, startPoint x: 710, startPoint y: 82, endPoint x: 624, endPoint y: 48, distance: 92.5
click at [625, 49] on div "Vendors muroise ​ Add vendor Click to hide" at bounding box center [627, 65] width 940 height 65
type input "comptoir"
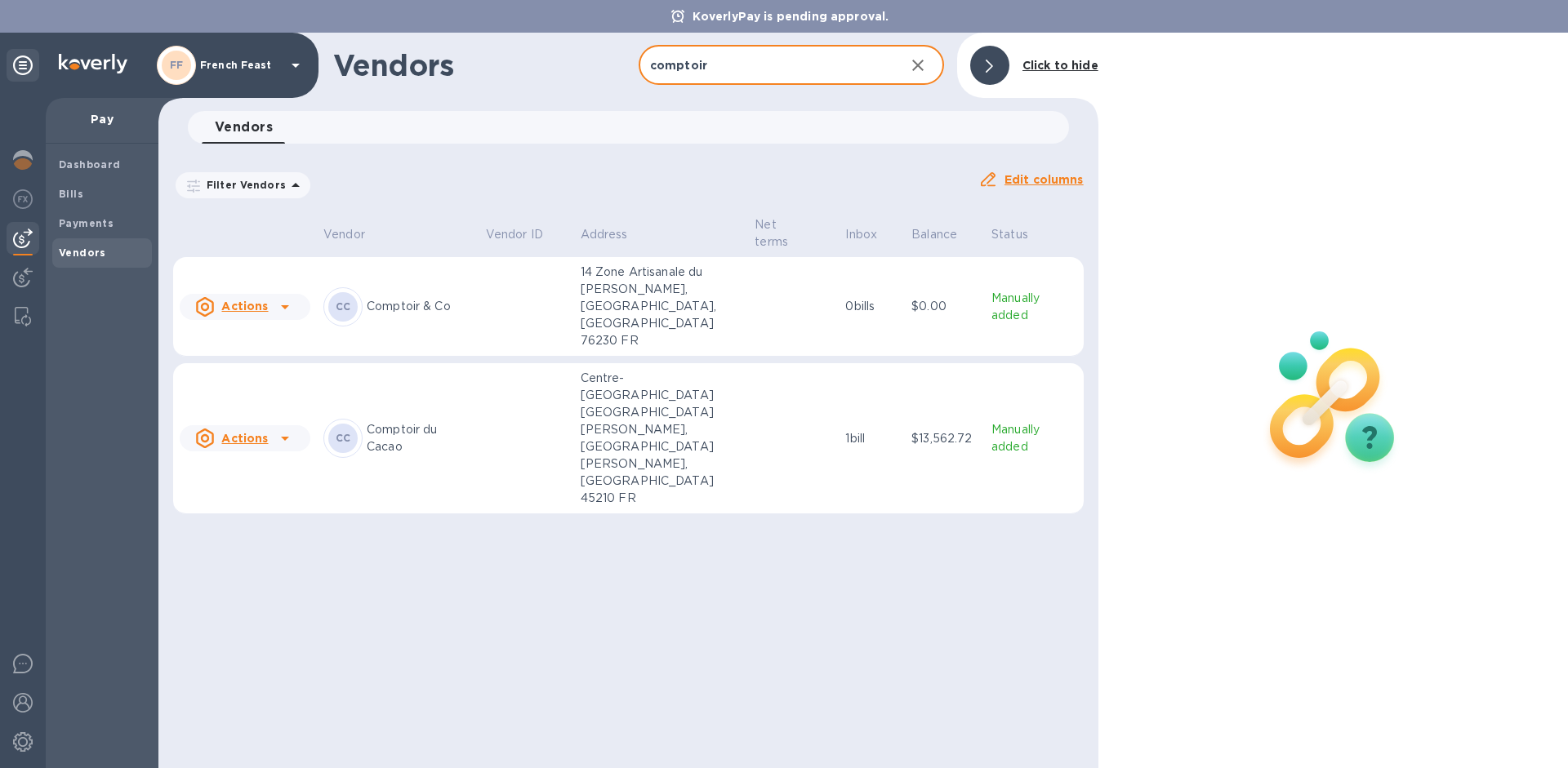
click at [400, 418] on div "CC Comptoir du Cacao" at bounding box center [398, 438] width 149 height 39
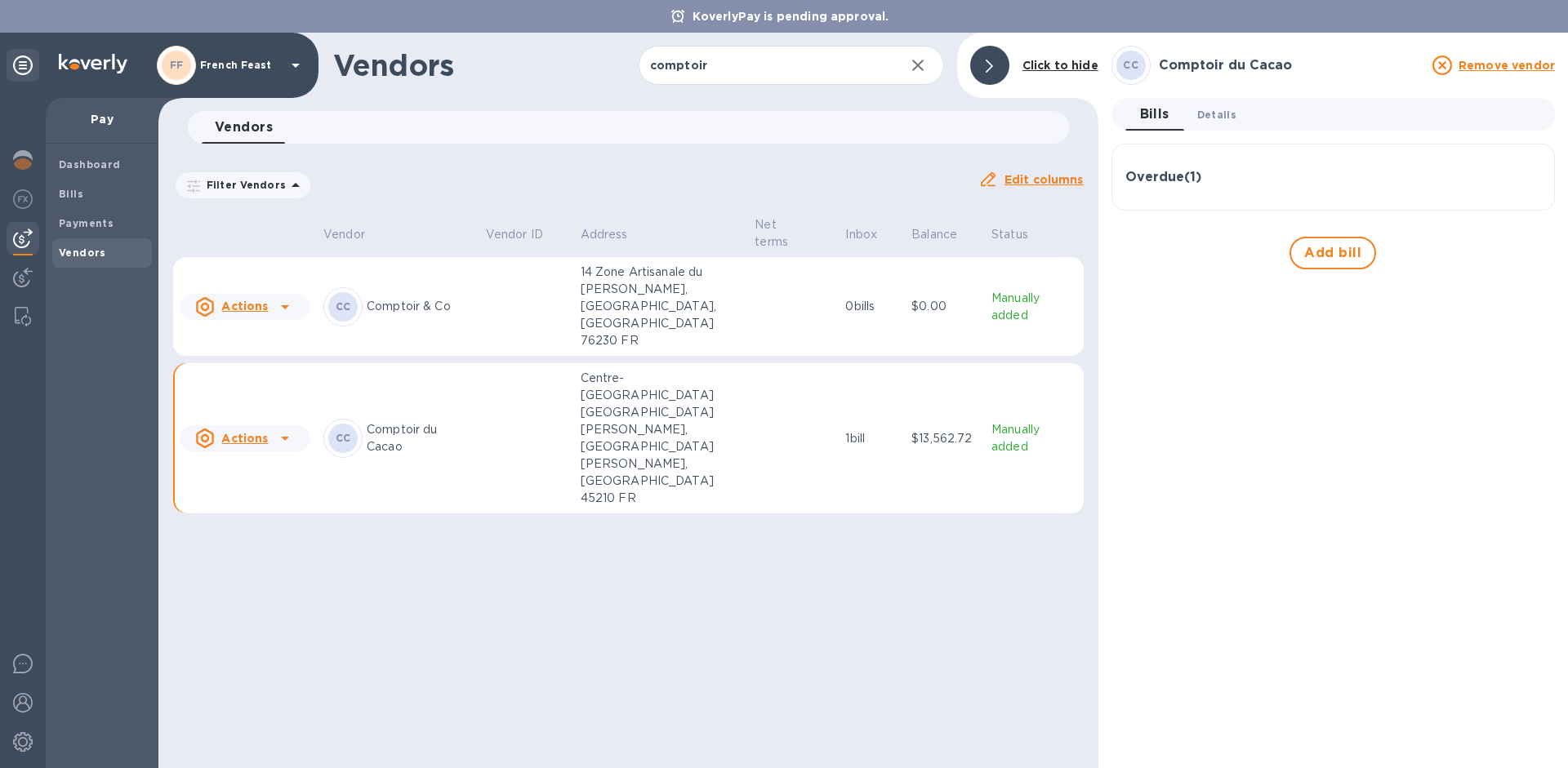
click at [1227, 119] on span "Details 0" at bounding box center [1216, 115] width 39 height 17
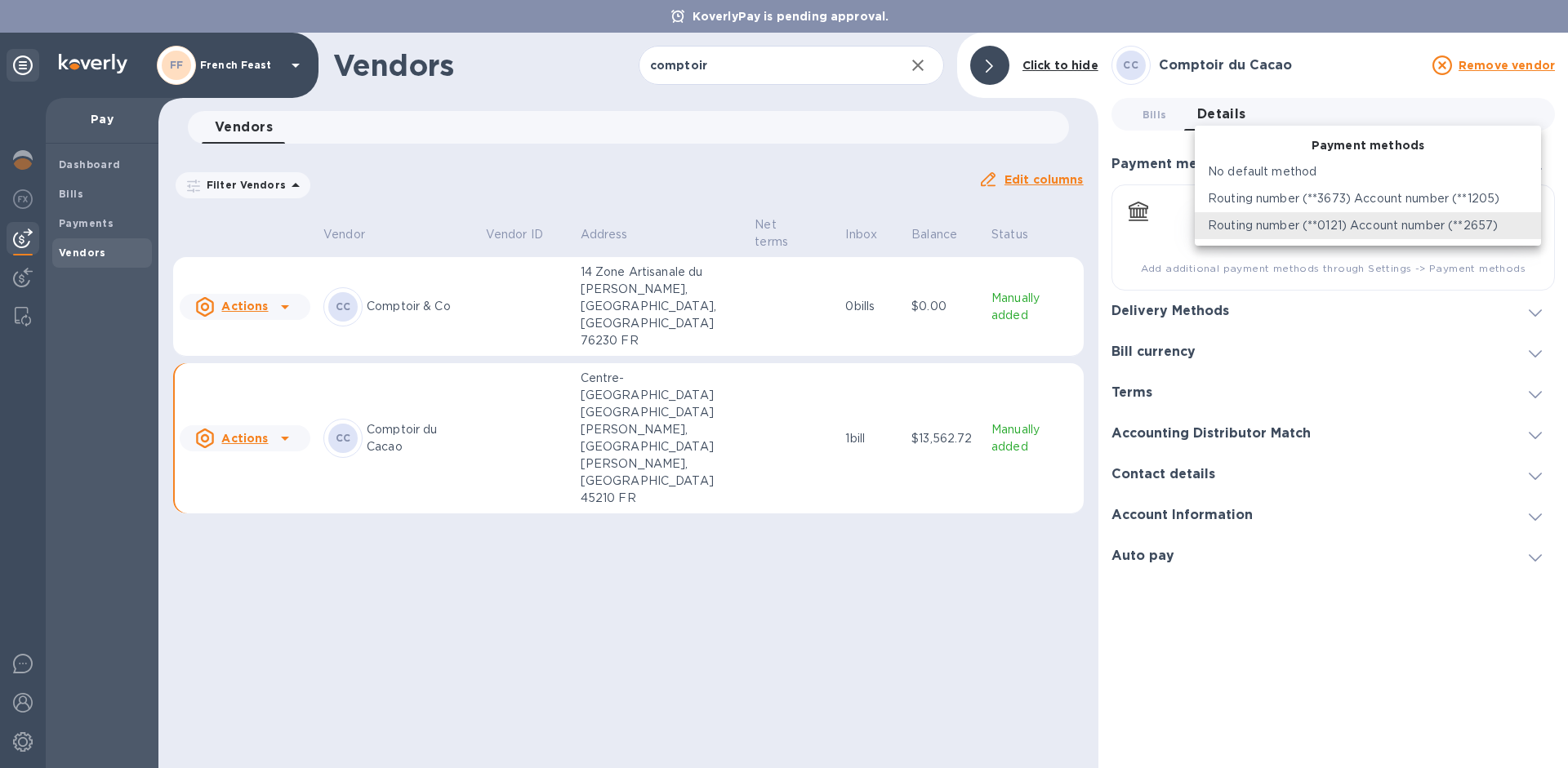
click at [1532, 224] on body "KoverlyPay is pending approval. FF French Feast Pay Dashboard Bills Payments Ve…" at bounding box center [784, 384] width 1568 height 768
click at [1476, 201] on p "Routing number (**3673) Account number (**1205)" at bounding box center [1353, 199] width 291 height 17
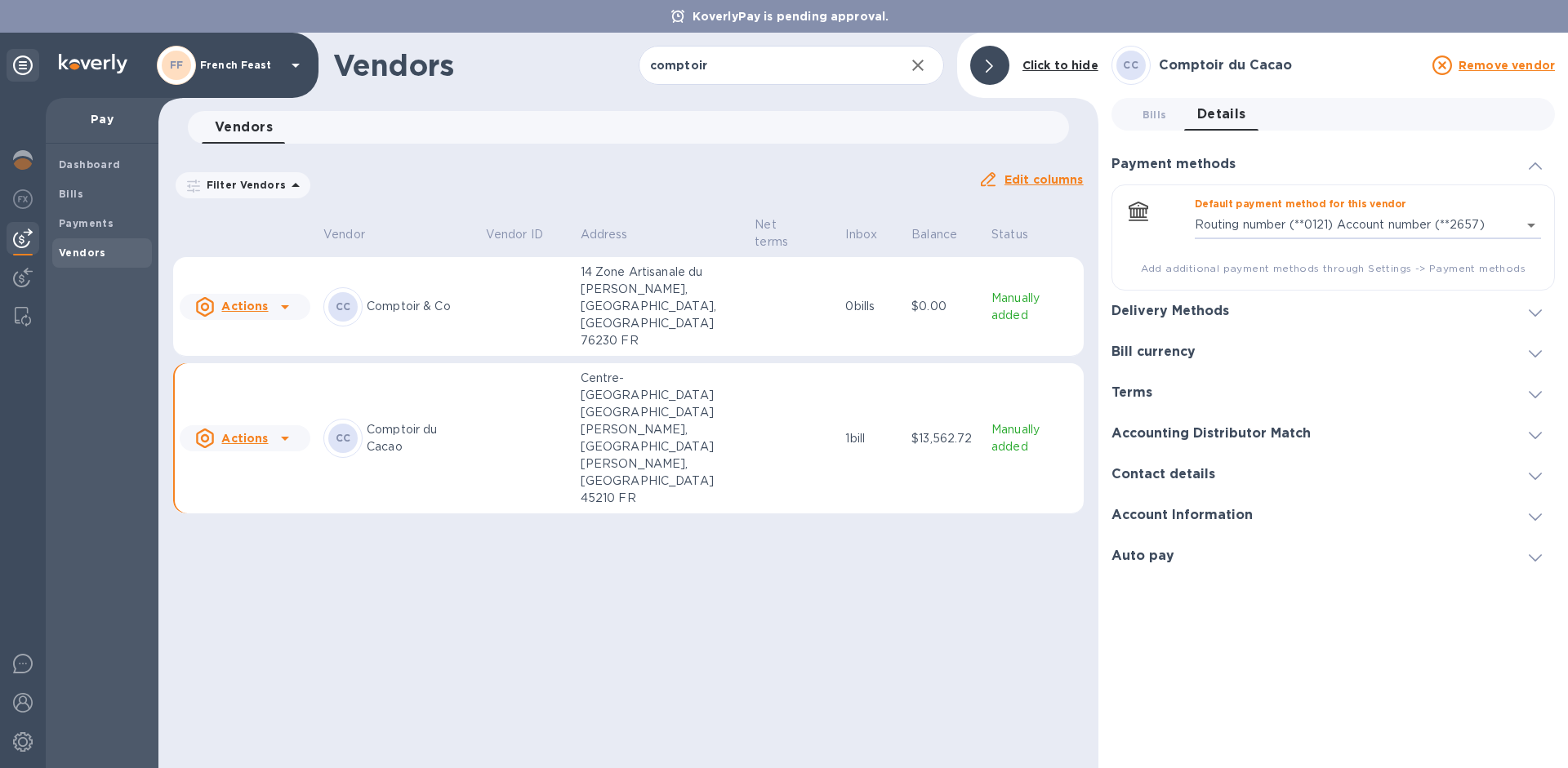
type input "8036559772294492227194740215500016"
click at [757, 288] on td at bounding box center [793, 307] width 91 height 100
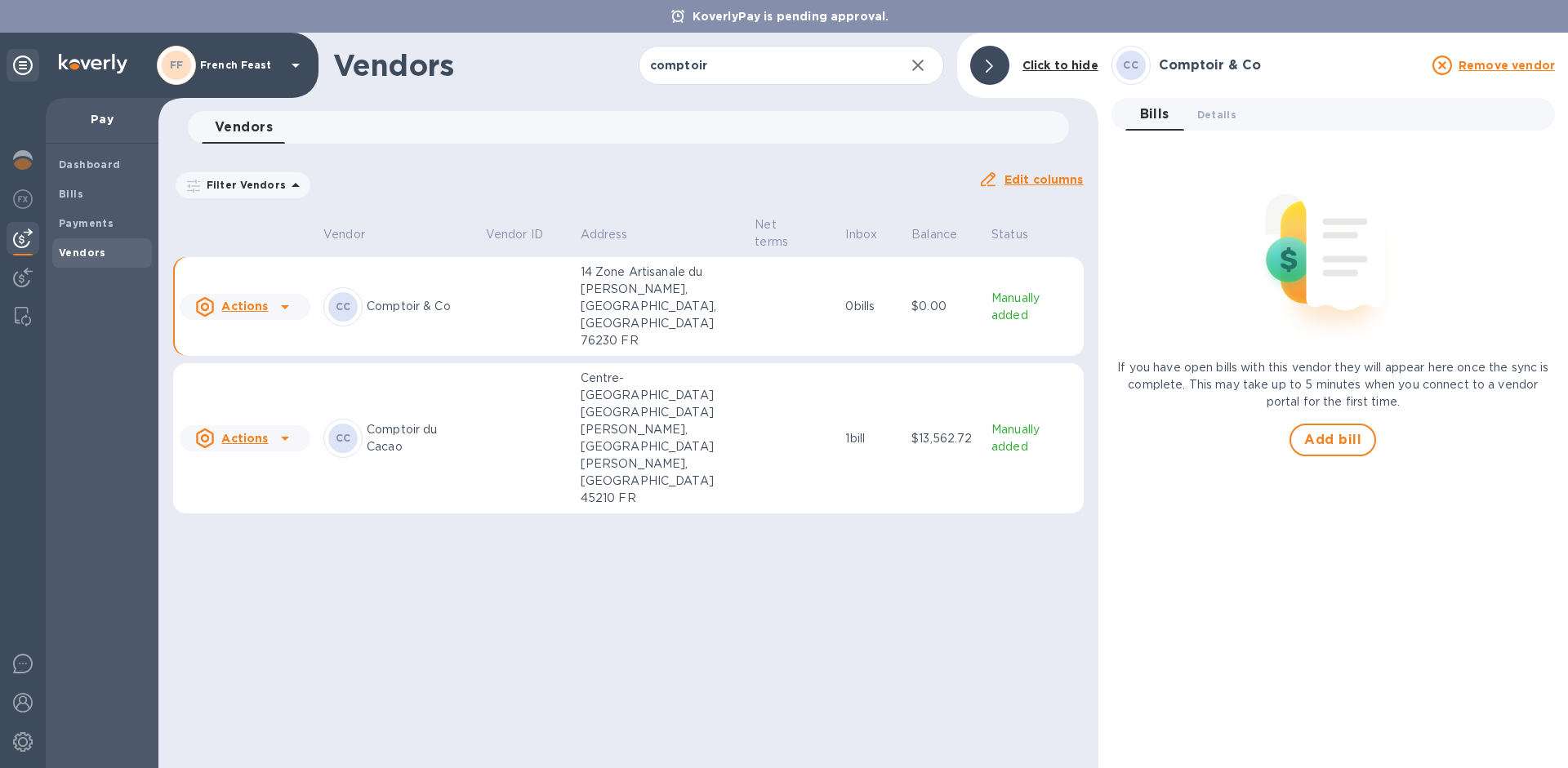
click at [682, 370] on p "Centre-[GEOGRAPHIC_DATA] [GEOGRAPHIC_DATA][PERSON_NAME], [GEOGRAPHIC_DATA][PERS…" at bounding box center [661, 438] width 162 height 137
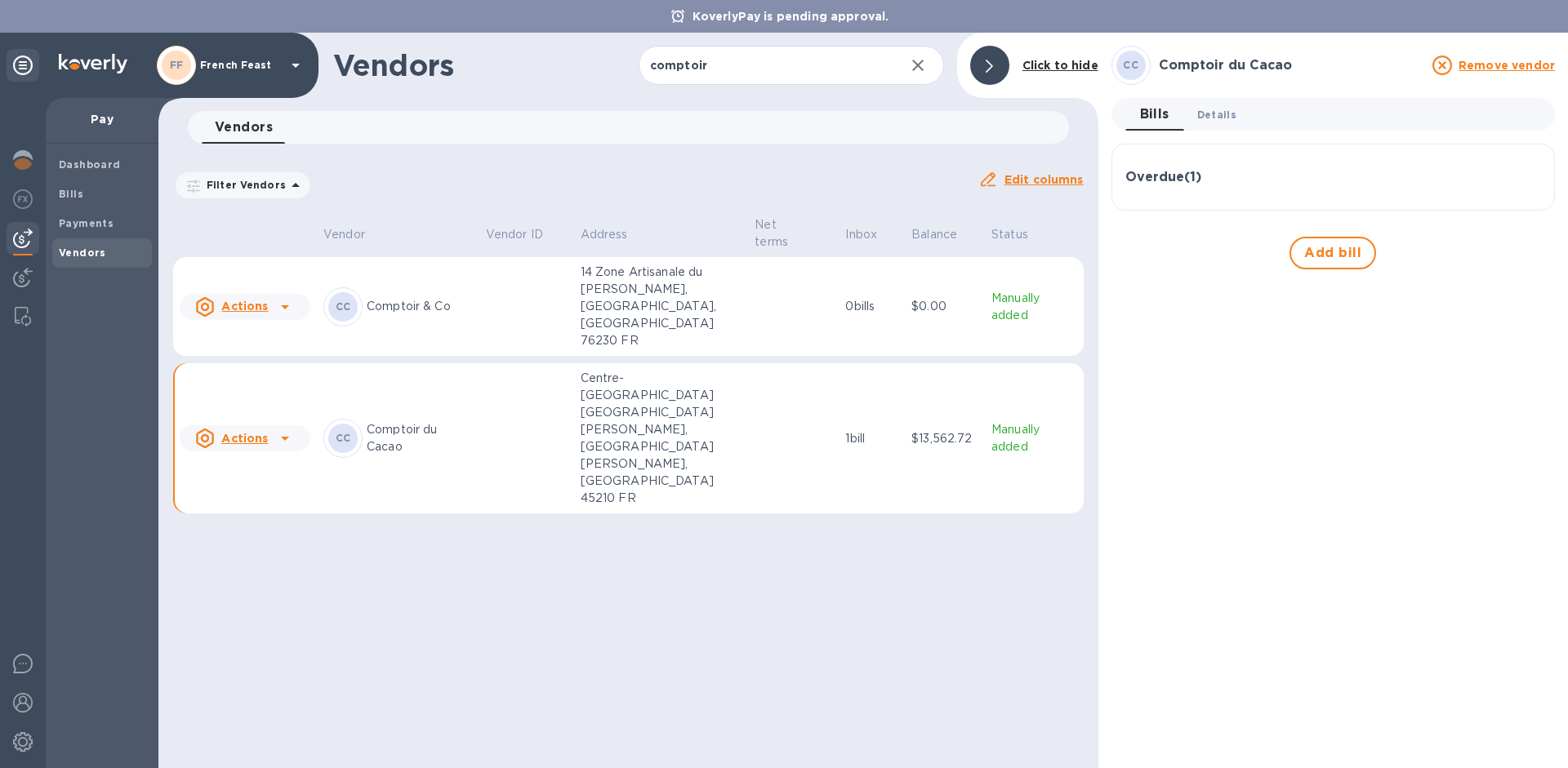
click at [1233, 107] on span "Details 0" at bounding box center [1216, 115] width 39 height 17
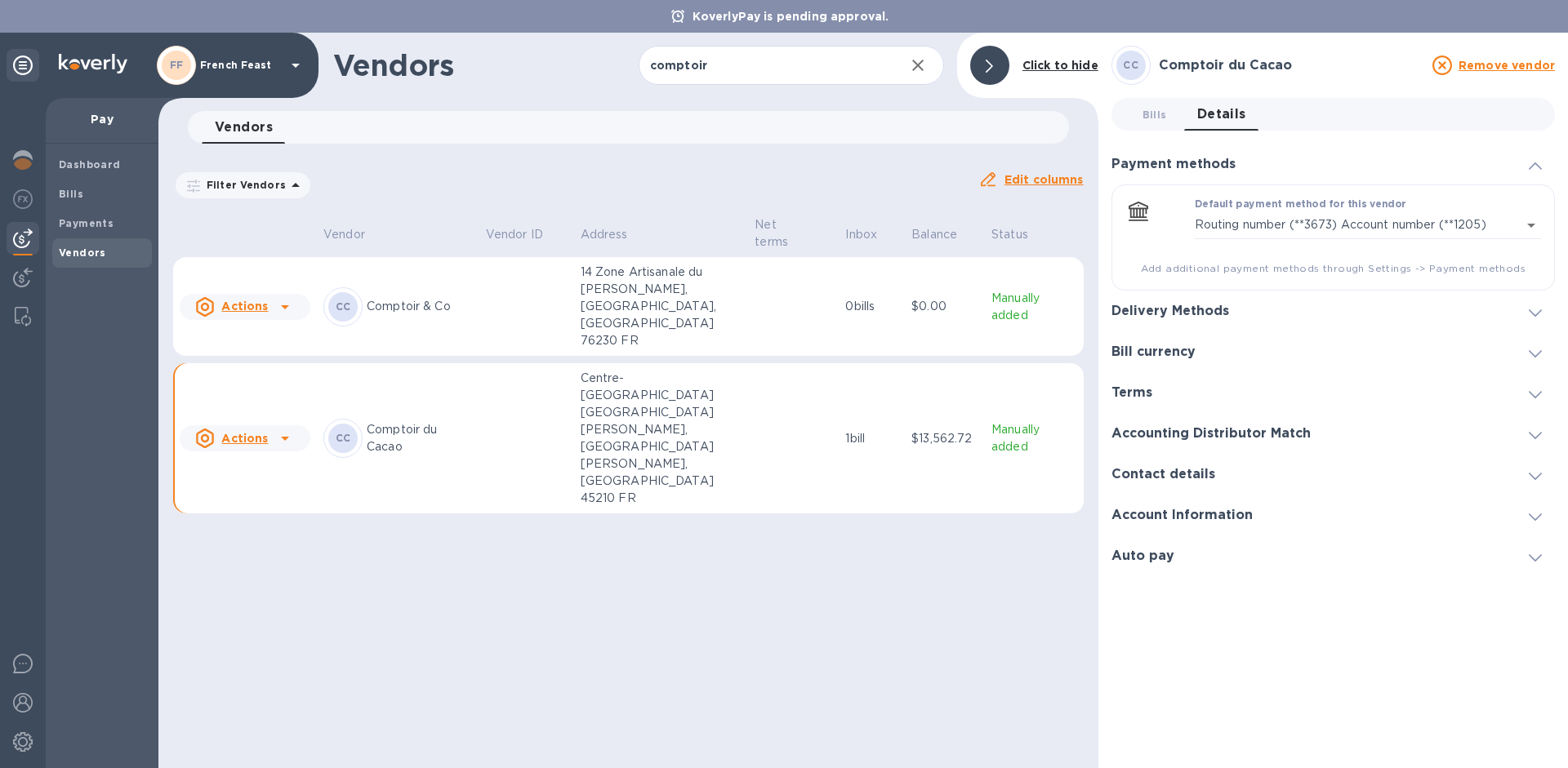
click at [897, 531] on div "Vendors comptoir ​ Add vendor Click to hide Vendors 0 Filter Vendors Auto pay: …" at bounding box center [627, 400] width 940 height 735
click at [747, 61] on input "comptoir" at bounding box center [765, 66] width 253 height 40
type input "c"
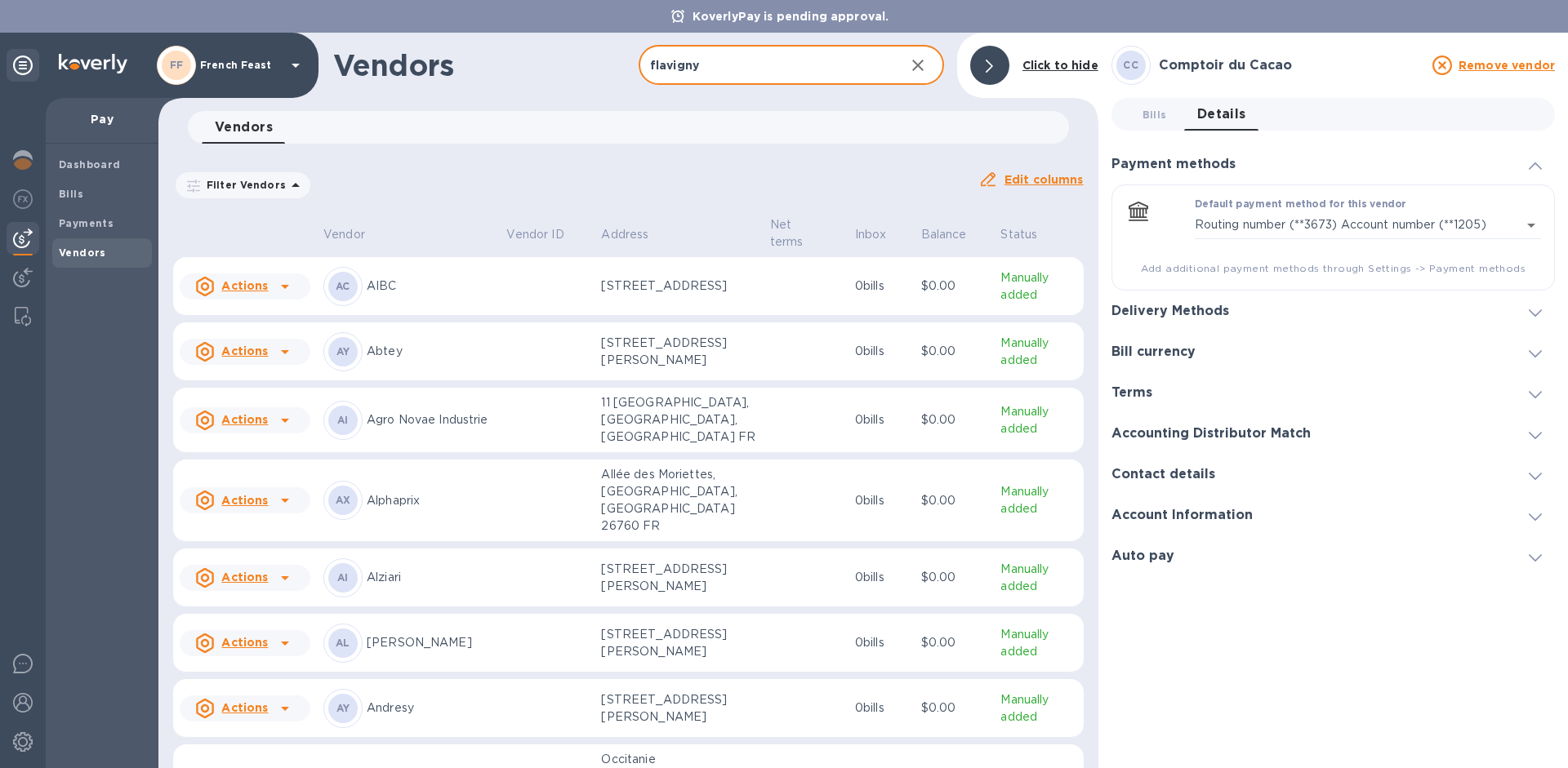
type input "flavigny"
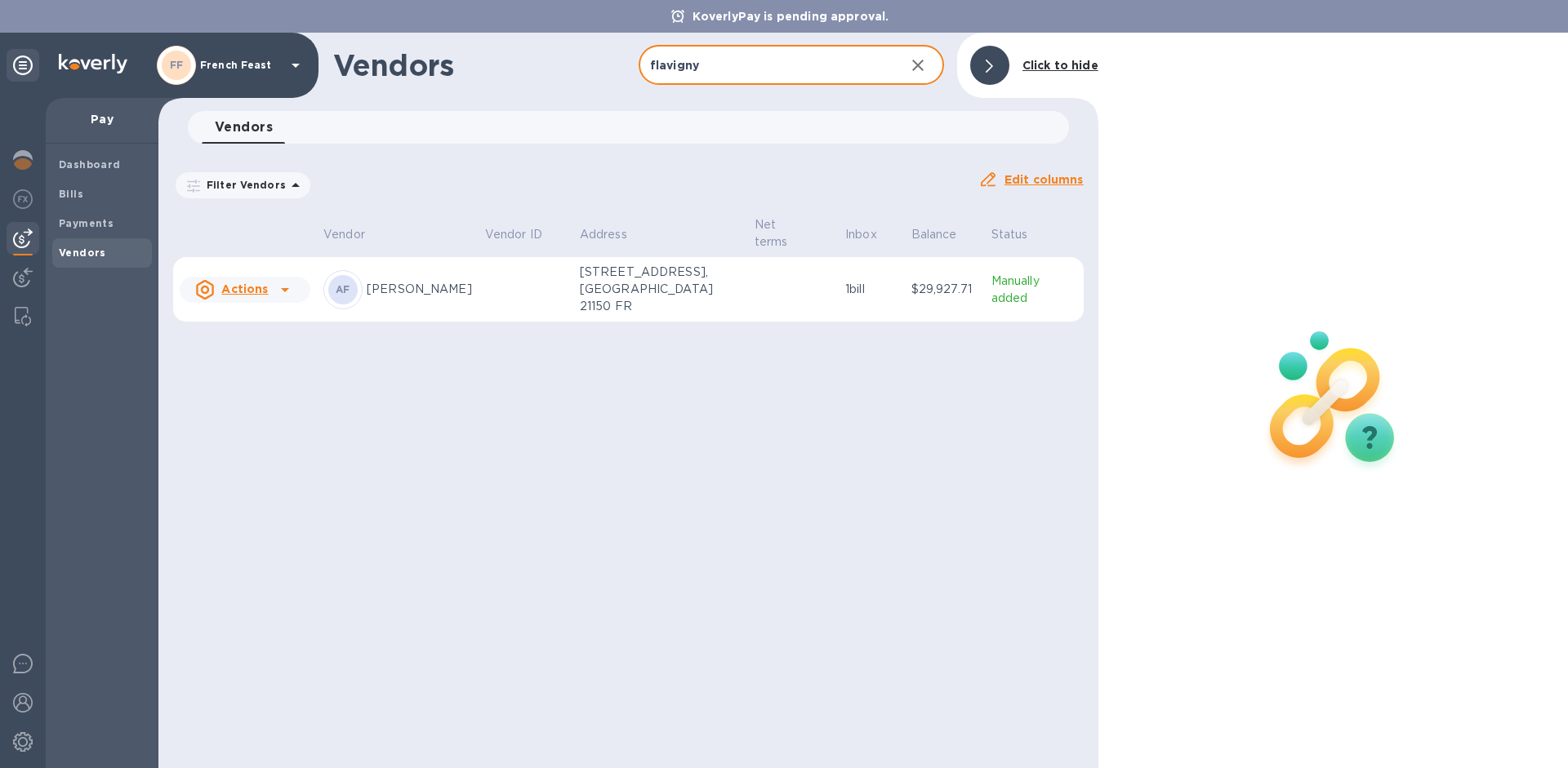
click at [423, 282] on p "[PERSON_NAME]" at bounding box center [420, 289] width 105 height 17
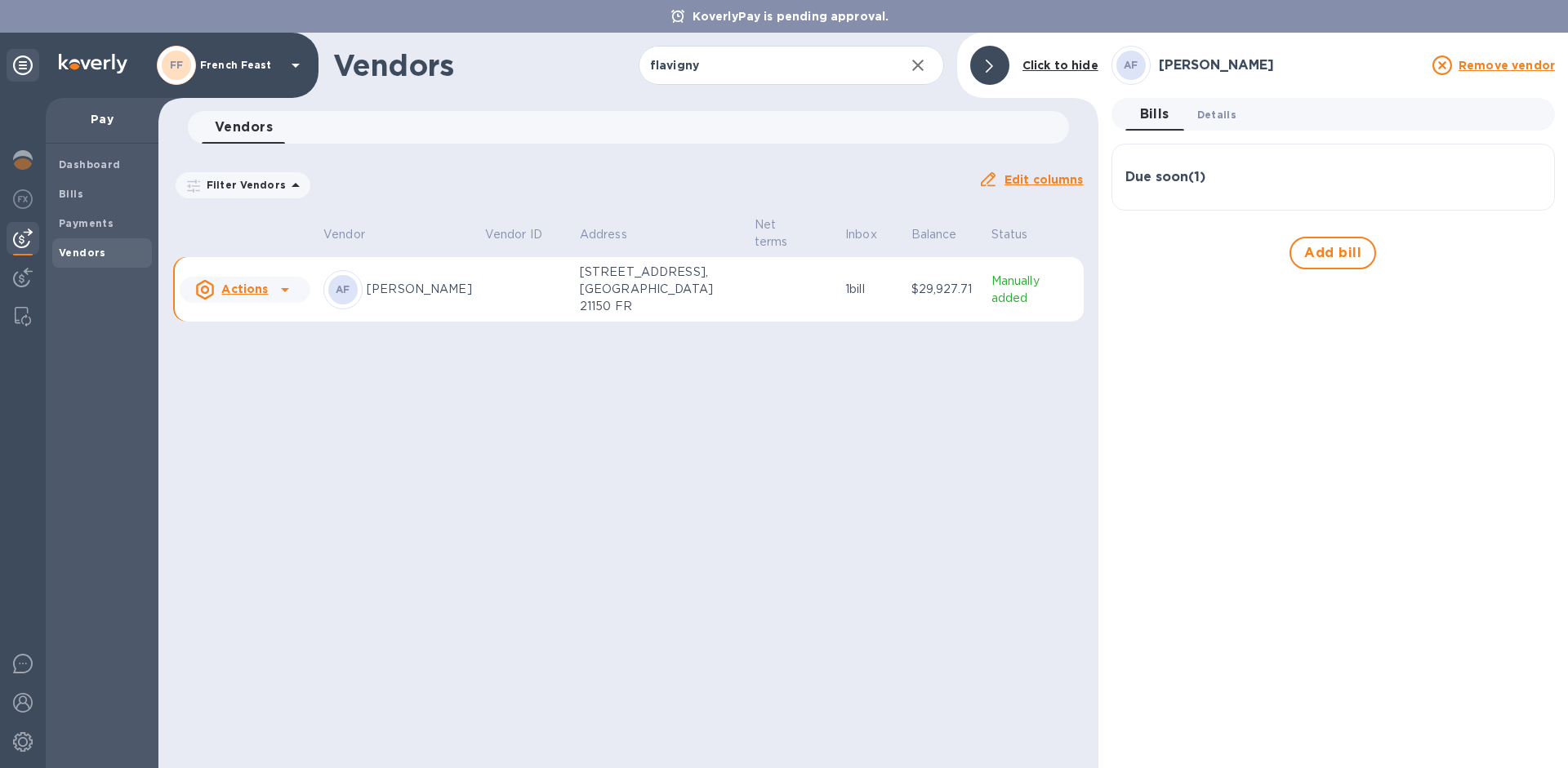
click at [1210, 120] on span "Details 0" at bounding box center [1216, 115] width 39 height 17
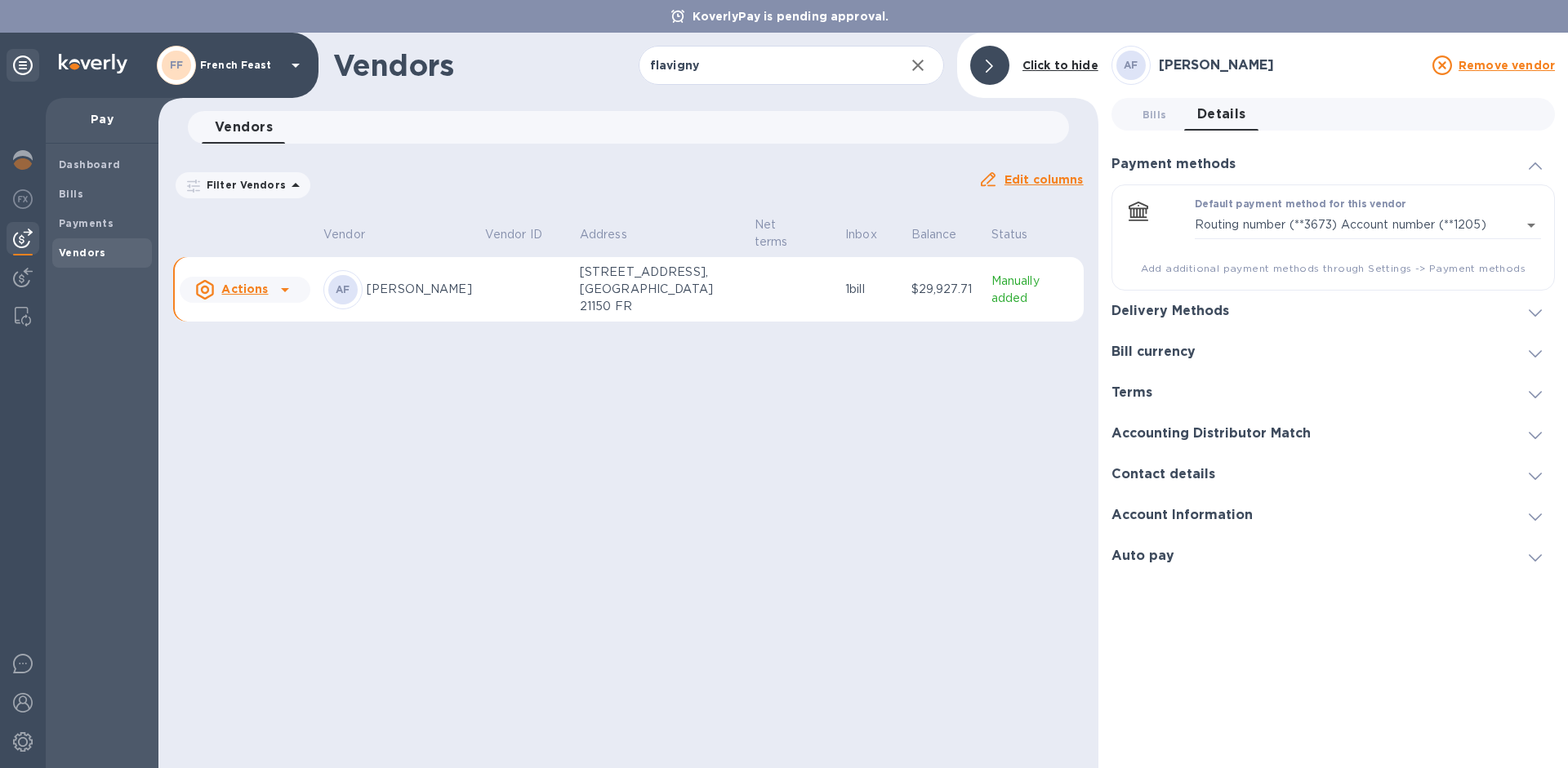
click at [5, 745] on div at bounding box center [23, 433] width 46 height 670
click at [11, 744] on div at bounding box center [23, 744] width 33 height 36
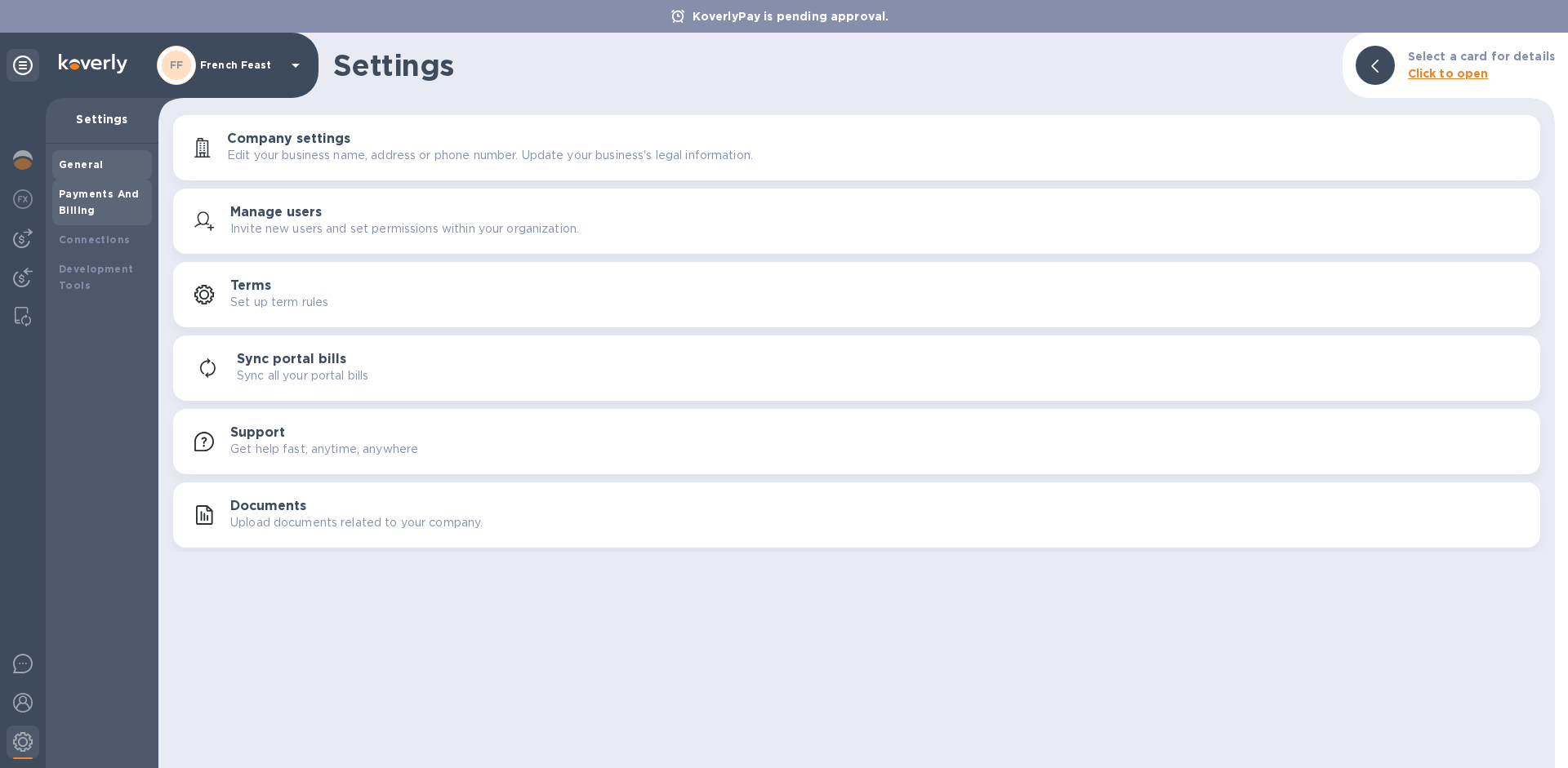
click at [118, 185] on div "Payments And Billing" at bounding box center [102, 203] width 100 height 46
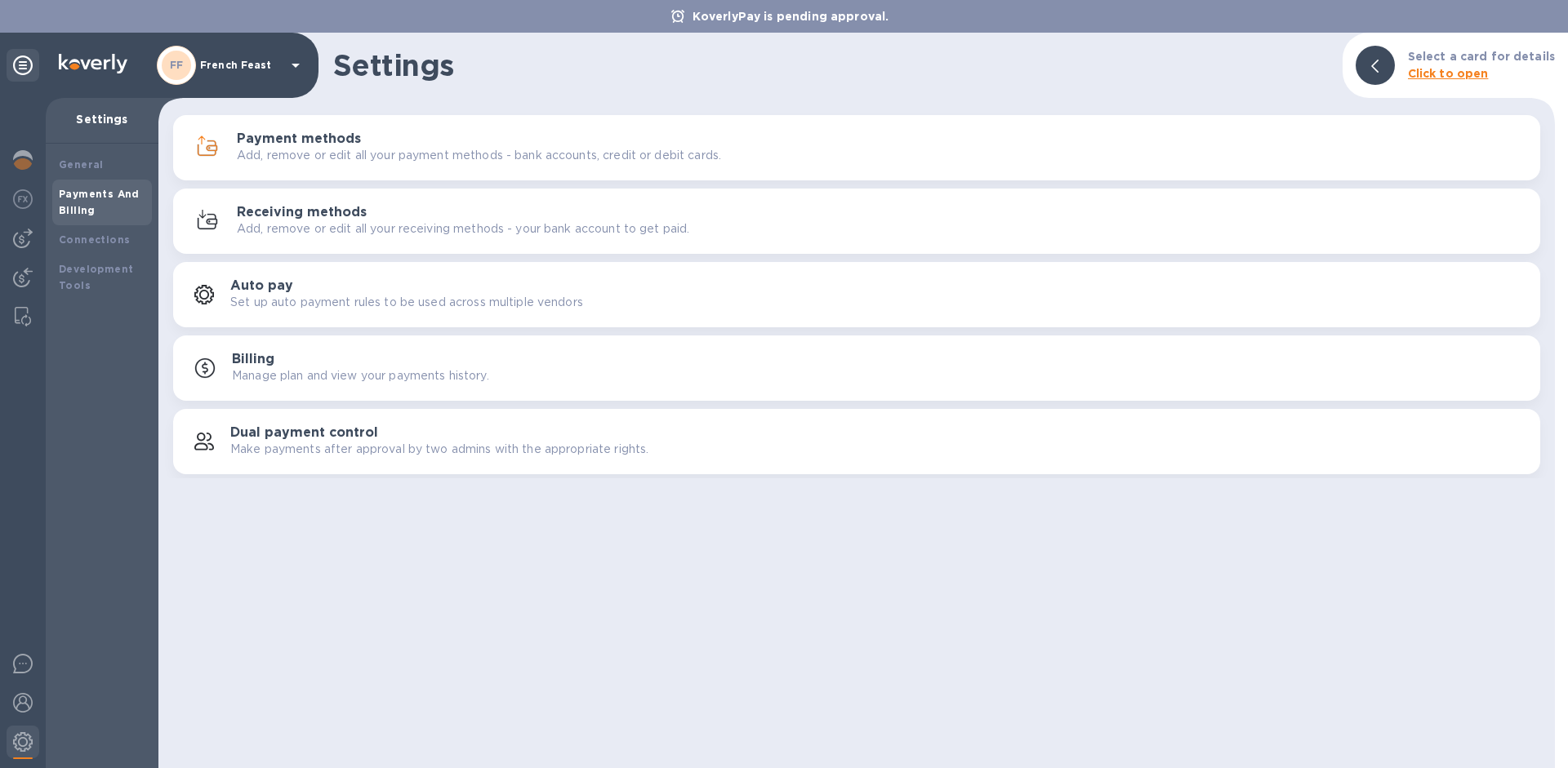
click at [352, 147] on p "Add, remove or edit all your payment methods - bank accounts, credit or debit c…" at bounding box center [479, 155] width 485 height 17
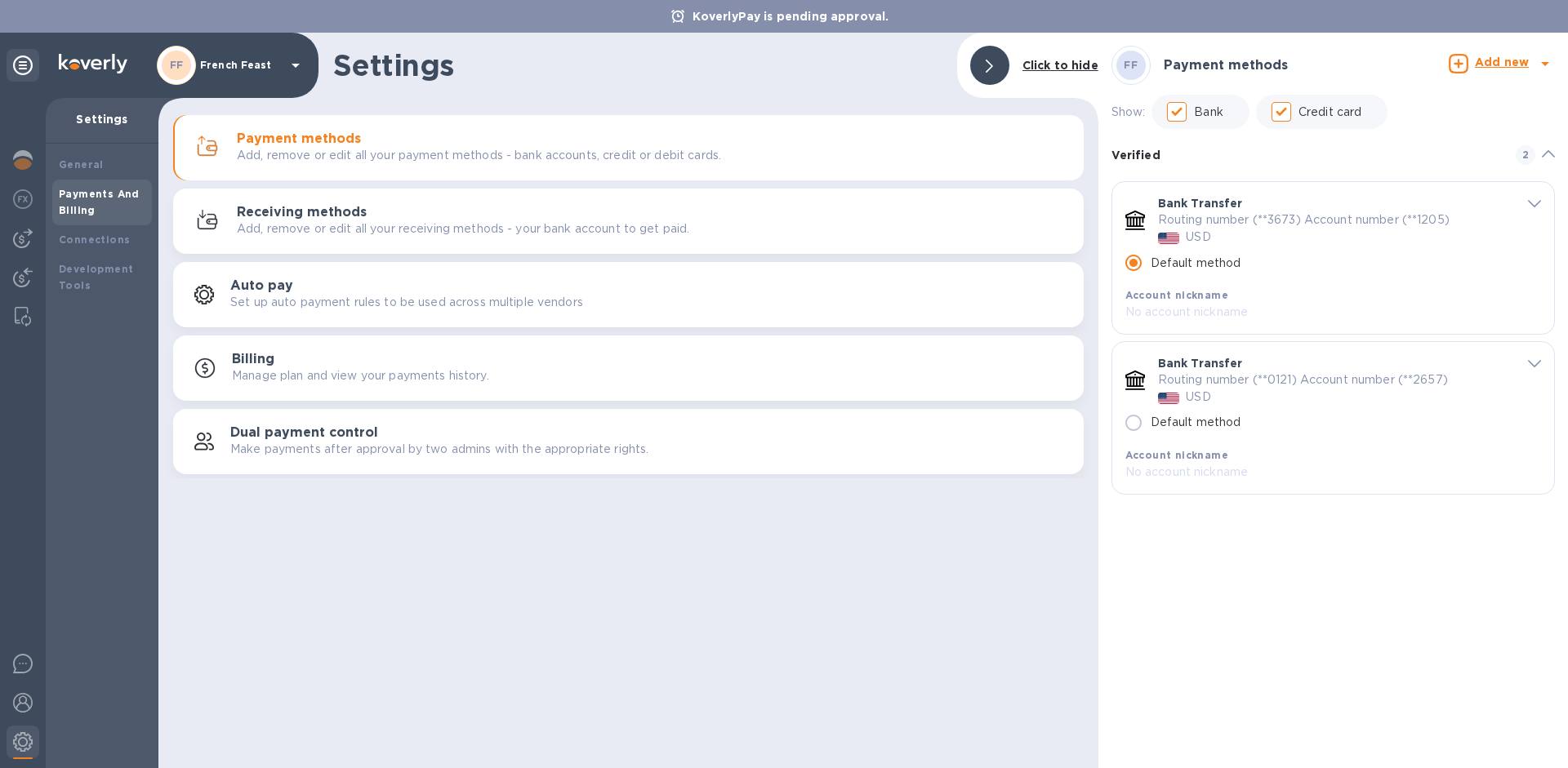
click at [1275, 372] on p "Routing number (**0121) Account number (**2657)" at bounding box center [1303, 380] width 290 height 17
click at [1306, 390] on div "Routing number (**0121) Account number (**2657) USD" at bounding box center [1332, 389] width 349 height 34
click at [1538, 369] on span "default-method" at bounding box center [1534, 363] width 13 height 15
click at [1183, 565] on link "Archive" at bounding box center [1174, 562] width 46 height 13
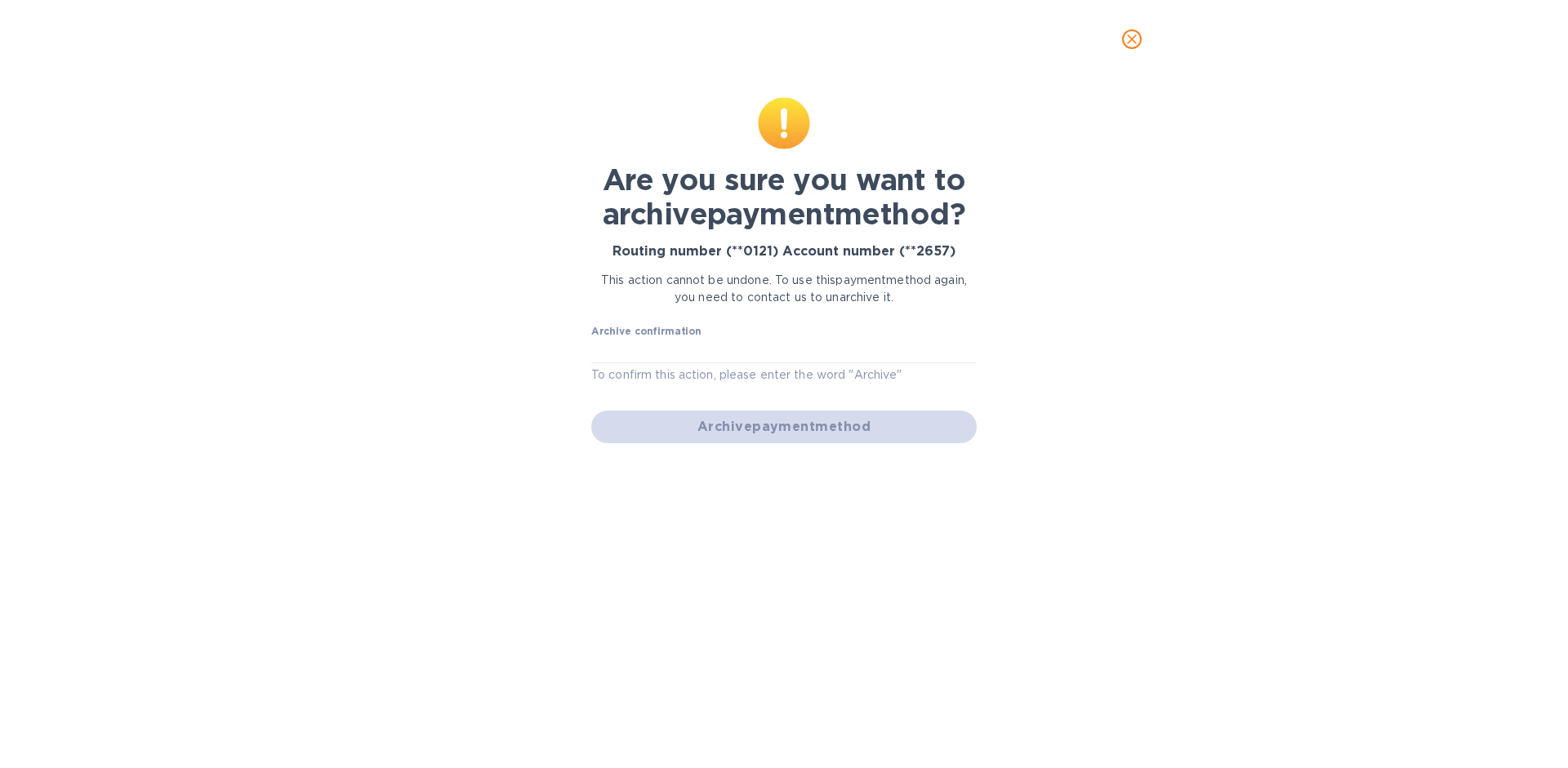
click at [779, 424] on div "Archive payment method" at bounding box center [784, 427] width 398 height 46
click at [685, 342] on input "text" at bounding box center [784, 351] width 385 height 25
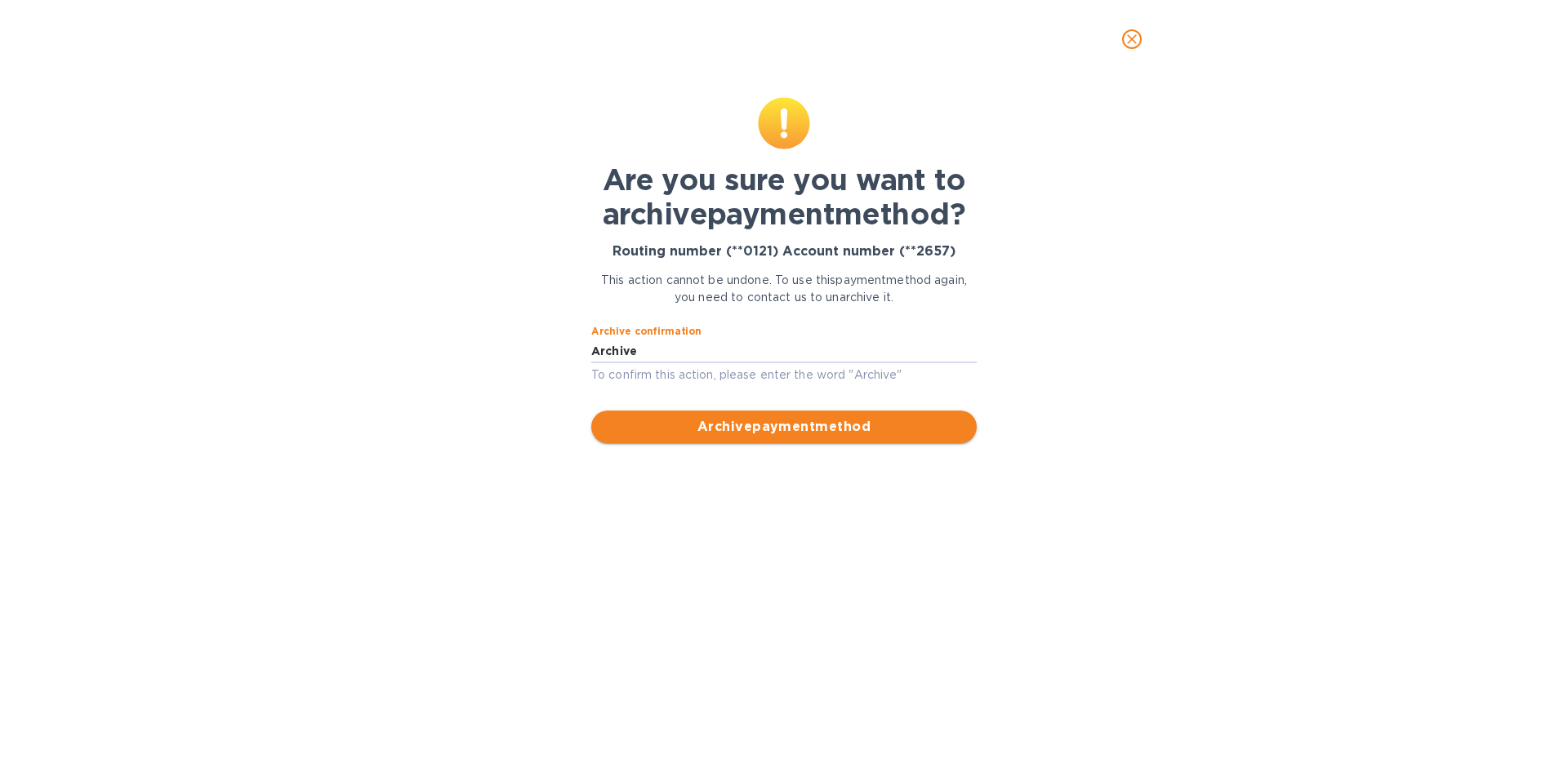
type input "Archive"
click at [738, 436] on span "Archive payment method" at bounding box center [784, 427] width 359 height 19
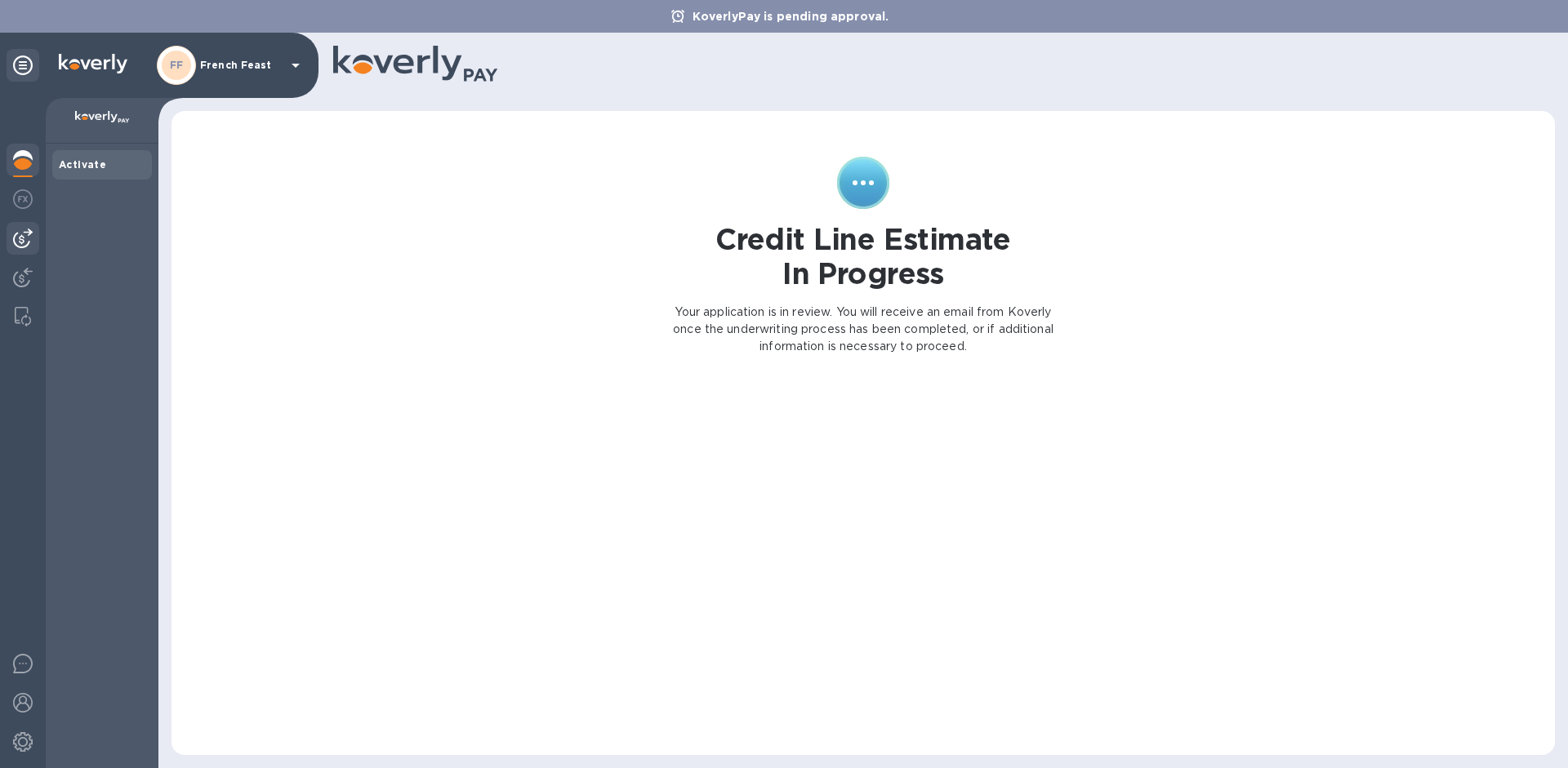
click at [30, 242] on img at bounding box center [23, 238] width 19 height 19
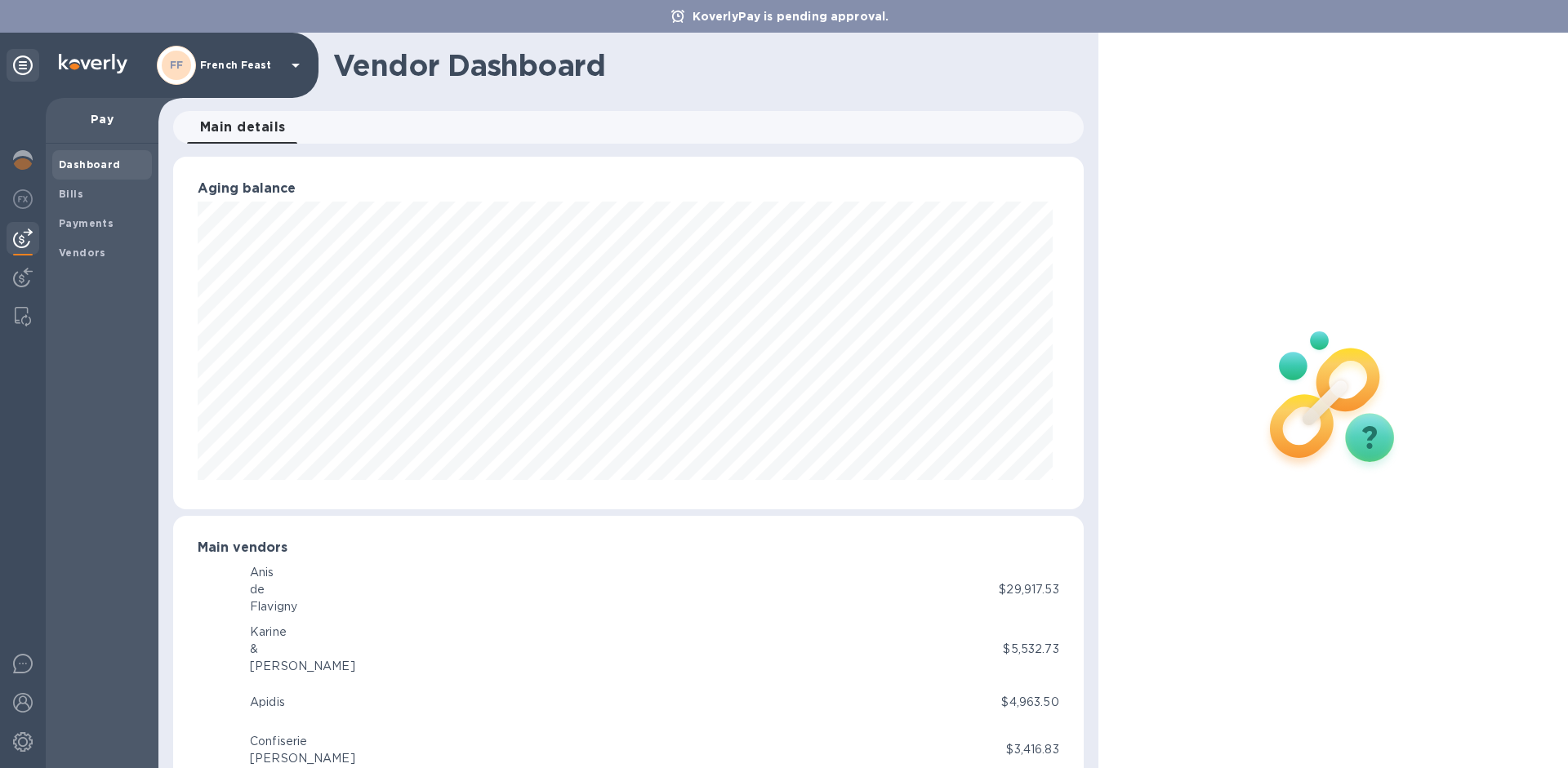
scroll to position [816132, 815789]
click at [89, 219] on b "Payments" at bounding box center [85, 223] width 55 height 12
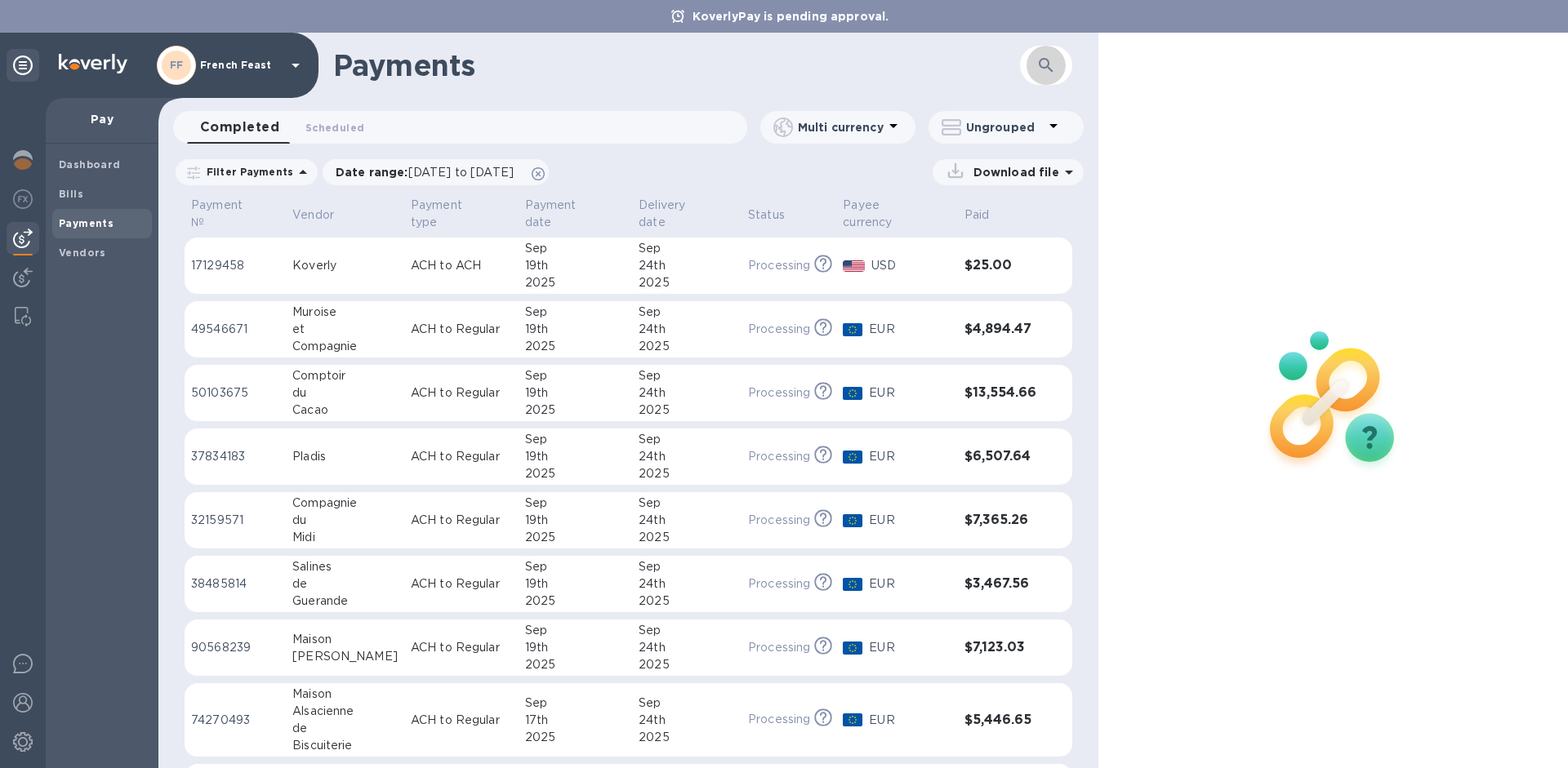
click at [1056, 58] on button "button" at bounding box center [1046, 65] width 39 height 39
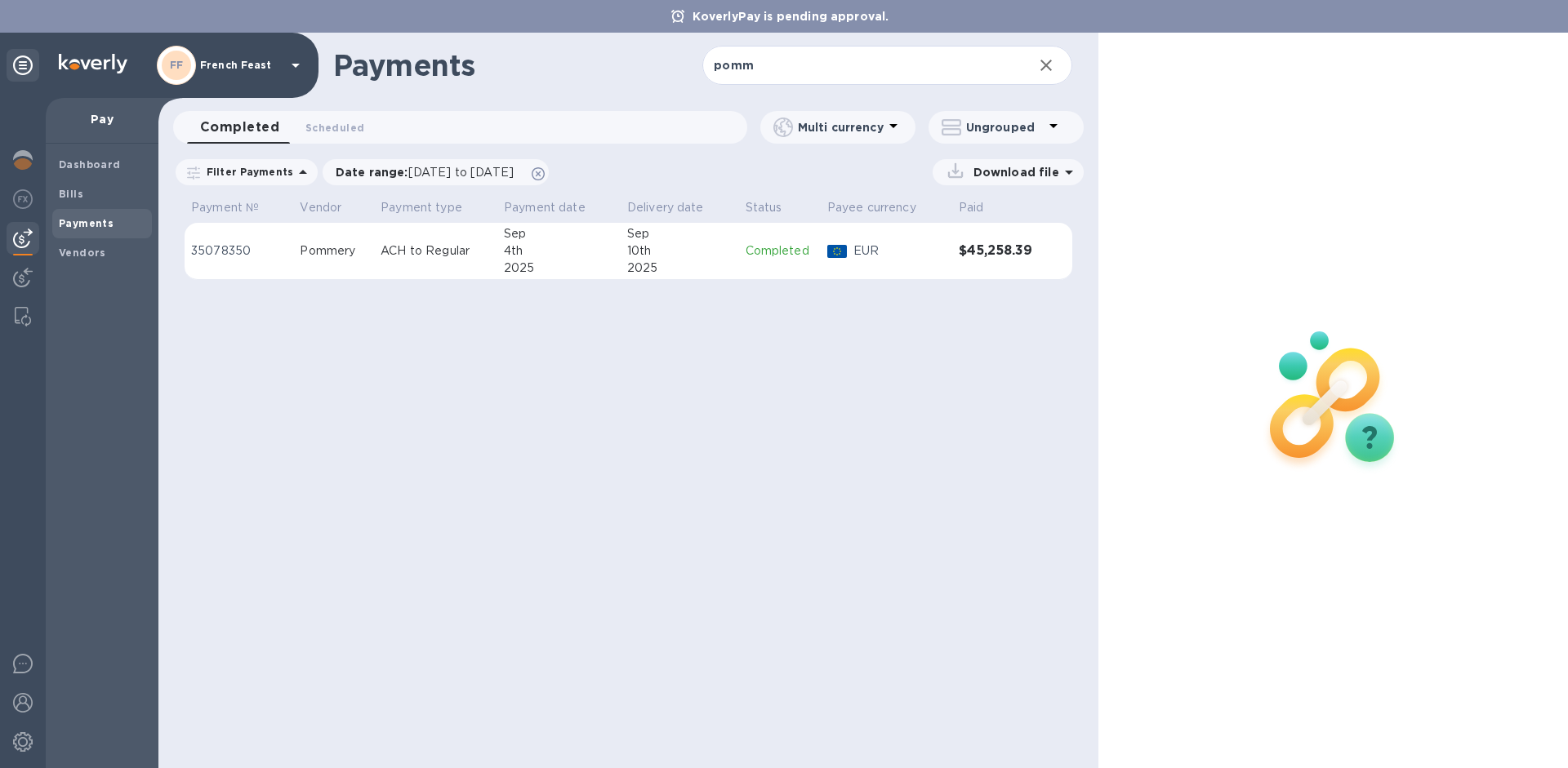
click at [448, 261] on td "ACH to Regular" at bounding box center [436, 252] width 124 height 57
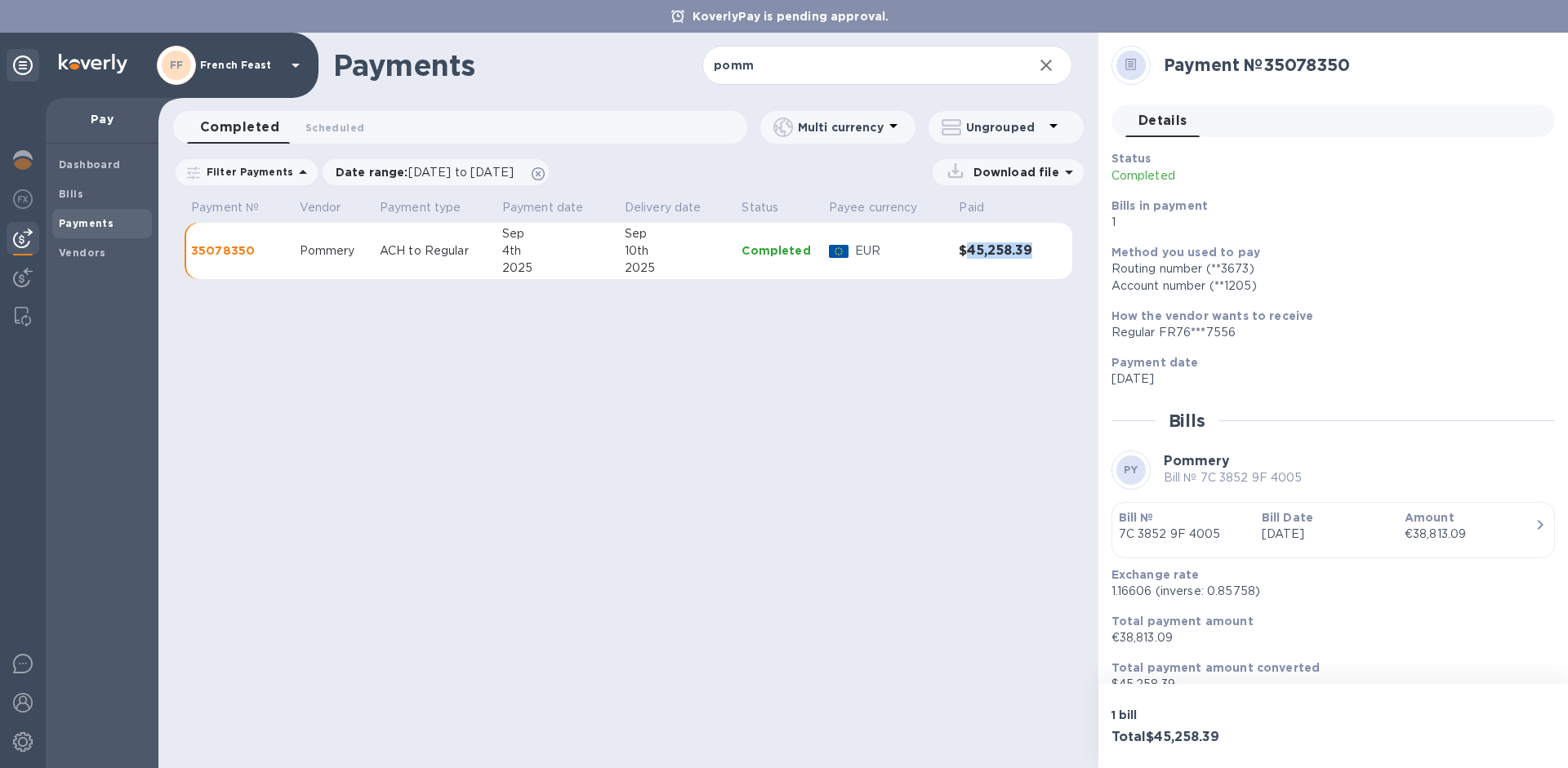
drag, startPoint x: 966, startPoint y: 249, endPoint x: 1035, endPoint y: 251, distance: 69.0
click at [1035, 251] on h3 "$45,258.39" at bounding box center [998, 251] width 79 height 15
copy h3 "45,258.39"
click at [767, 56] on input "pomm" at bounding box center [860, 66] width 317 height 40
click at [767, 58] on input "pomm" at bounding box center [860, 66] width 317 height 40
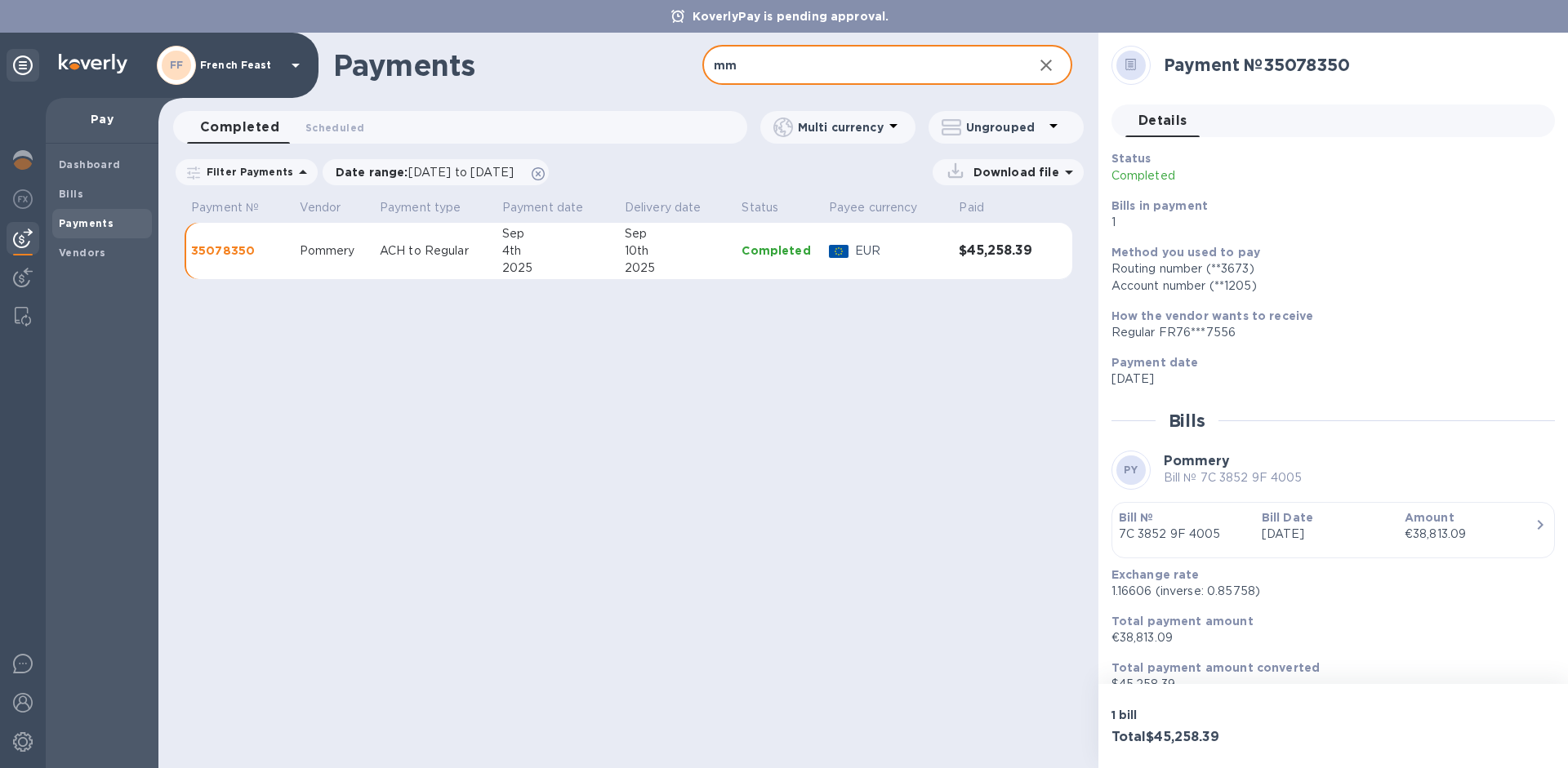
type input "m"
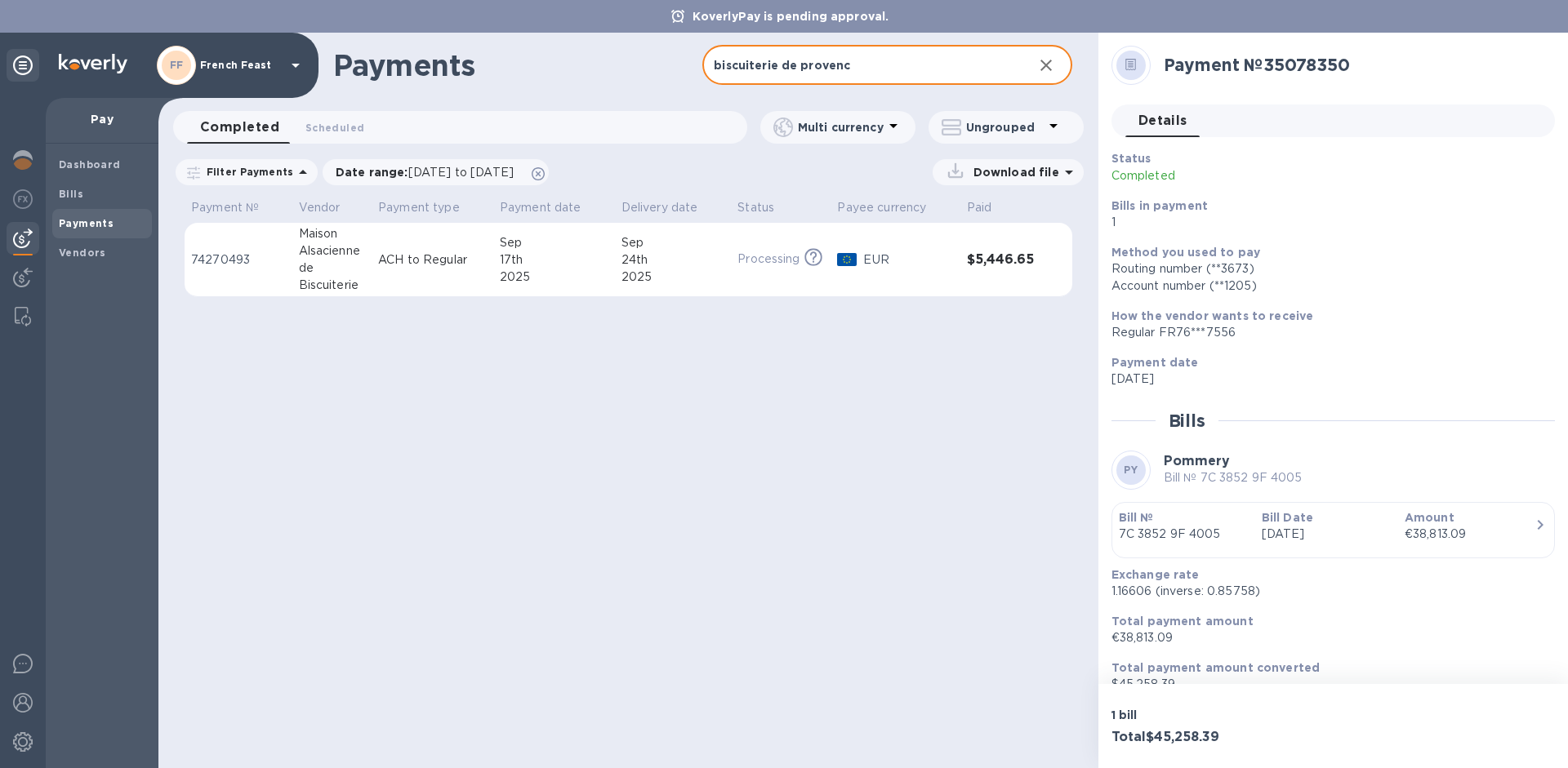
type input "biscuiterie de provenc"
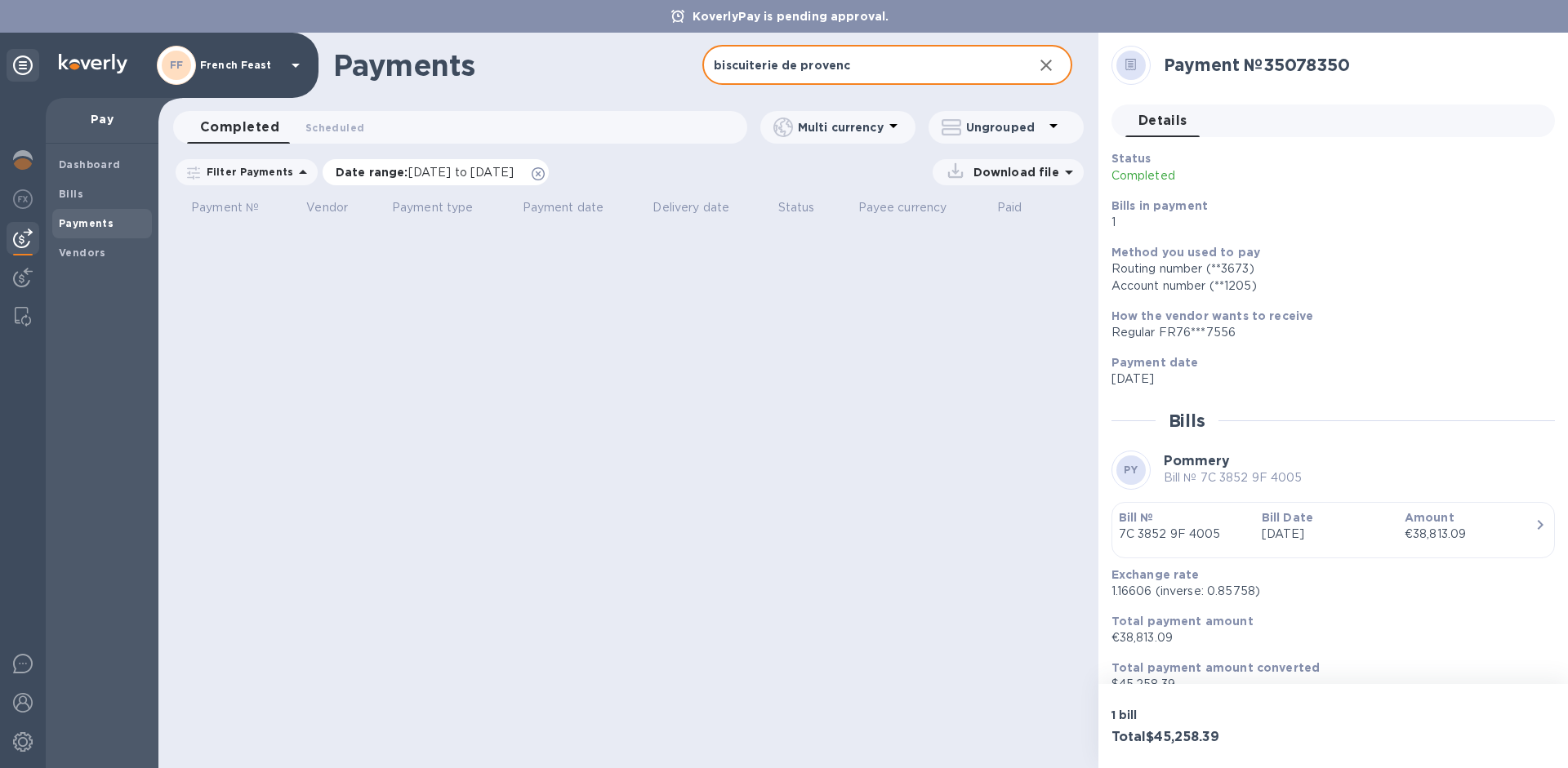
click at [444, 168] on span "[DATE] to [DATE]" at bounding box center [461, 172] width 105 height 13
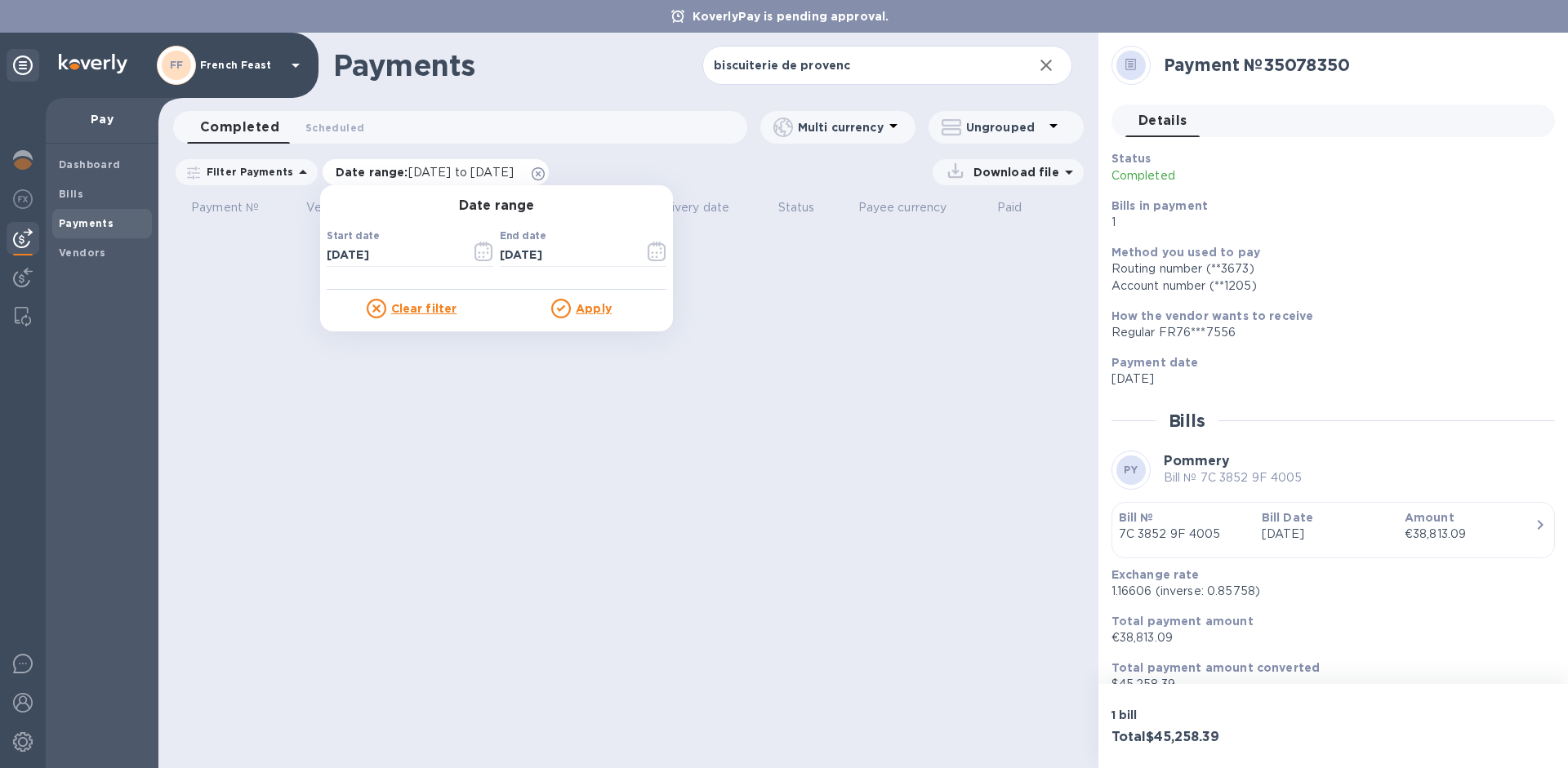
click at [455, 169] on span "[DATE] to [DATE]" at bounding box center [461, 172] width 105 height 13
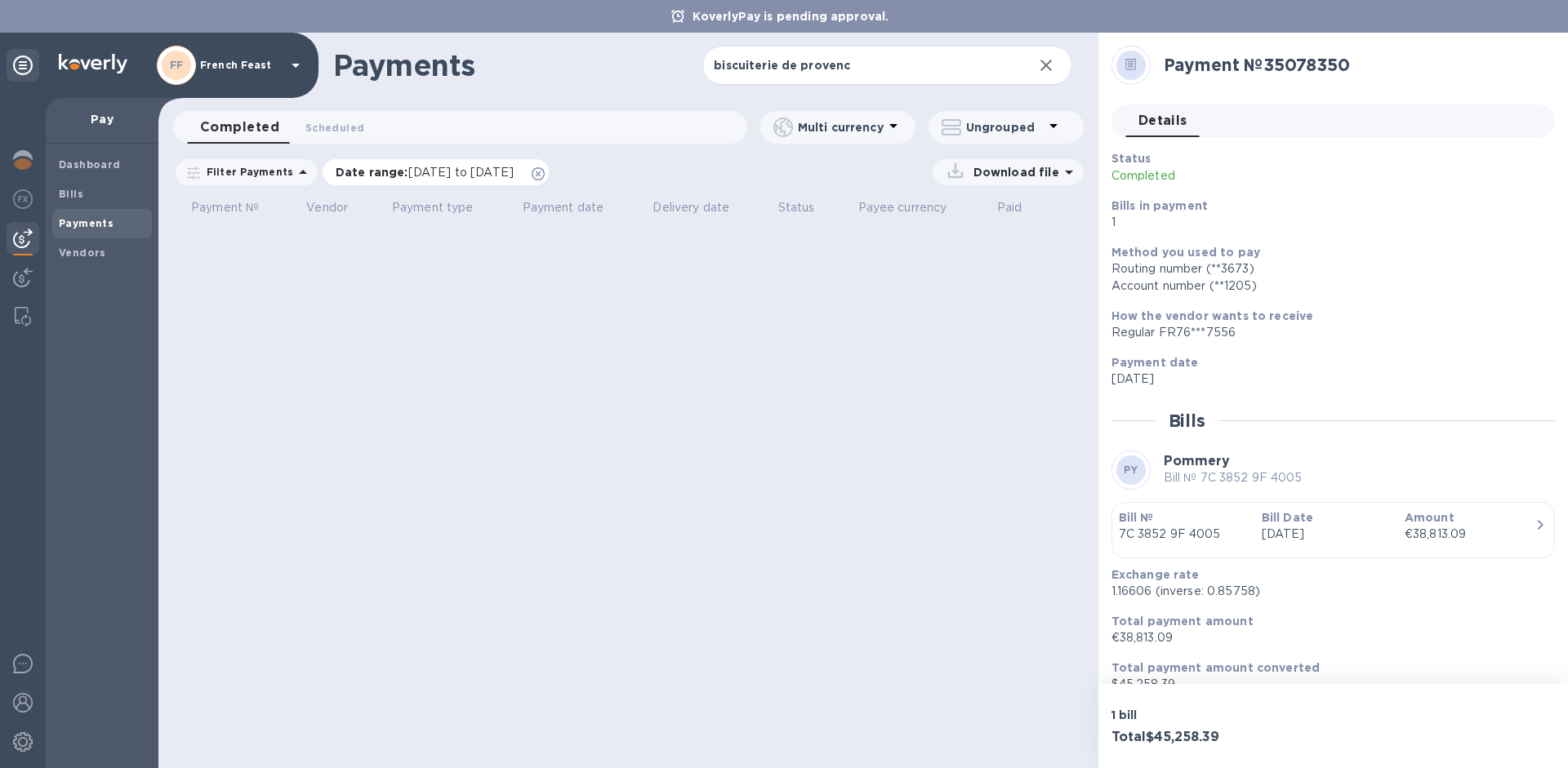
click at [455, 169] on span "[DATE] to [DATE]" at bounding box center [461, 172] width 105 height 13
click at [77, 195] on b "Bills" at bounding box center [71, 193] width 25 height 12
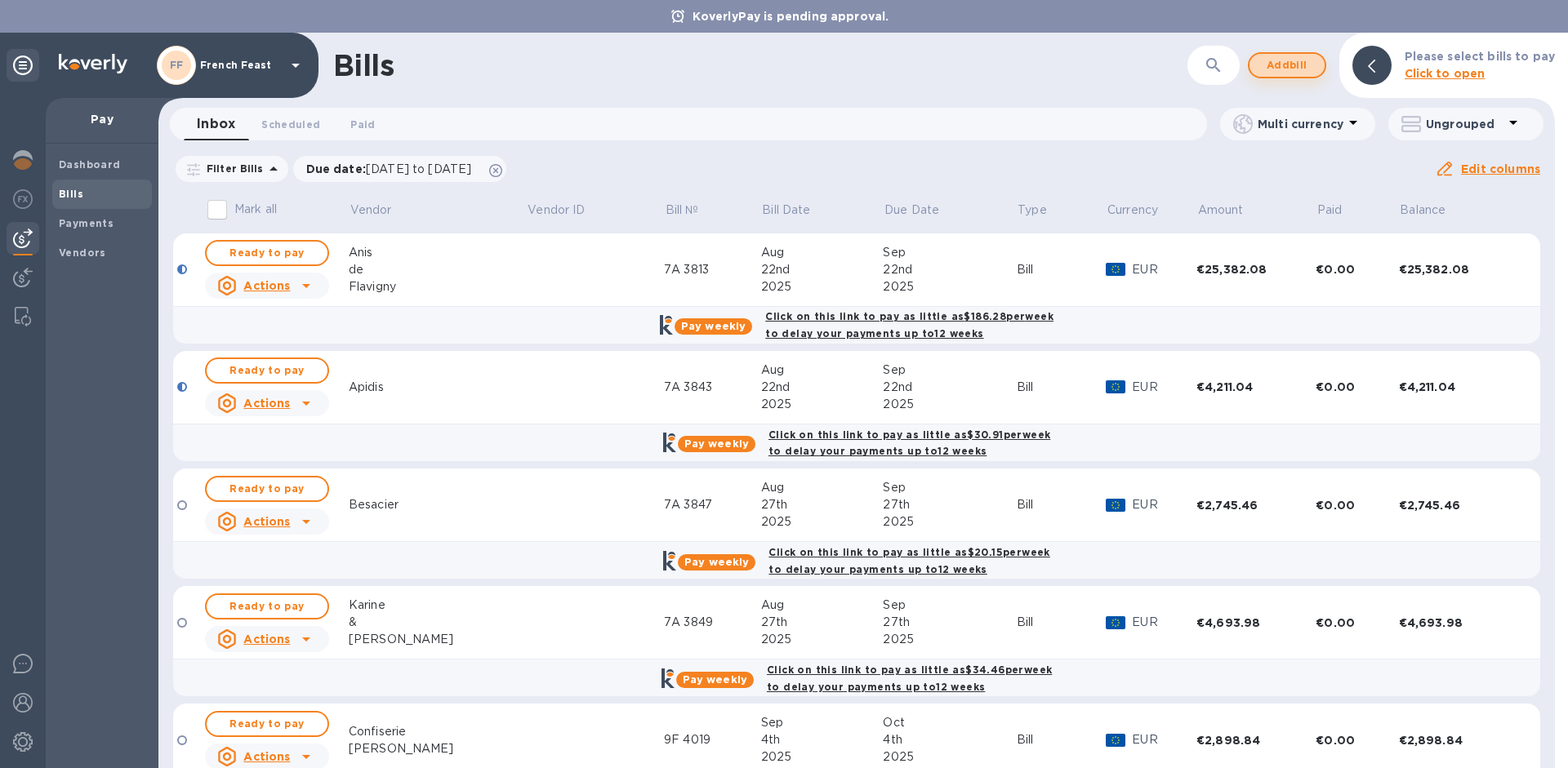
click at [1284, 65] on span "Add bill" at bounding box center [1286, 65] width 49 height 19
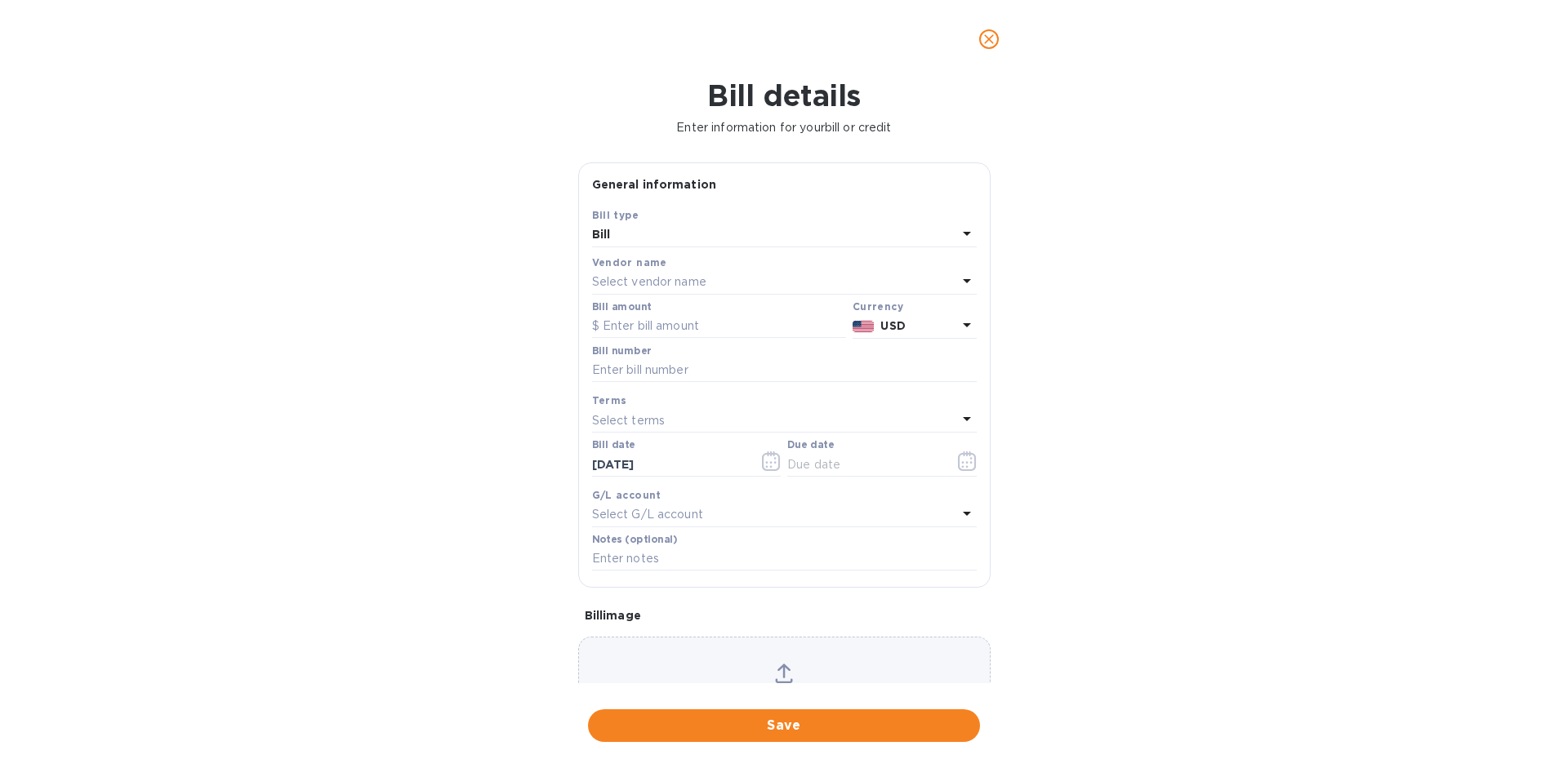
click at [641, 278] on p "Select vendor name" at bounding box center [648, 282] width 114 height 17
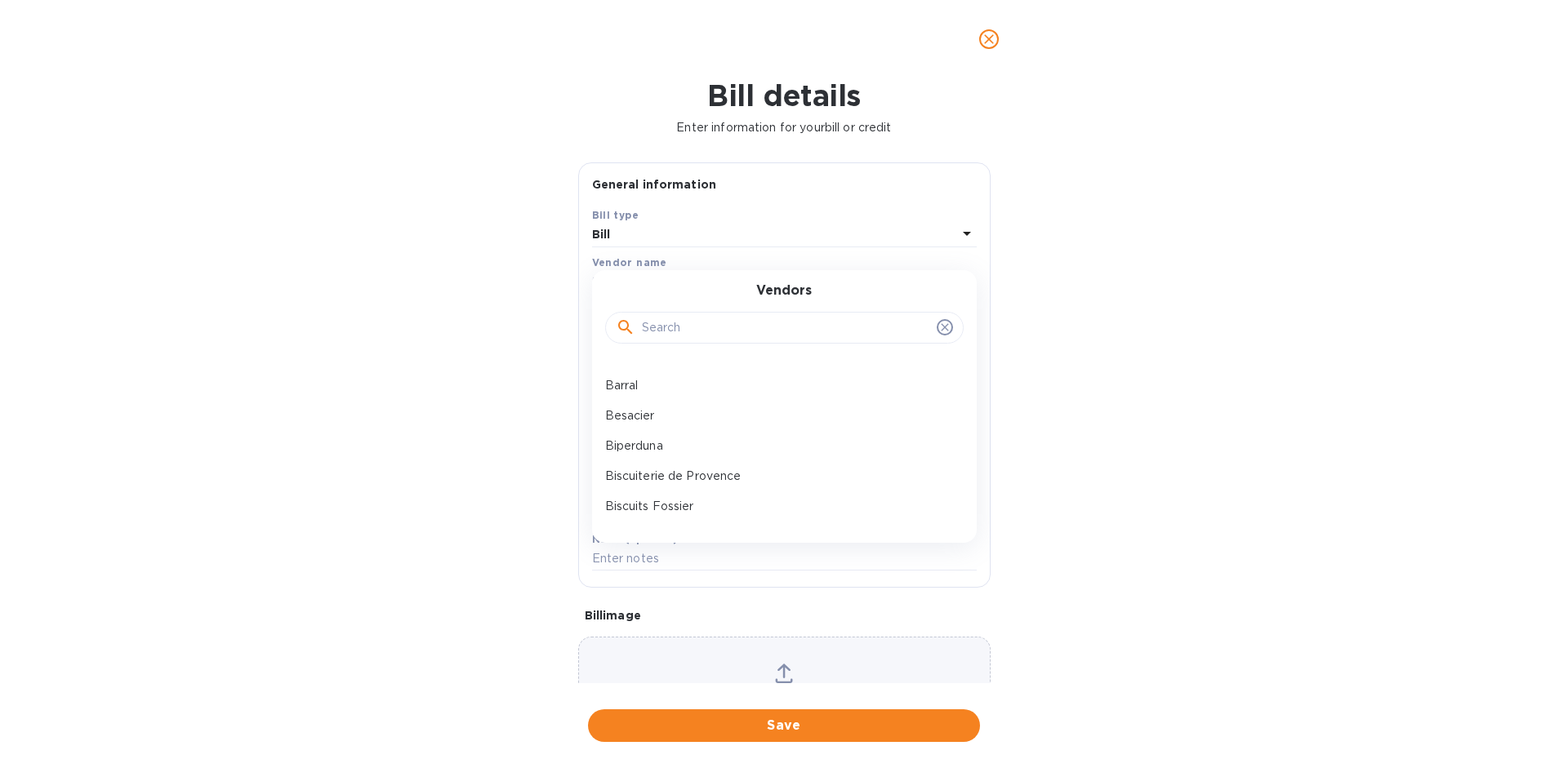
scroll to position [402, 0]
click at [792, 444] on div "Biscuiterie de Provence" at bounding box center [778, 456] width 358 height 31
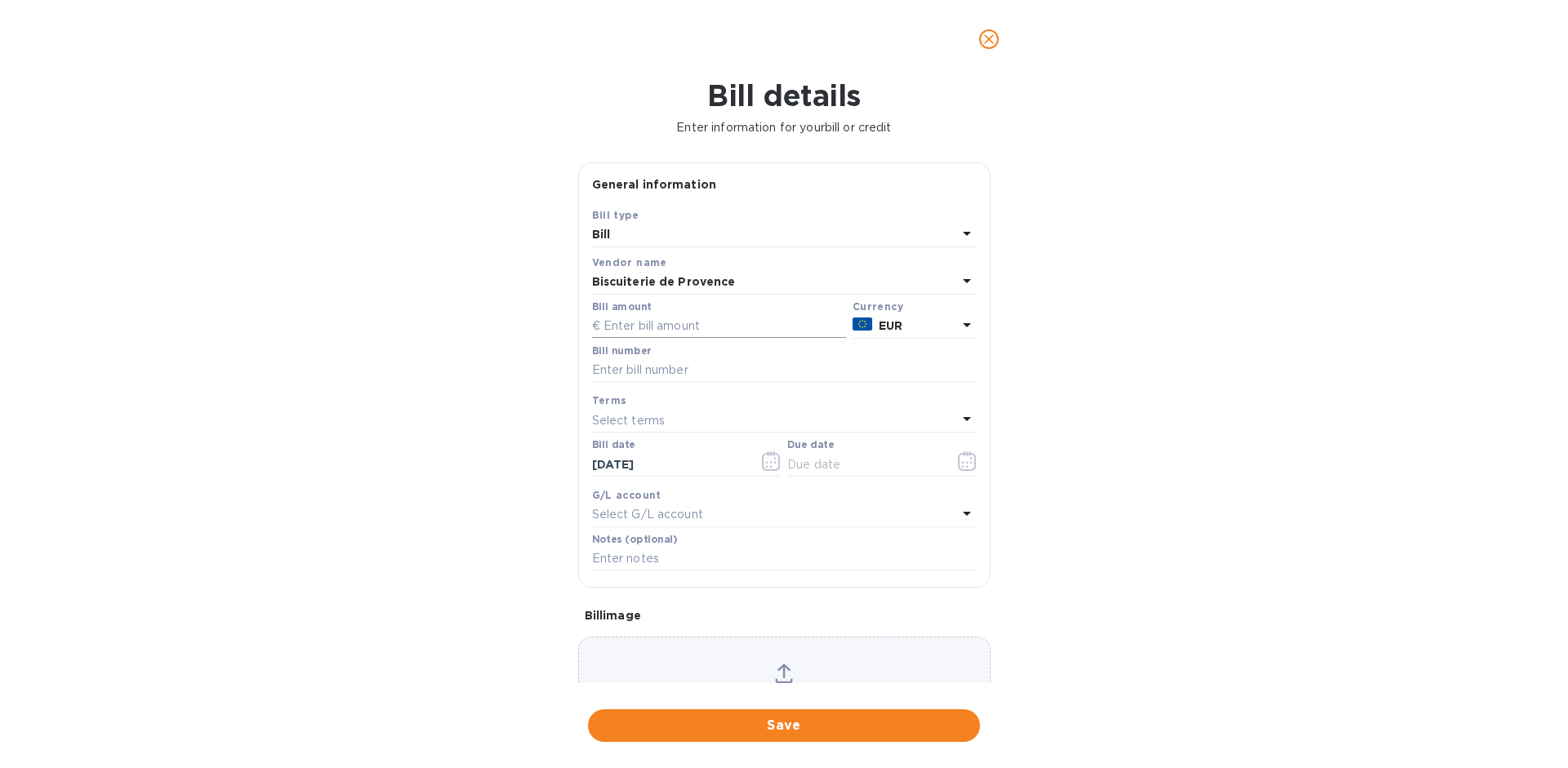
click at [622, 329] on input "text" at bounding box center [718, 327] width 254 height 25
click at [692, 330] on input "text" at bounding box center [718, 327] width 254 height 25
paste input "7,765.50"
type input "7,765.50"
click at [678, 358] on input "text" at bounding box center [784, 371] width 385 height 25
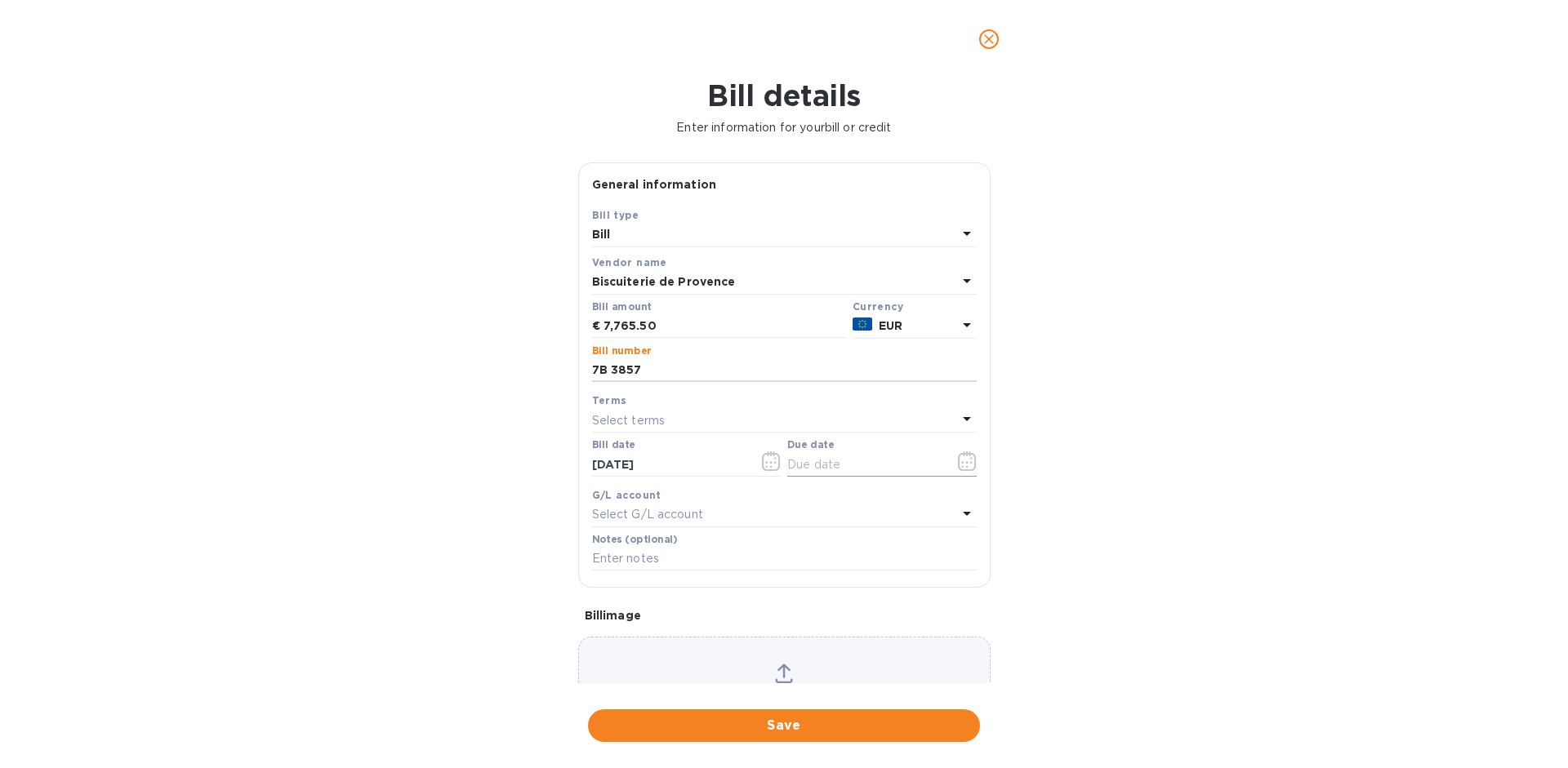
type input "7B 3857"
click at [964, 449] on button "button" at bounding box center [967, 461] width 38 height 39
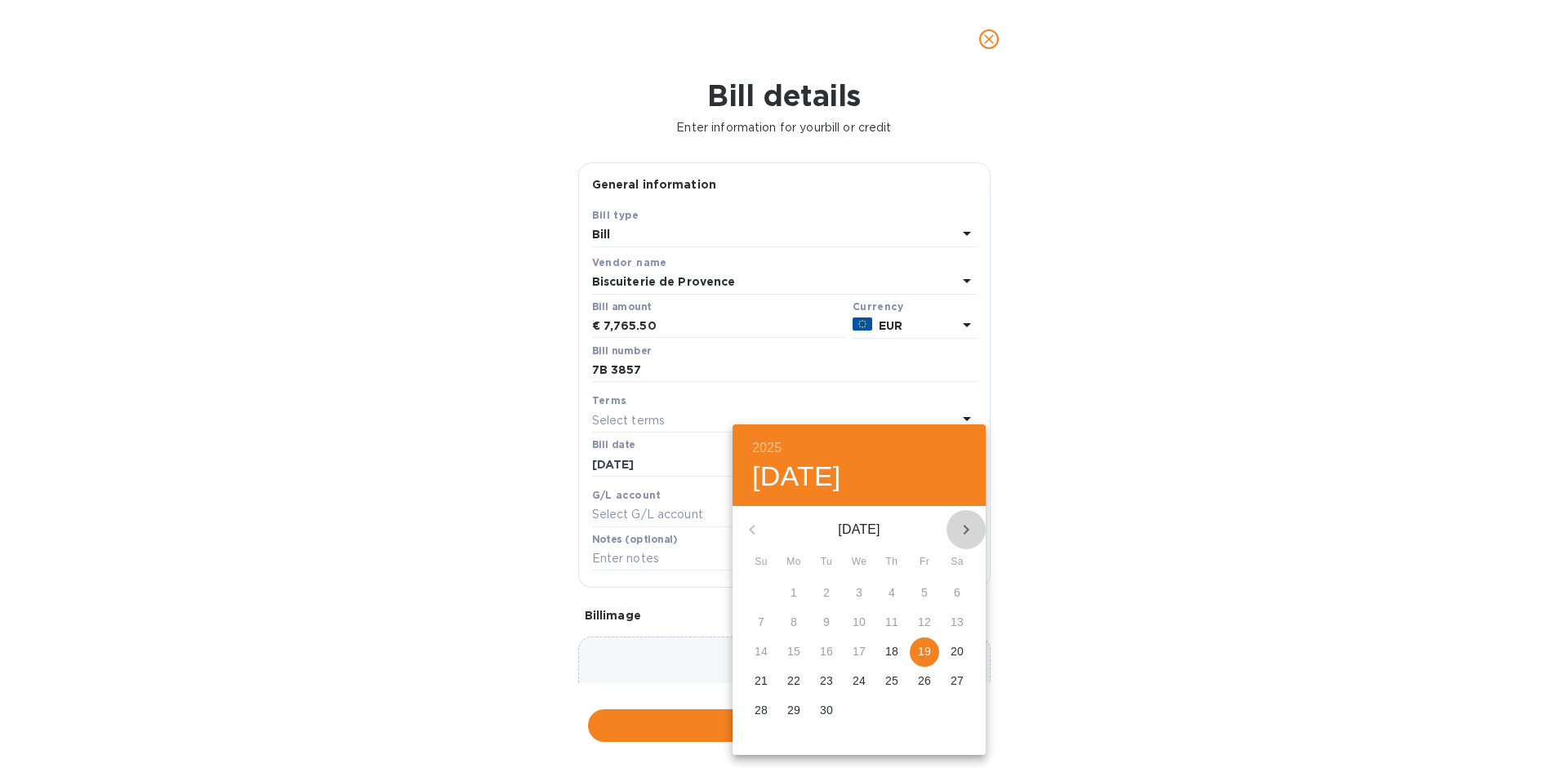
click at [972, 524] on icon "button" at bounding box center [966, 530] width 19 height 19
click at [795, 679] on p "20" at bounding box center [794, 681] width 13 height 16
type input "10/20/2025"
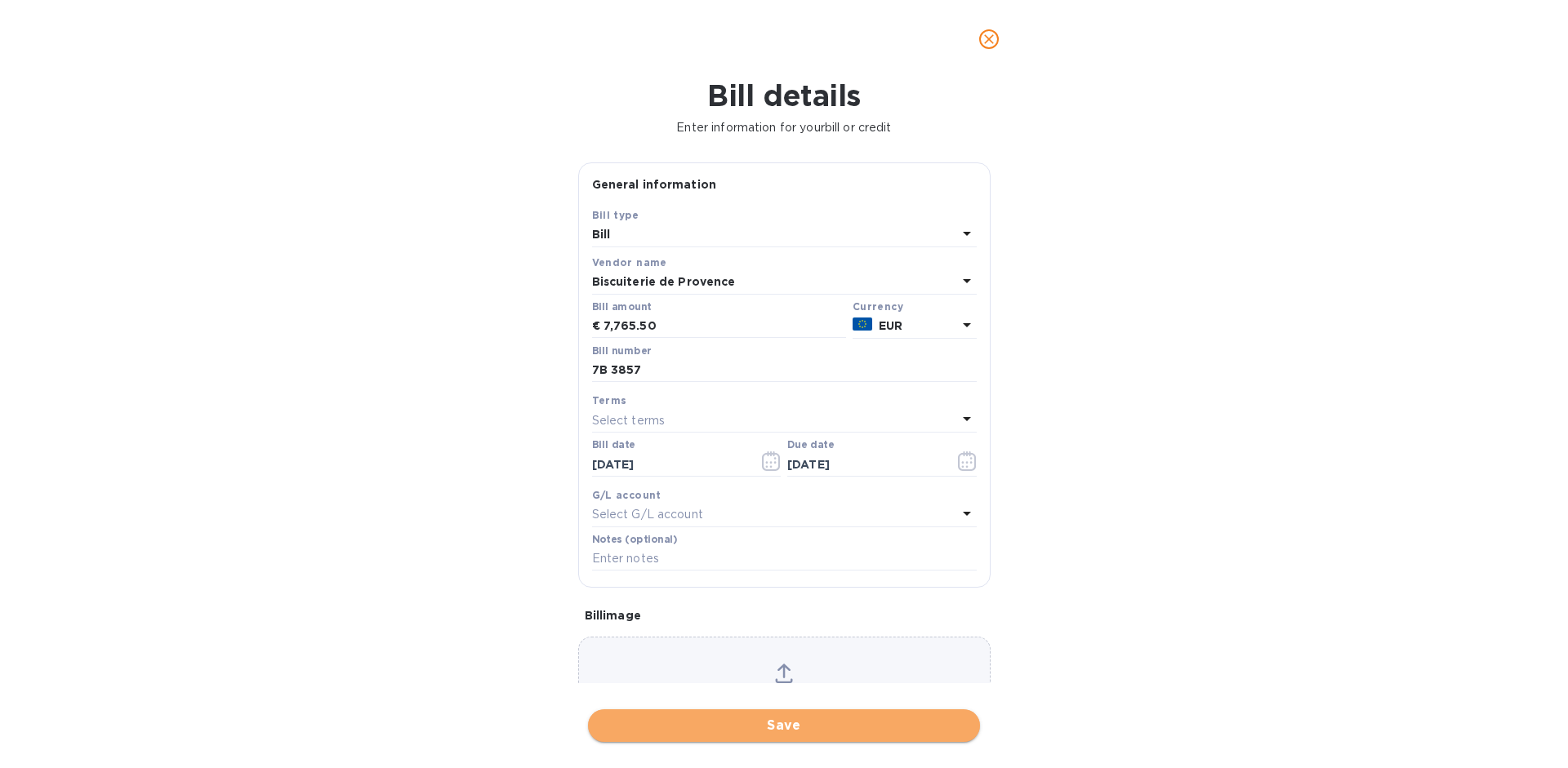
click at [824, 717] on span "Save" at bounding box center [784, 726] width 366 height 19
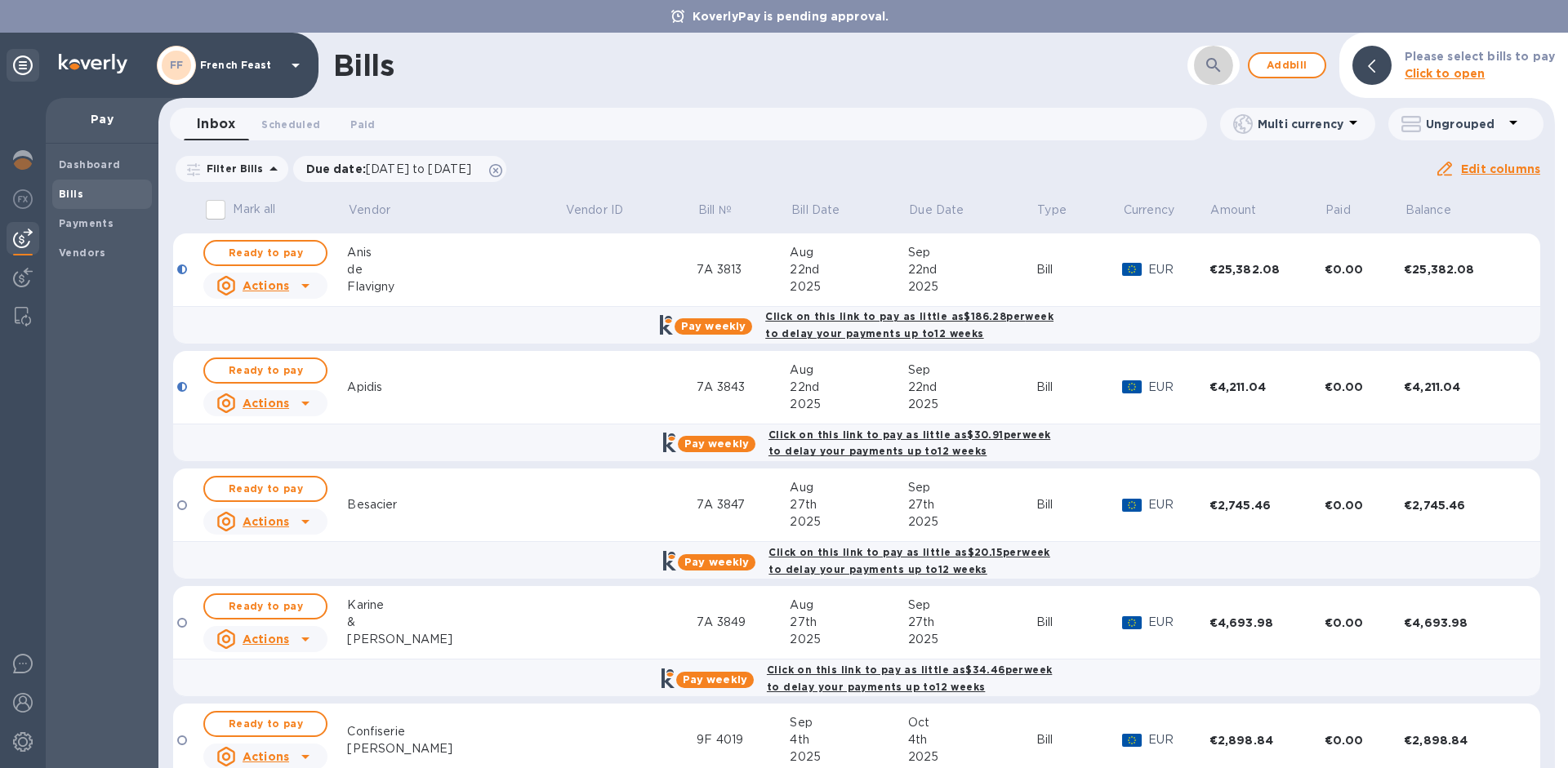
click at [1213, 62] on icon "button" at bounding box center [1214, 65] width 19 height 19
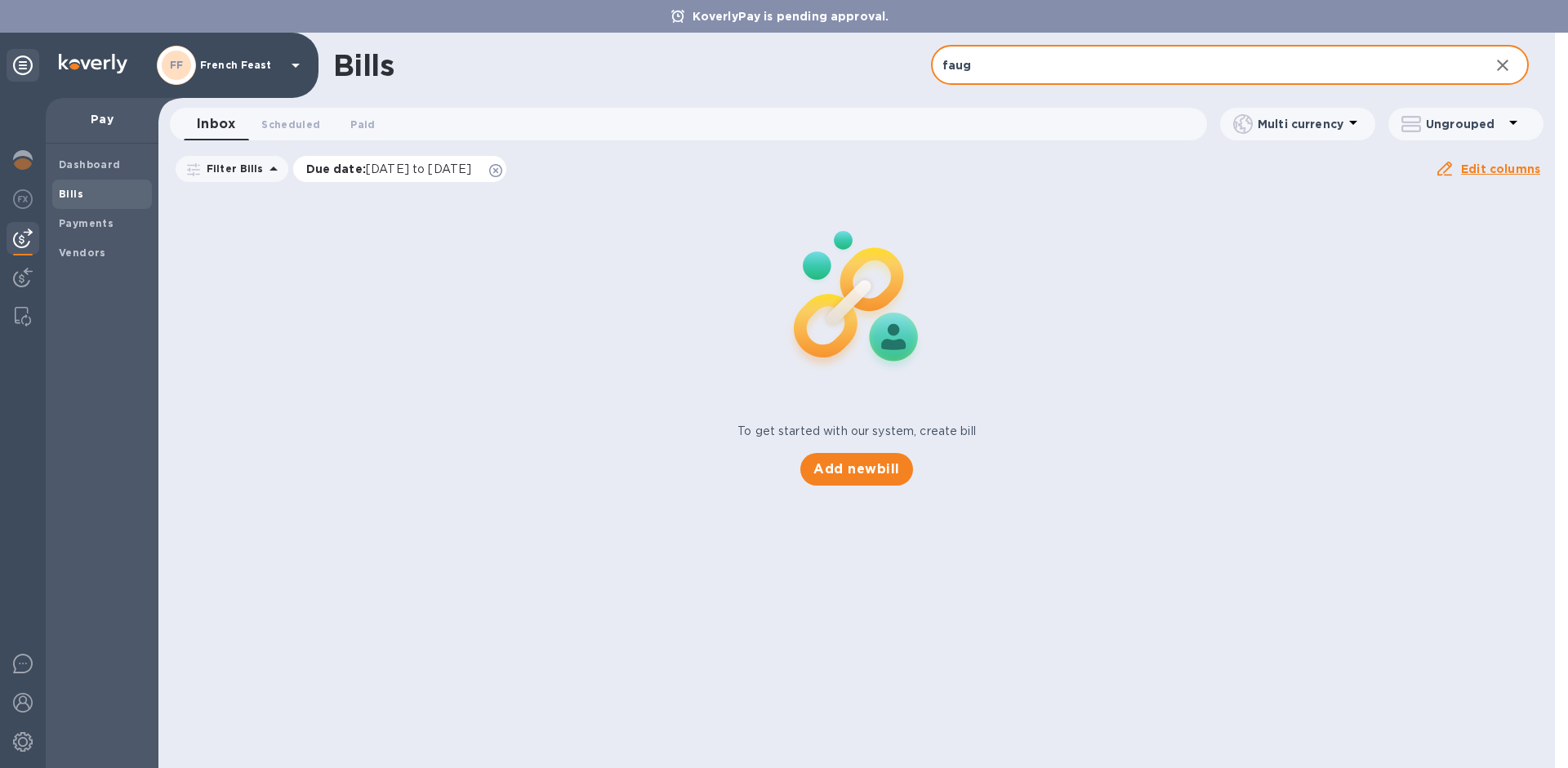
type input "faug"
click at [420, 167] on span "[DATE] to [DATE]" at bounding box center [419, 169] width 105 height 13
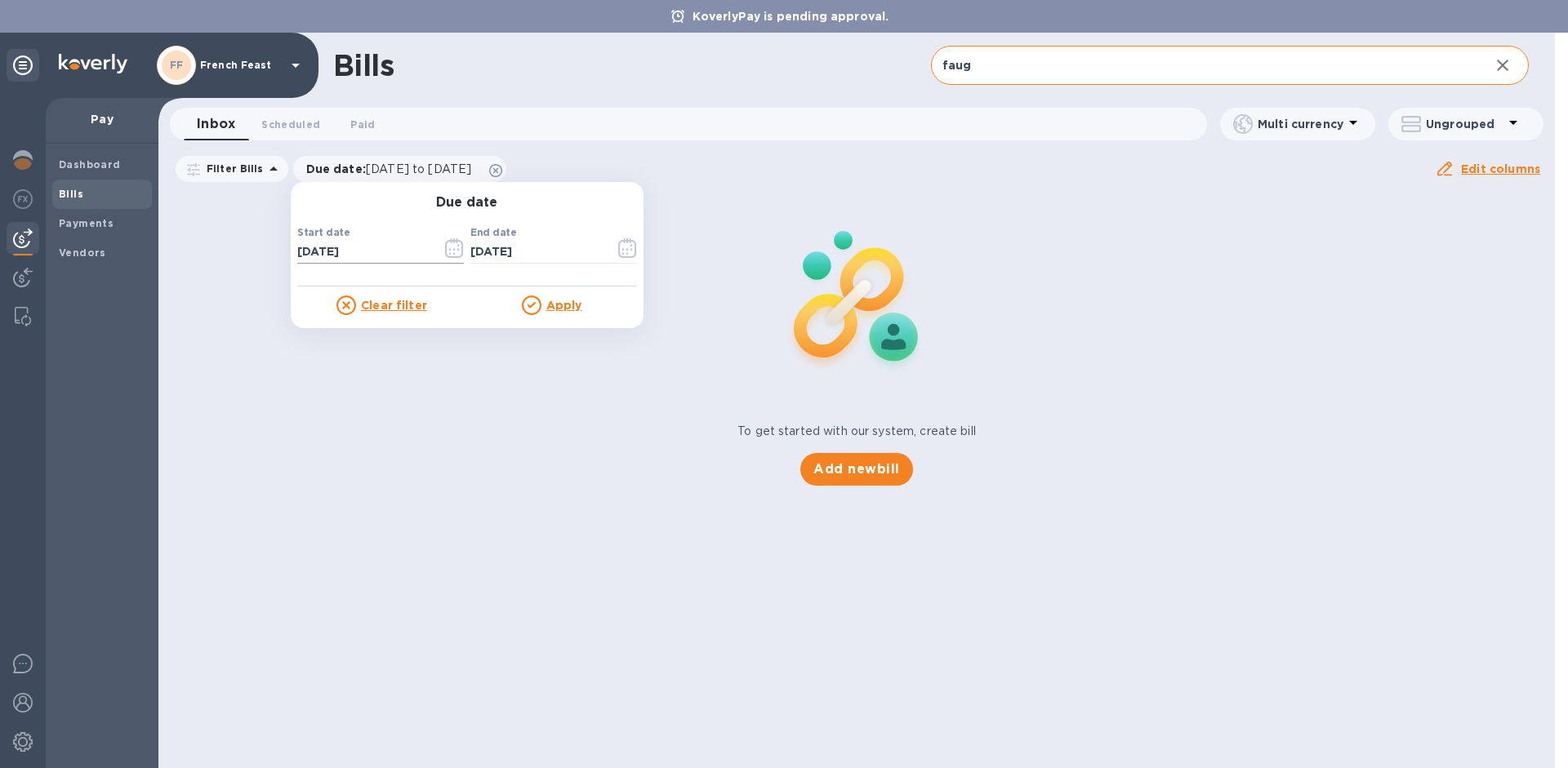
click at [398, 246] on input "07/21/2025" at bounding box center [362, 253] width 131 height 25
type input "07/21/2024"
click at [1021, 65] on input "faug" at bounding box center [1204, 66] width 546 height 40
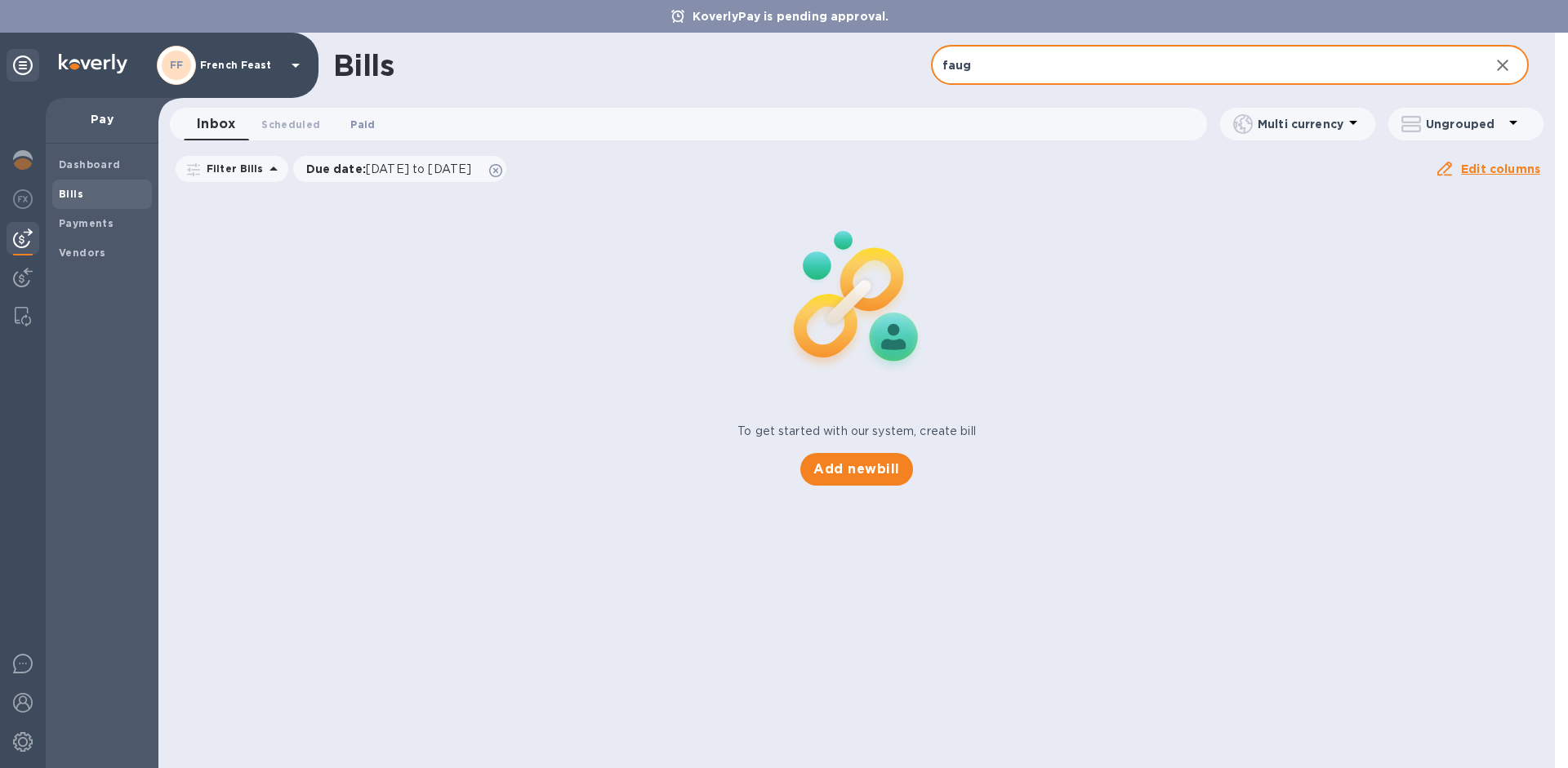
click at [357, 125] on span "Paid 0" at bounding box center [363, 124] width 25 height 17
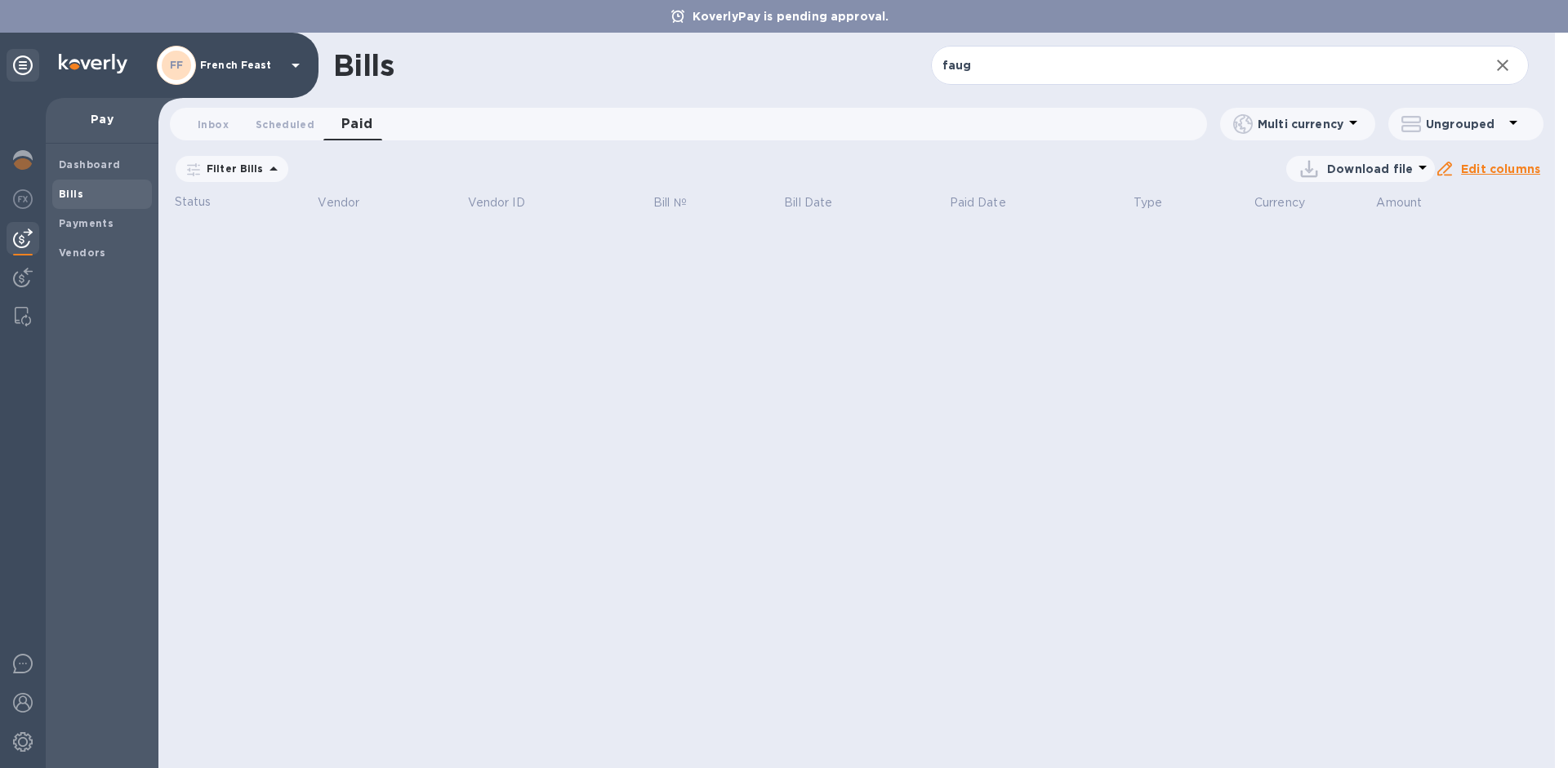
click at [0, 0] on span "08/19/2025 to 09/19/2025" at bounding box center [0, 0] width 0 height 0
click at [0, 0] on input "08/19/2025" at bounding box center [0, 0] width 0 height 0
type input "08/19/2024"
click at [984, 73] on input "faug" at bounding box center [1204, 66] width 546 height 40
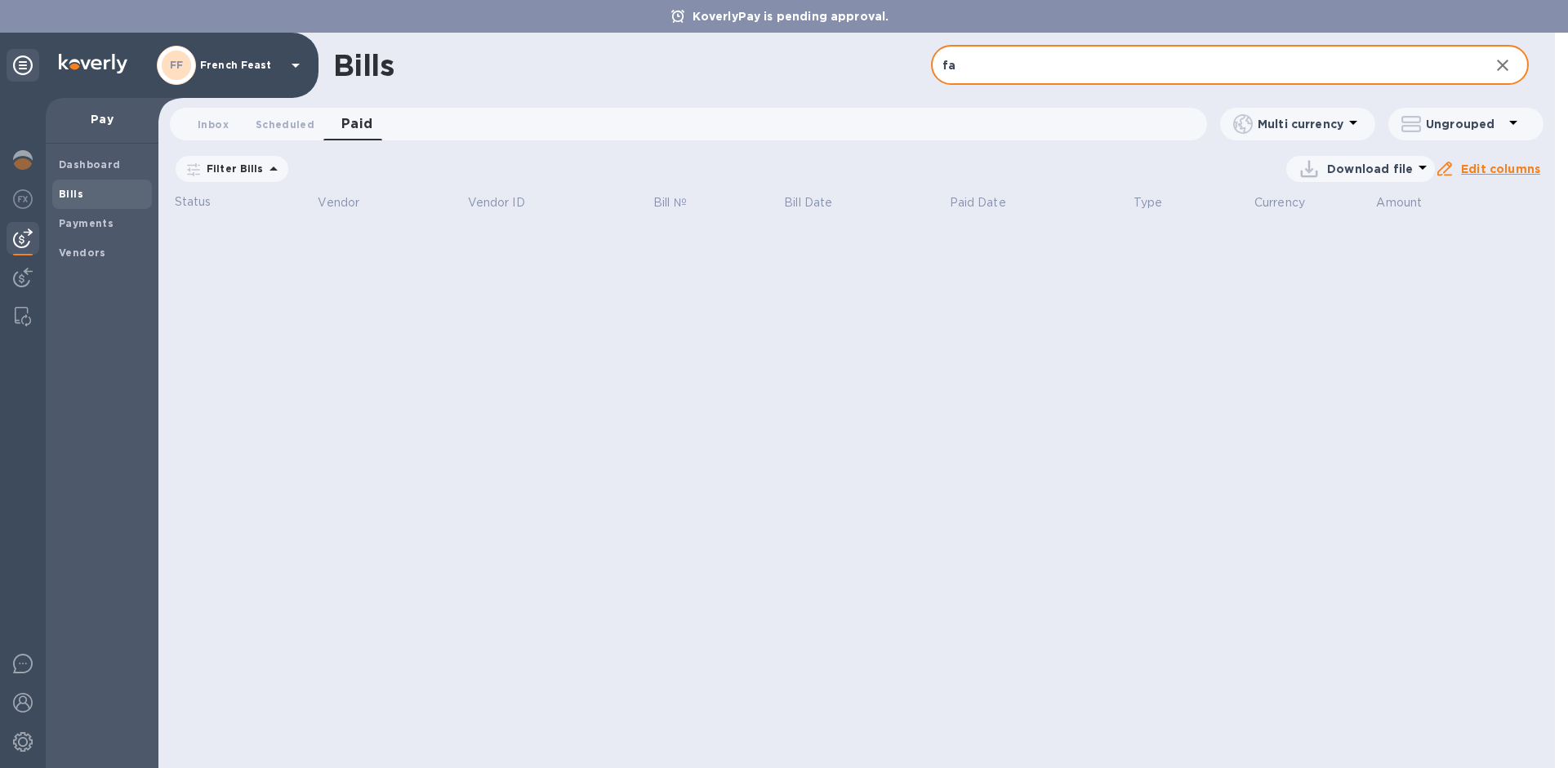
type input "f"
type input "Clement Faugie"
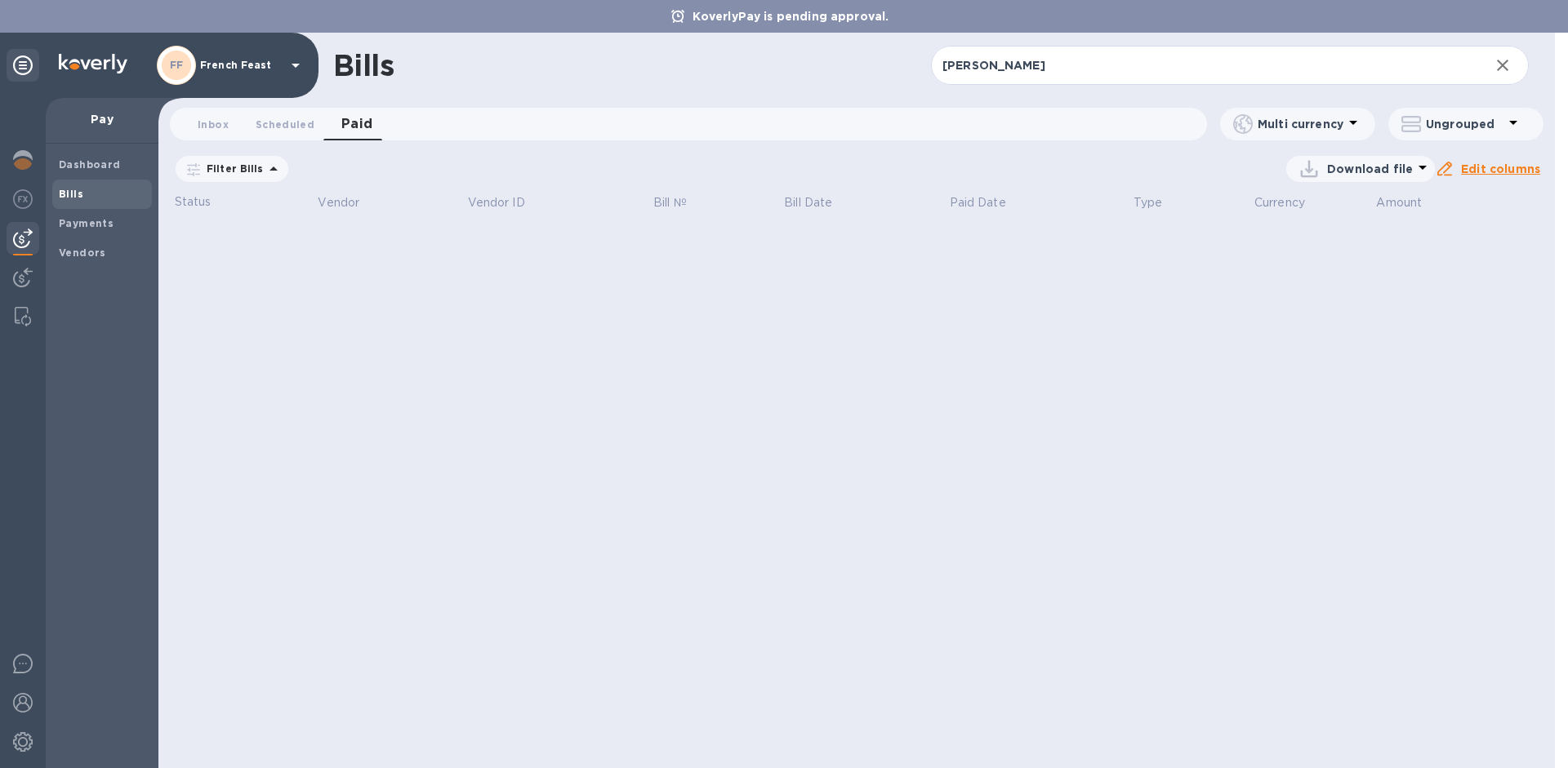
click at [0, 0] on span "08/19/2025 to 09/19/2025" at bounding box center [0, 0] width 0 height 0
click at [0, 0] on input "08/19/2025" at bounding box center [0, 0] width 0 height 0
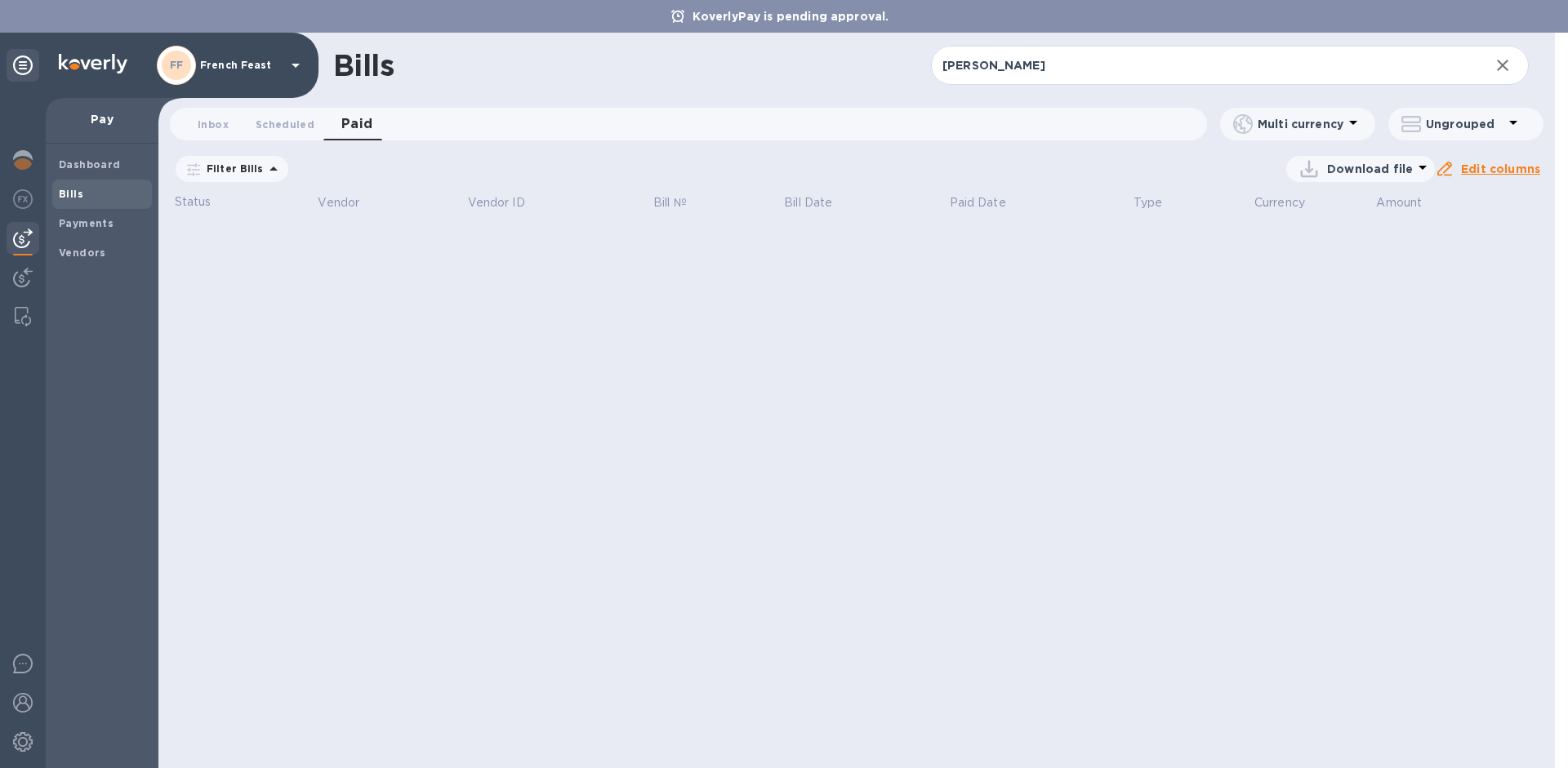
type input "08/19/2024"
click at [0, 0] on u "Apply" at bounding box center [0, 0] width 0 height 0
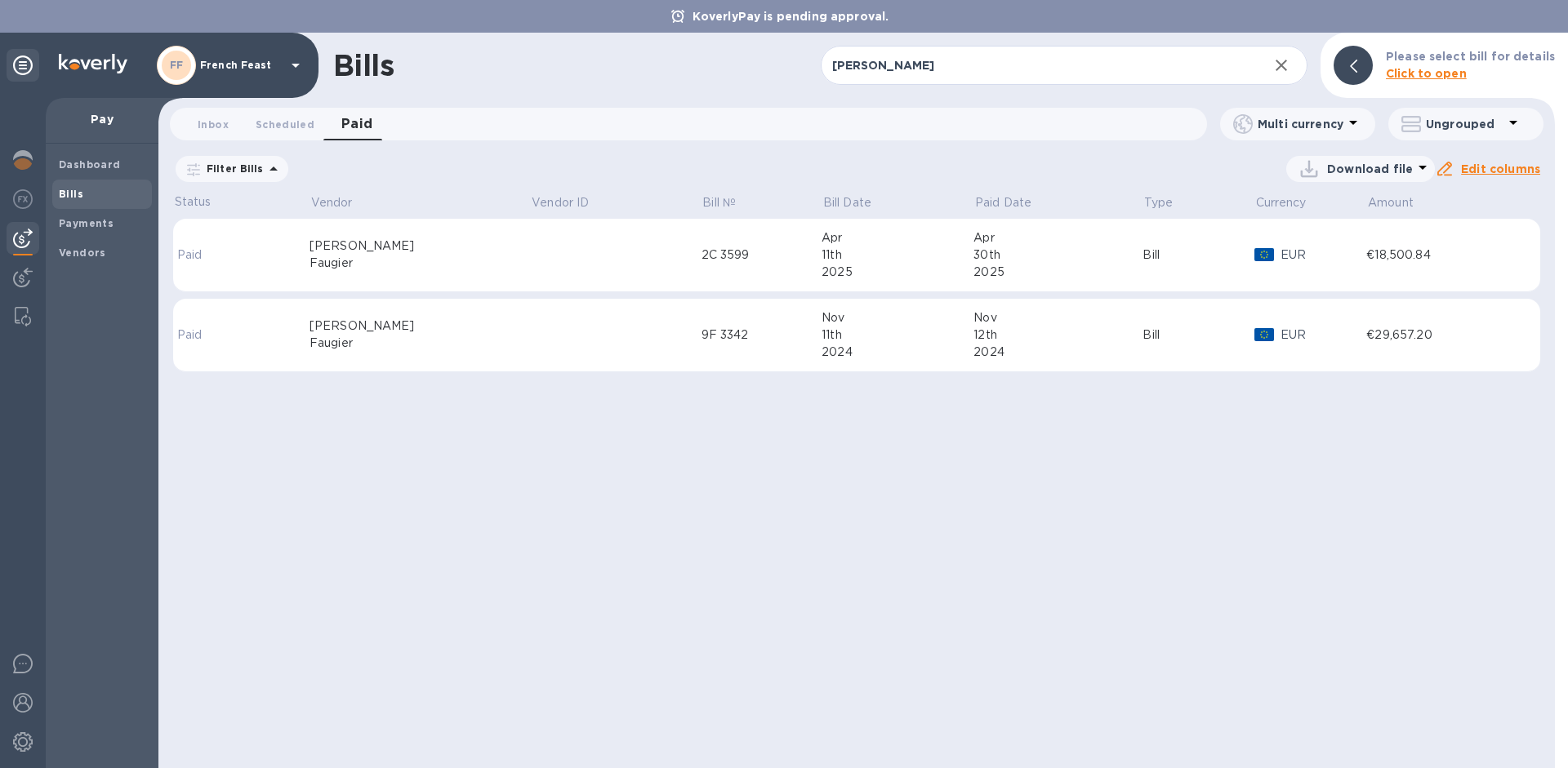
click at [96, 127] on p "Pay" at bounding box center [102, 119] width 86 height 16
click at [97, 120] on p "Pay" at bounding box center [102, 119] width 86 height 16
click at [80, 201] on span "Bills" at bounding box center [71, 193] width 25 height 16
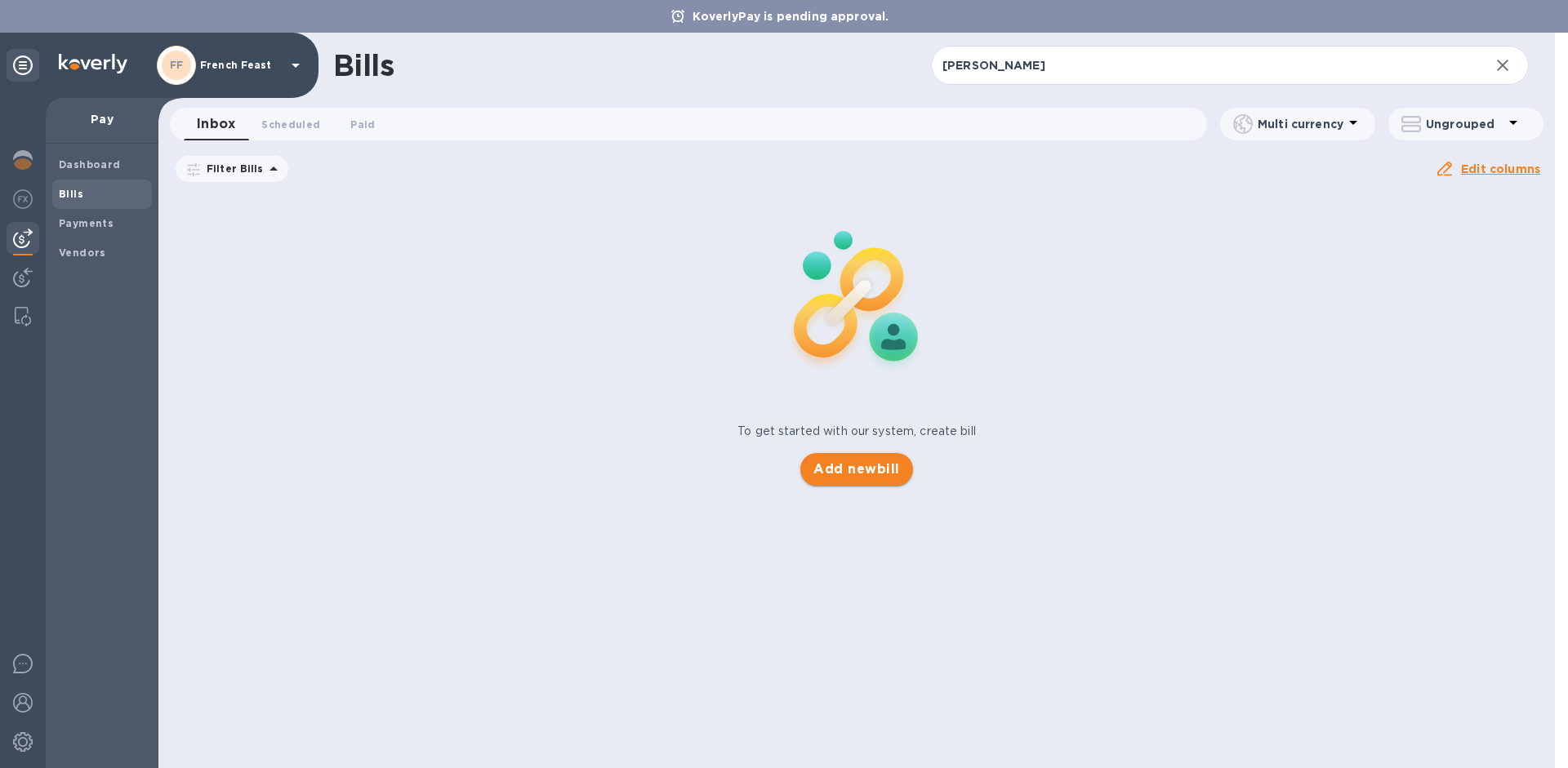
click at [855, 476] on span "Add new bill" at bounding box center [856, 469] width 86 height 19
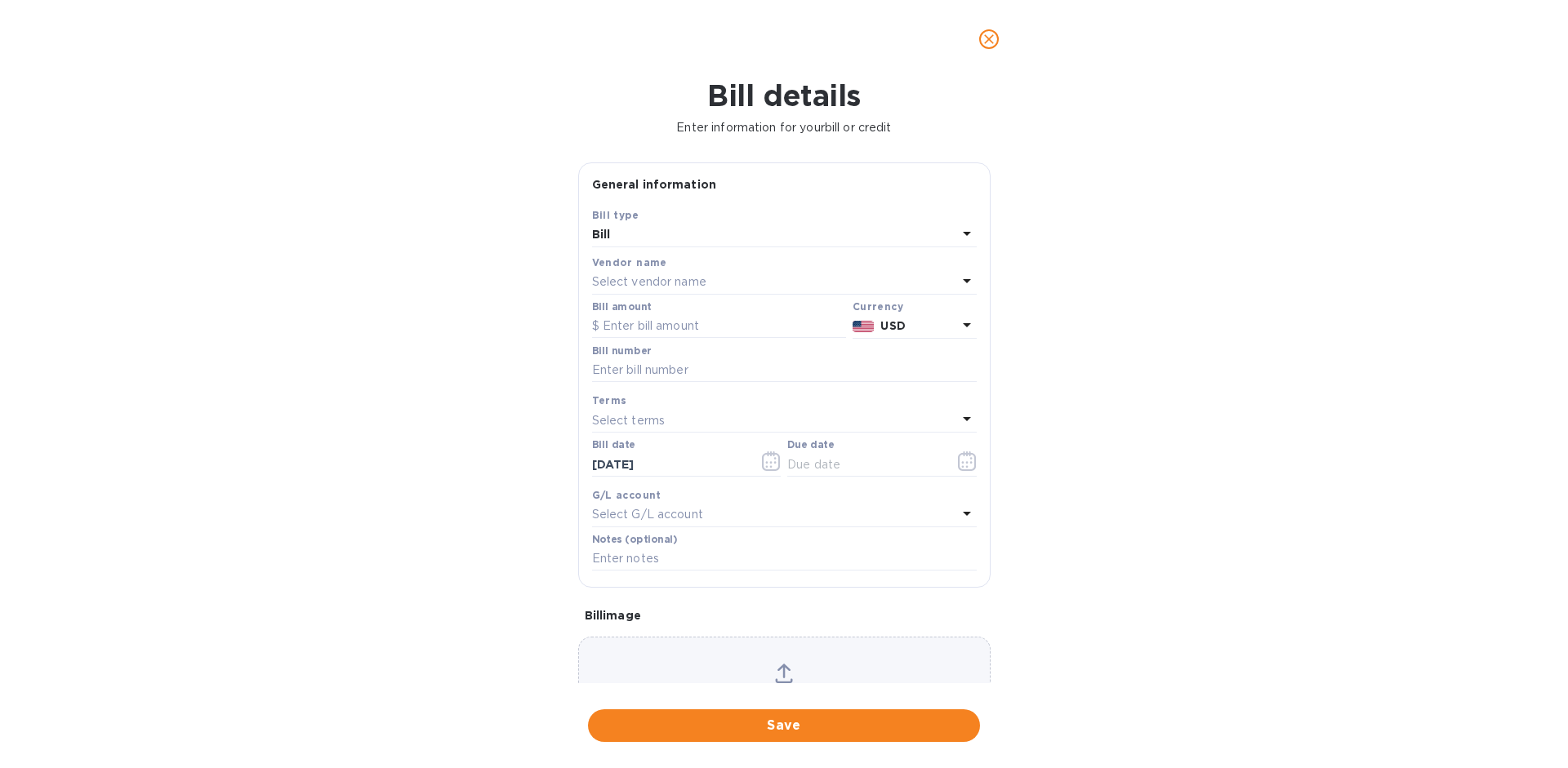
click at [692, 277] on p "Select vendor name" at bounding box center [648, 282] width 114 height 17
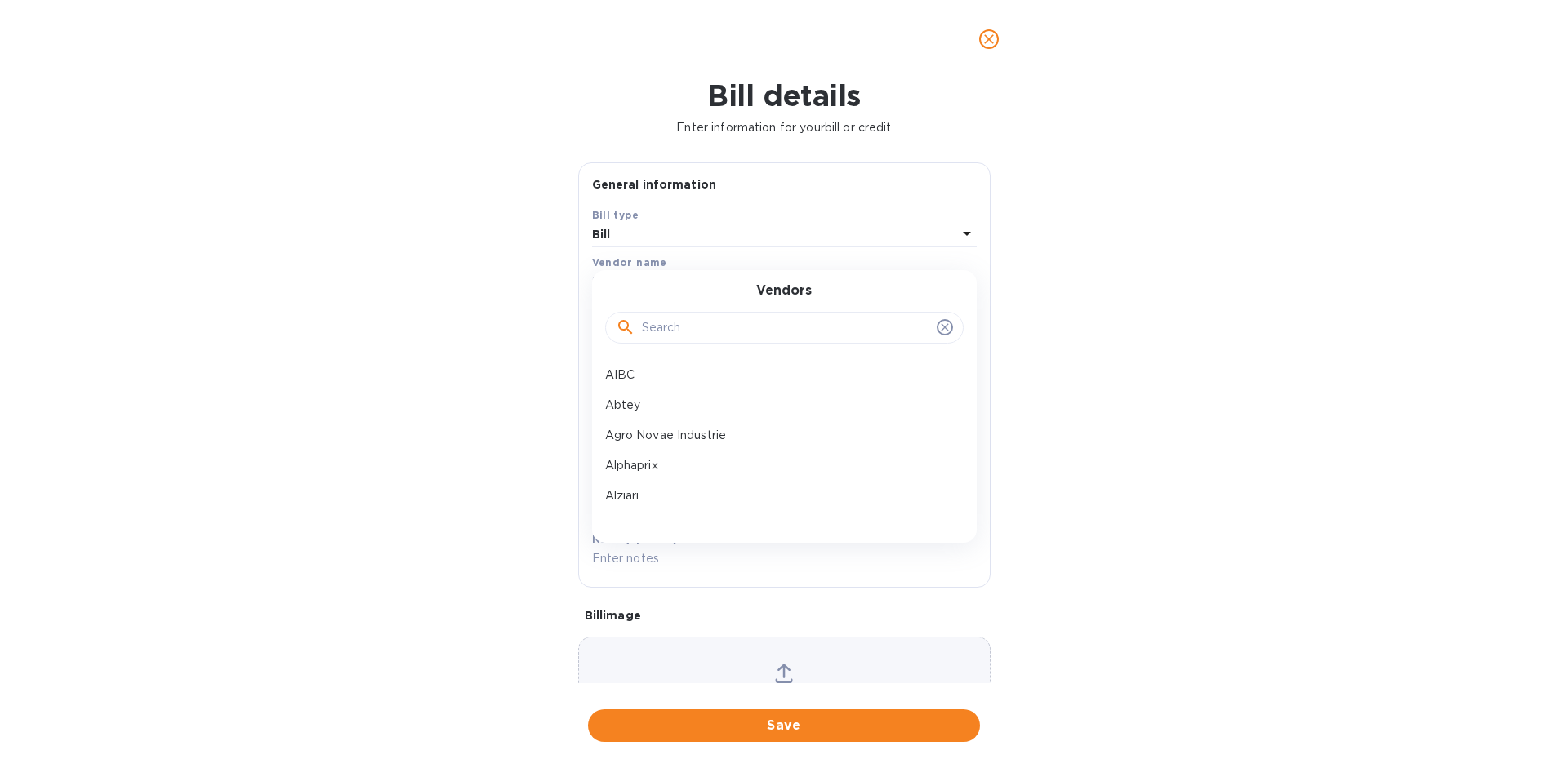
click at [686, 322] on input "text" at bounding box center [785, 328] width 288 height 25
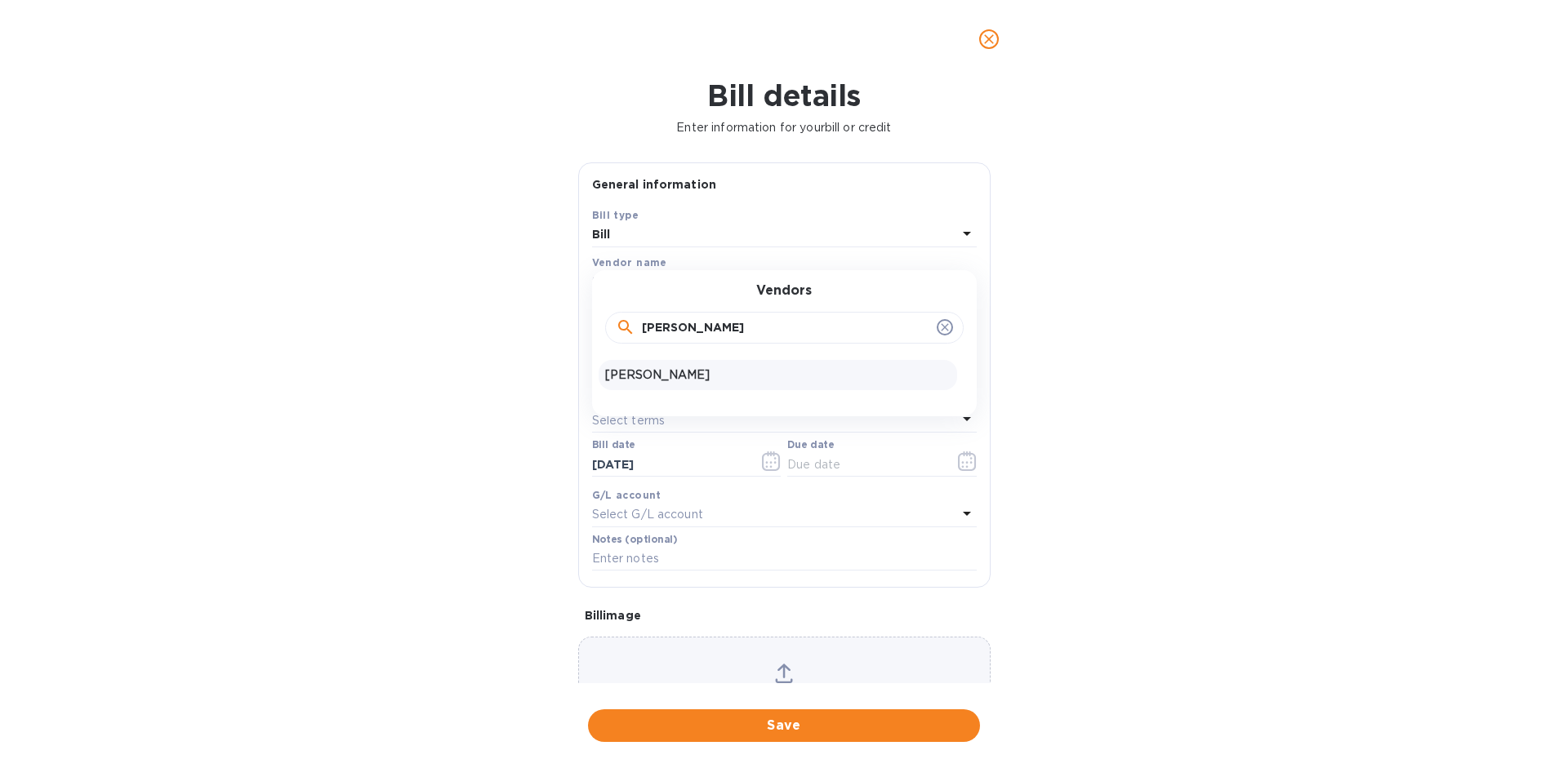
type input "clem"
click at [670, 364] on div "Clement Faugier" at bounding box center [778, 375] width 358 height 31
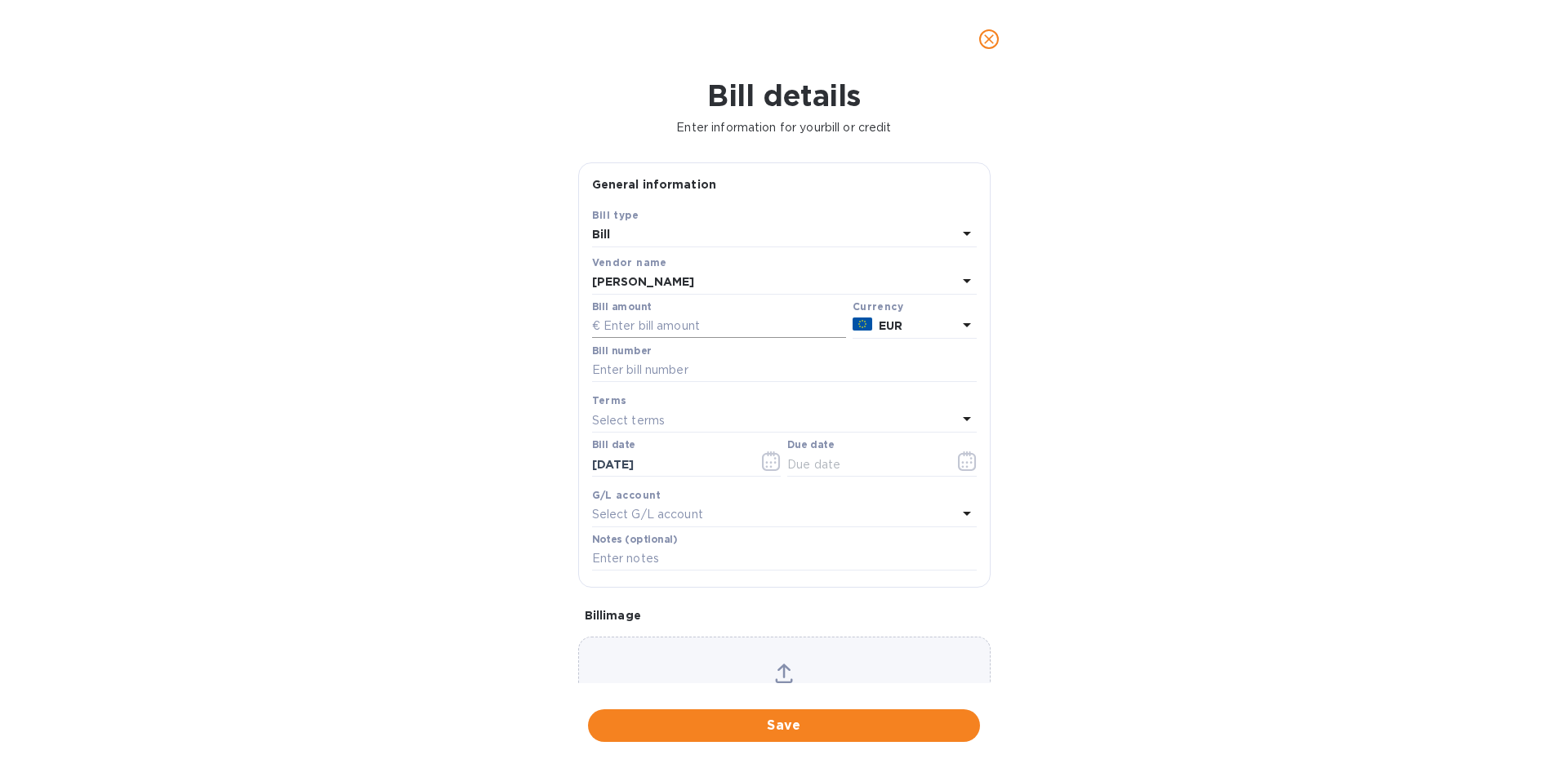
click at [641, 329] on input "text" at bounding box center [718, 327] width 254 height 25
paste input "23,206.34"
type input "23,206.34"
click at [639, 367] on input "text" at bounding box center [784, 371] width 385 height 25
paste input "3860"
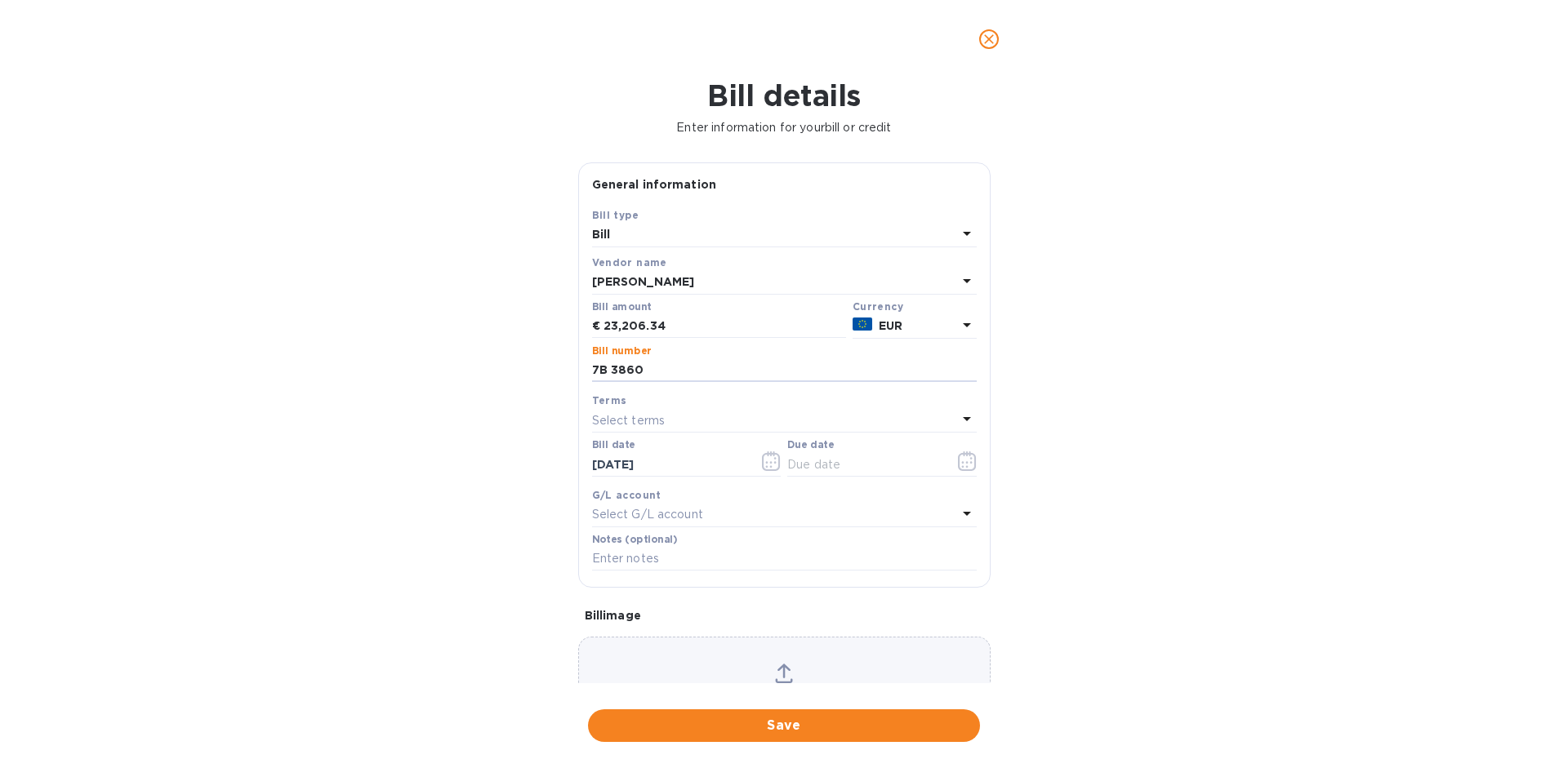
type input "7B 3860"
click at [761, 411] on div "Select terms" at bounding box center [774, 420] width 365 height 23
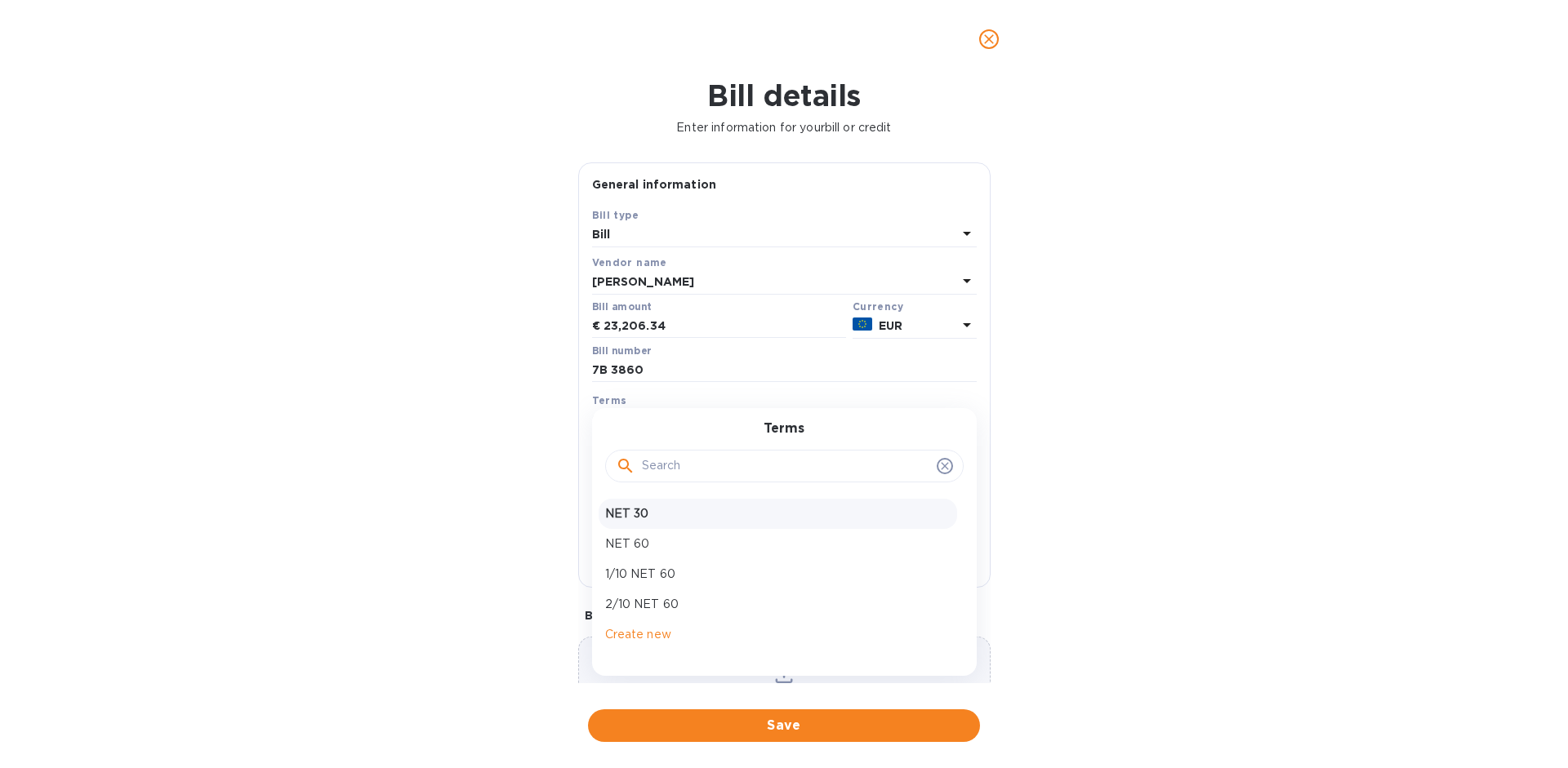
click at [776, 514] on p "NET 30" at bounding box center [778, 514] width 346 height 17
type input "10/19/2025"
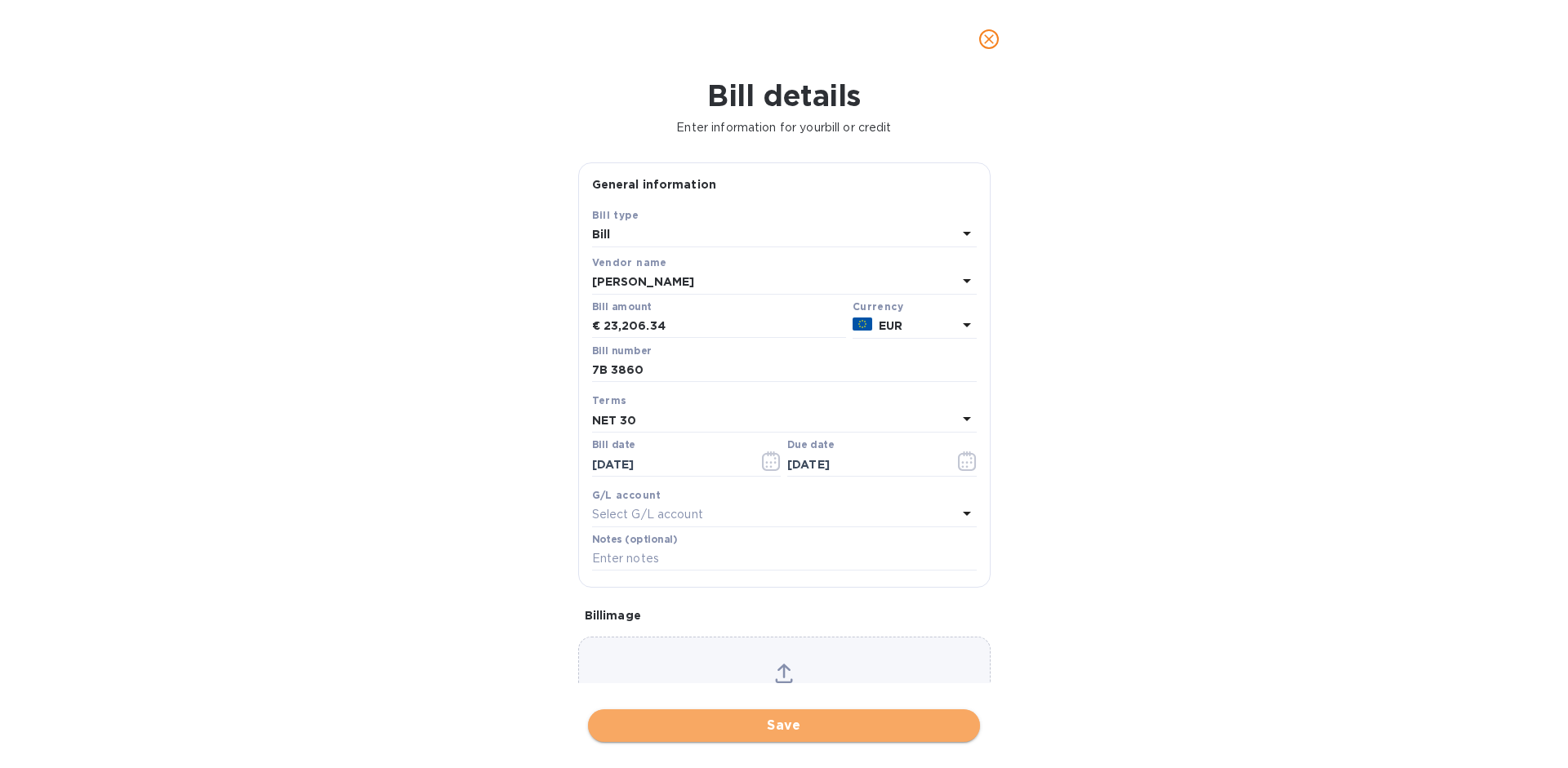
click at [846, 730] on span "Save" at bounding box center [784, 726] width 366 height 19
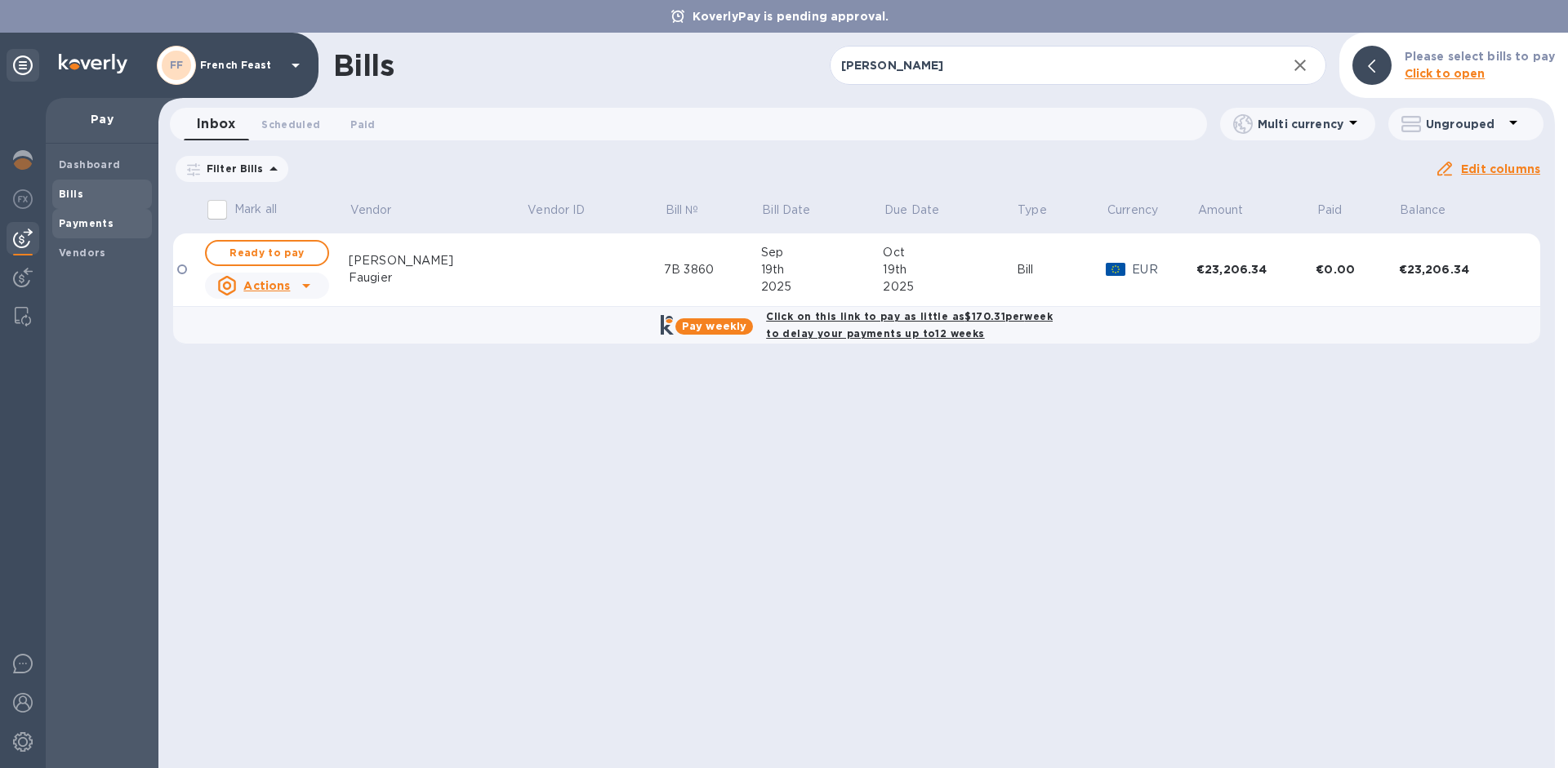
click at [90, 217] on b "Payments" at bounding box center [85, 223] width 55 height 12
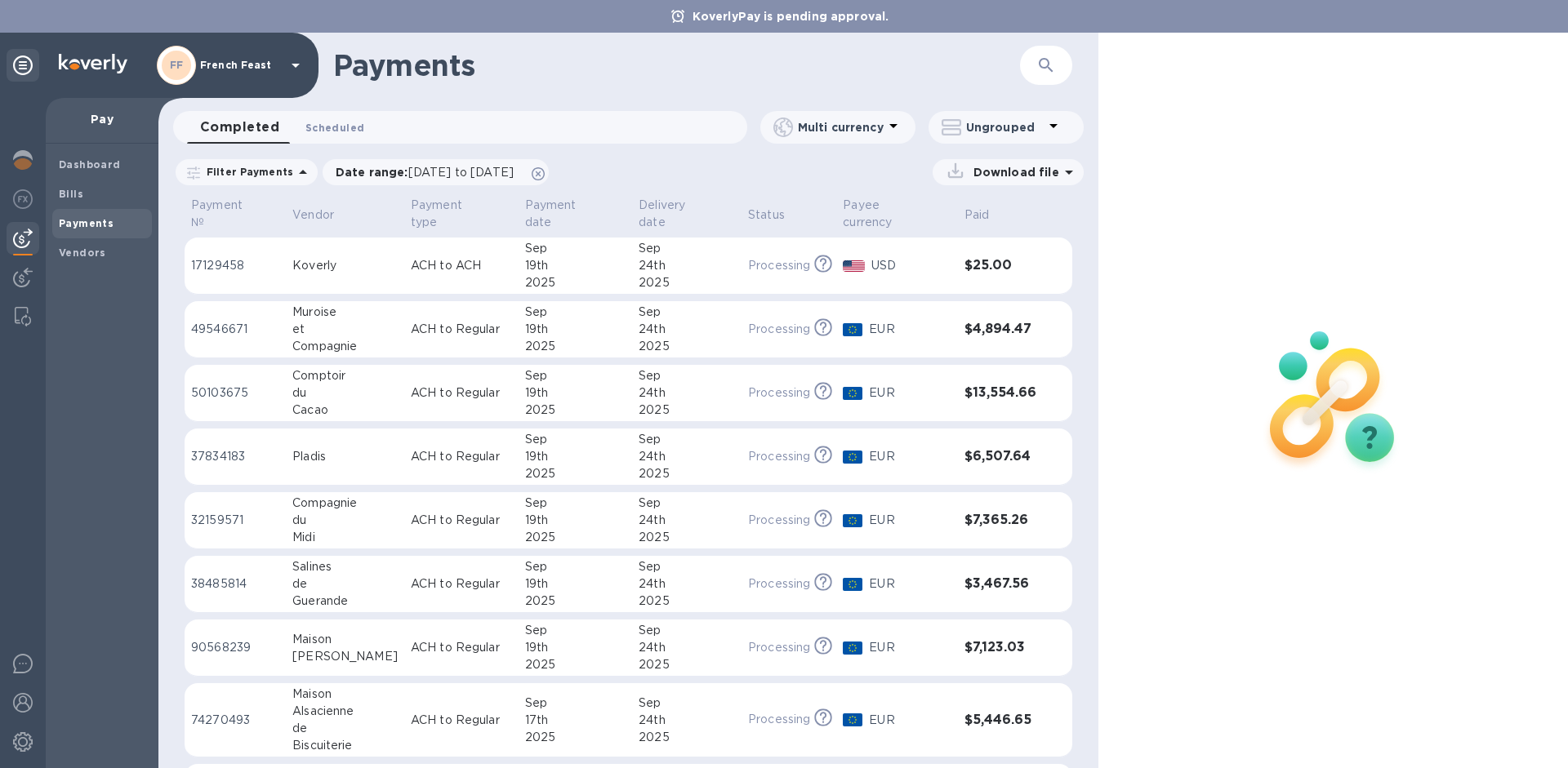
click at [327, 120] on span "Scheduled 0" at bounding box center [334, 127] width 58 height 17
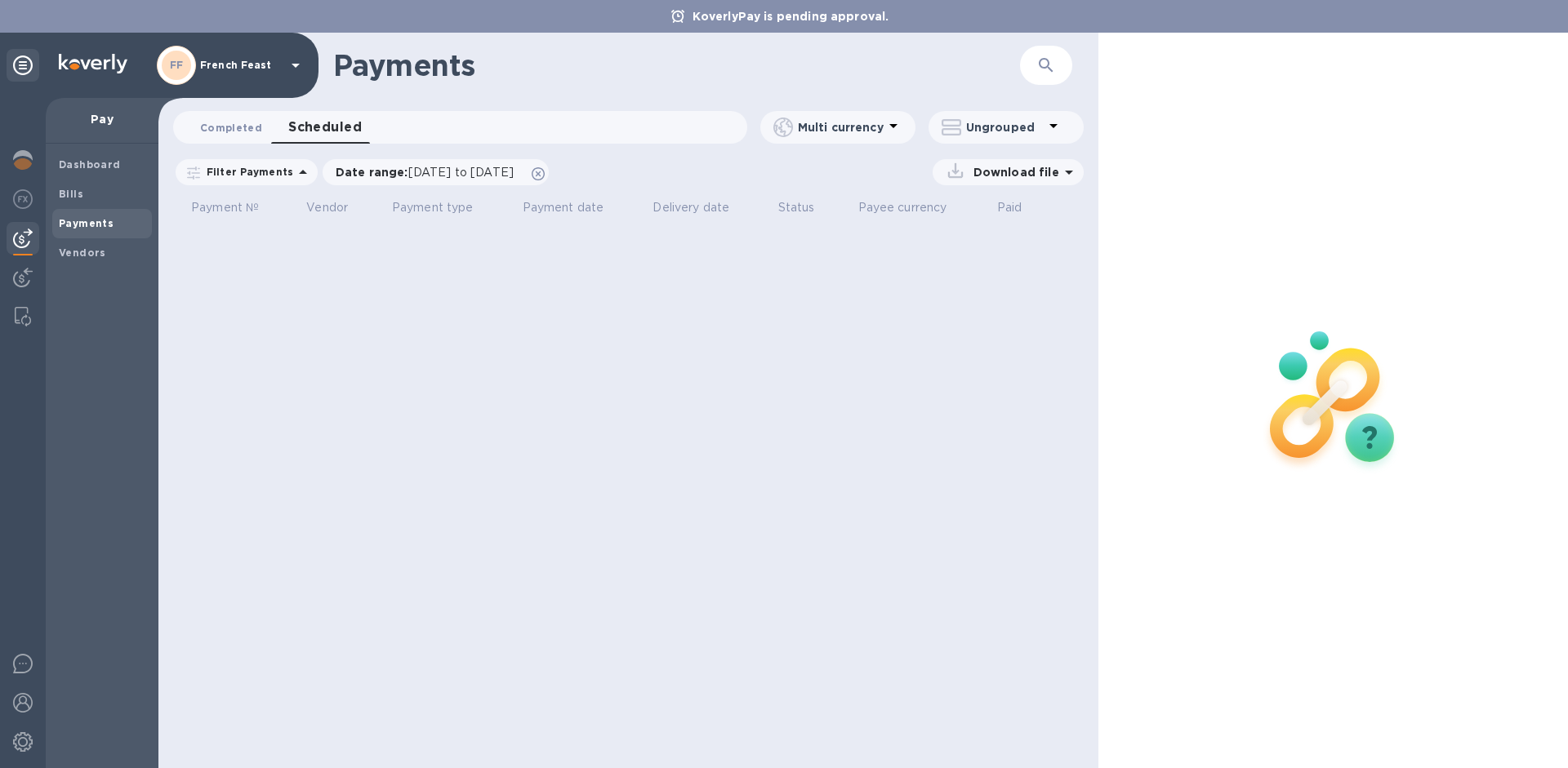
click at [226, 129] on span "Completed 0" at bounding box center [231, 127] width 62 height 17
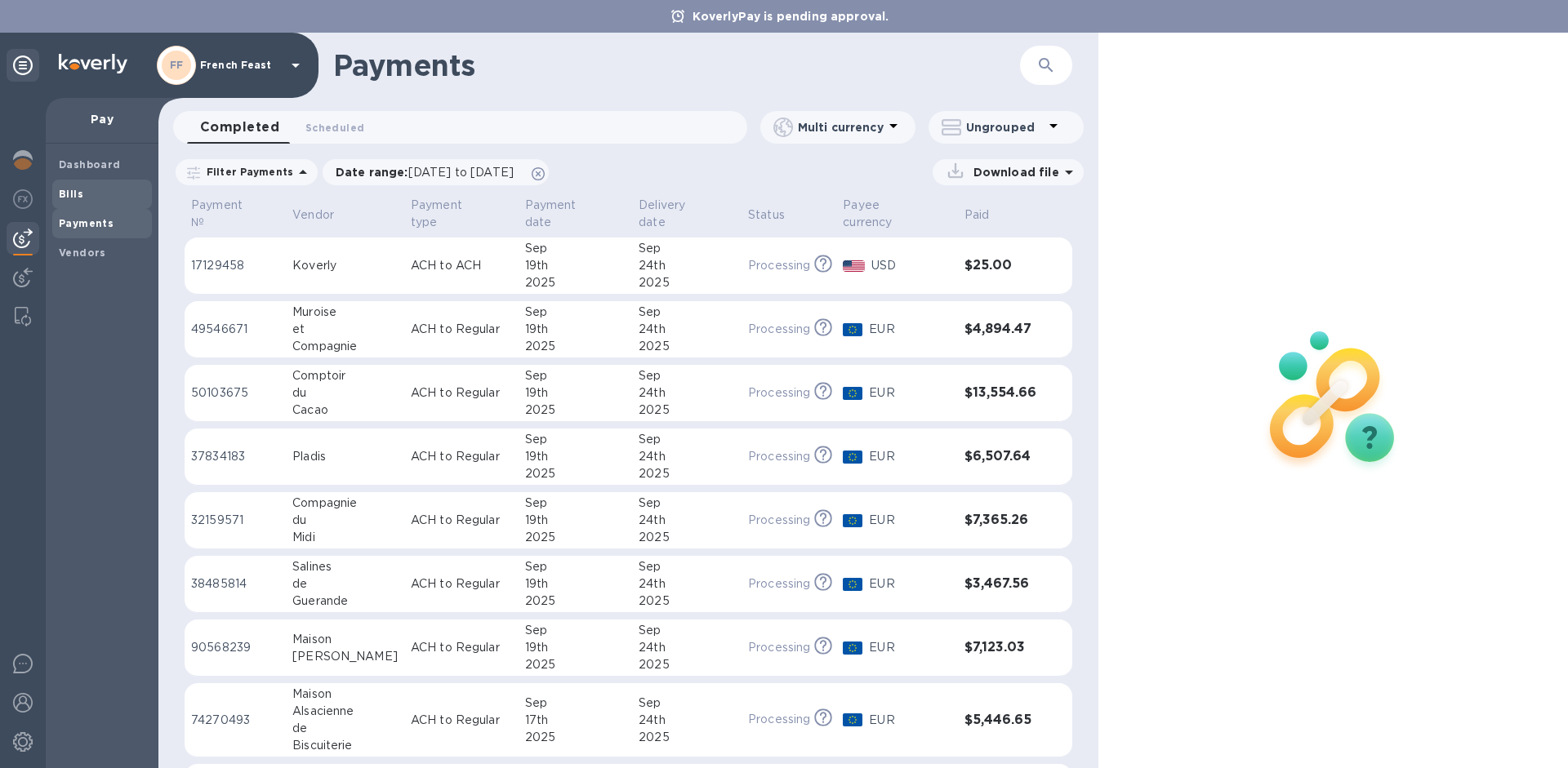
click at [71, 196] on b "Bills" at bounding box center [71, 193] width 25 height 12
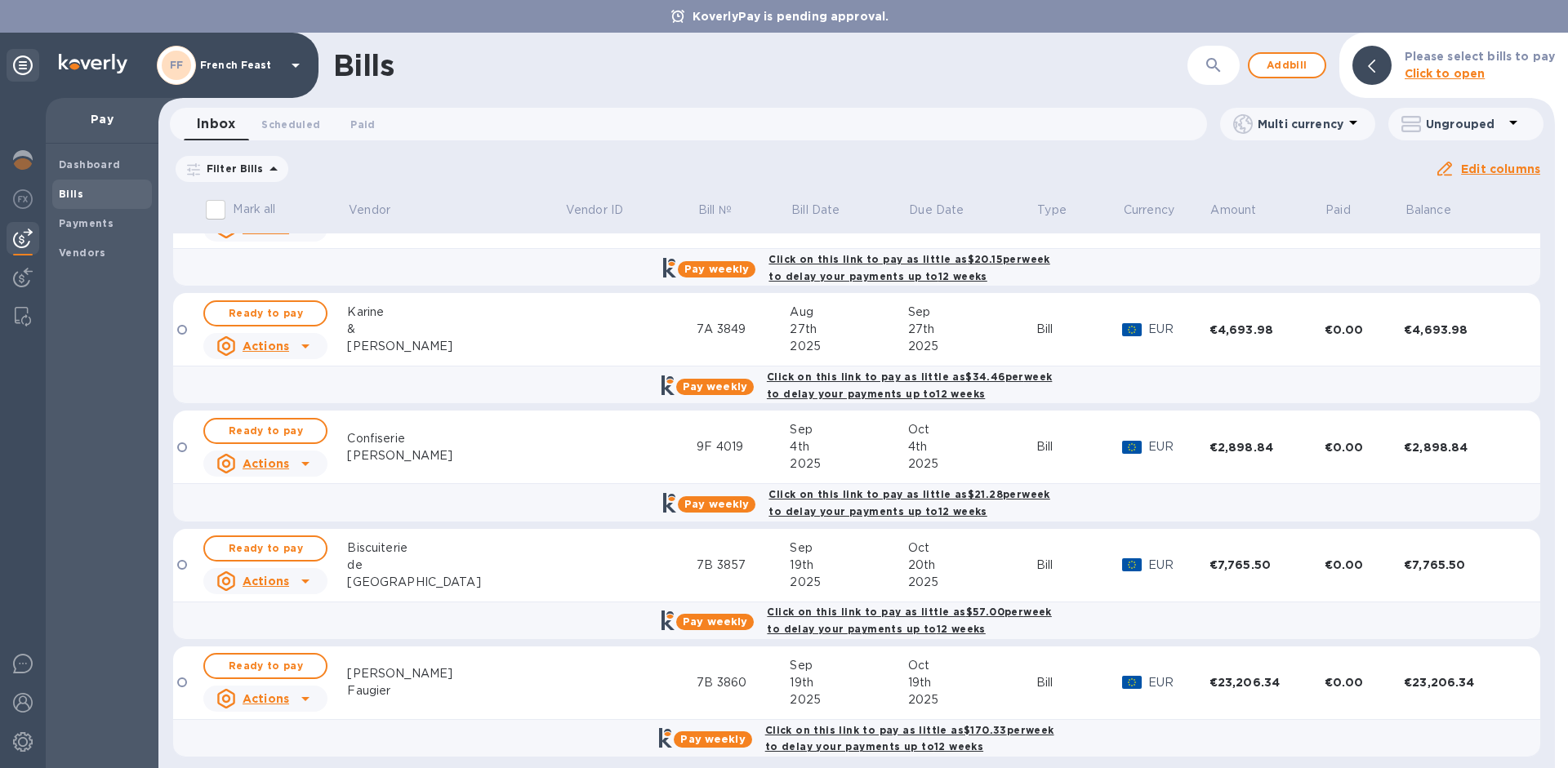
scroll to position [304, 0]
